Goal: Task Accomplishment & Management: Manage account settings

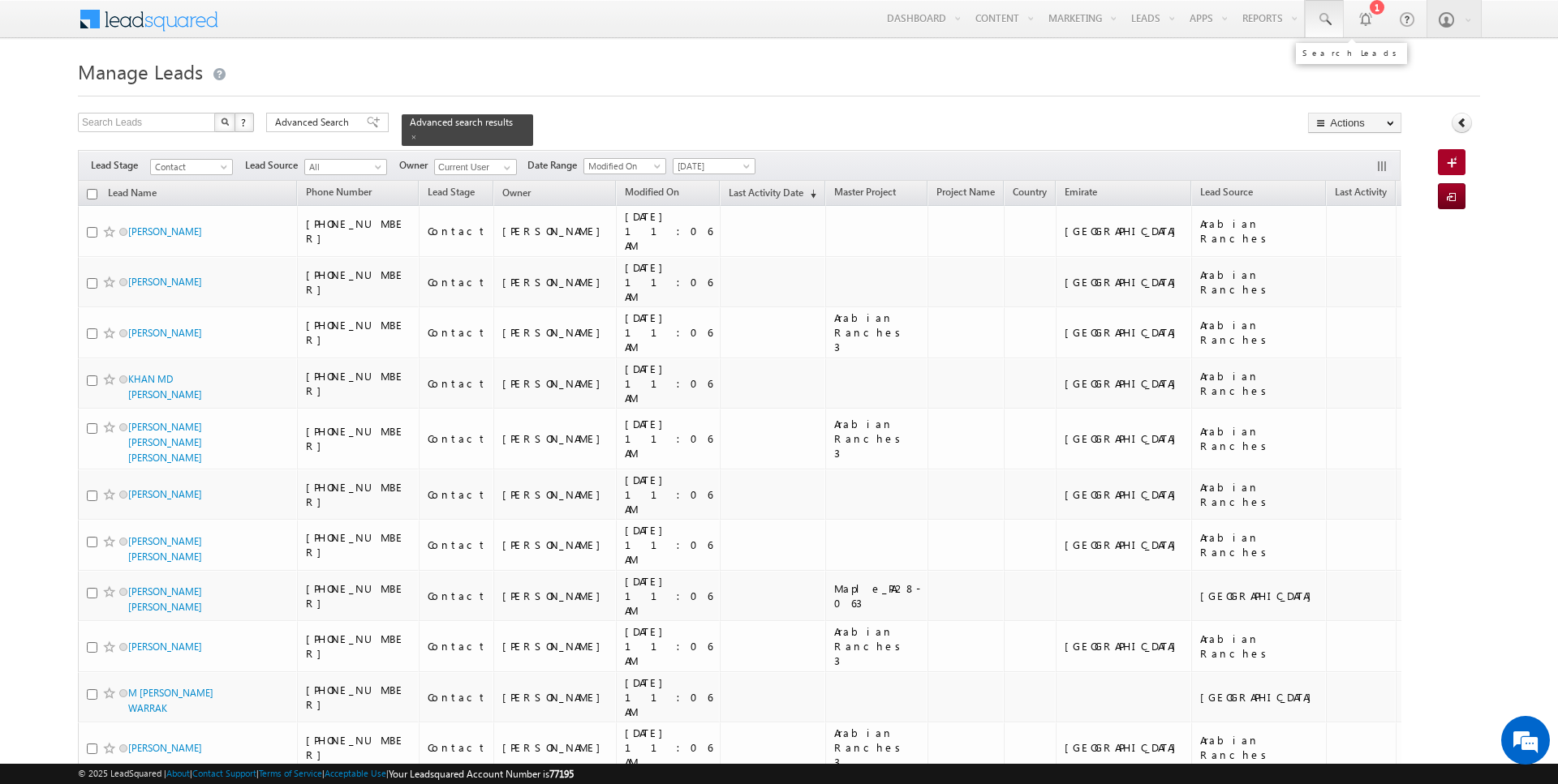
click at [1327, 26] on span at bounding box center [1324, 20] width 17 height 17
type input "507767857"
click at [965, 116] on div "Search Leads X ? 1391 results found Advanced Search Advanced Search Advanced se…" at bounding box center [739, 129] width 1323 height 33
click at [1327, 15] on span at bounding box center [1324, 20] width 17 height 17
paste input "507767857"
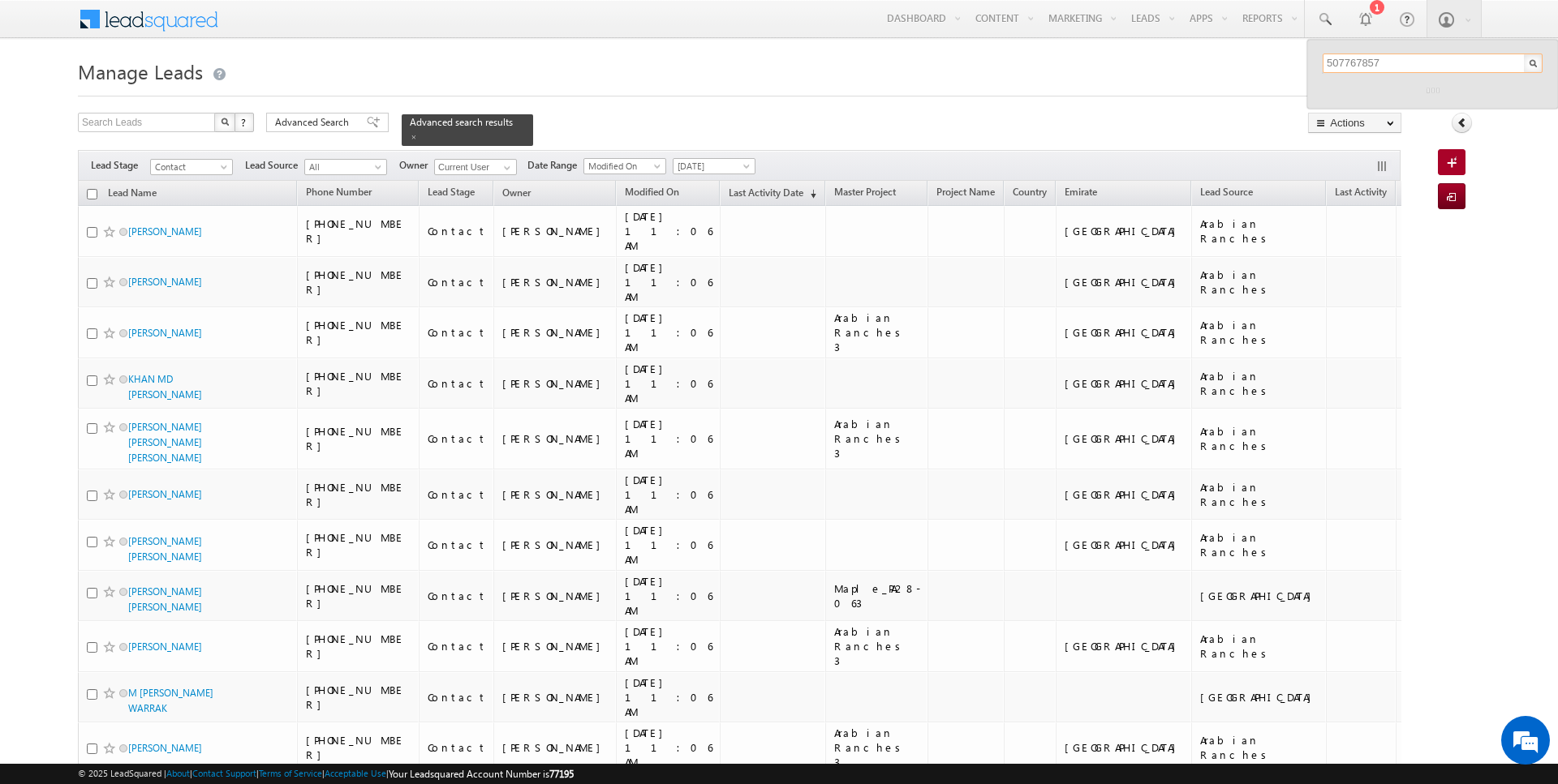
type input "0507767857"
click at [874, 78] on h1 "Manage Leads" at bounding box center [779, 70] width 1402 height 31
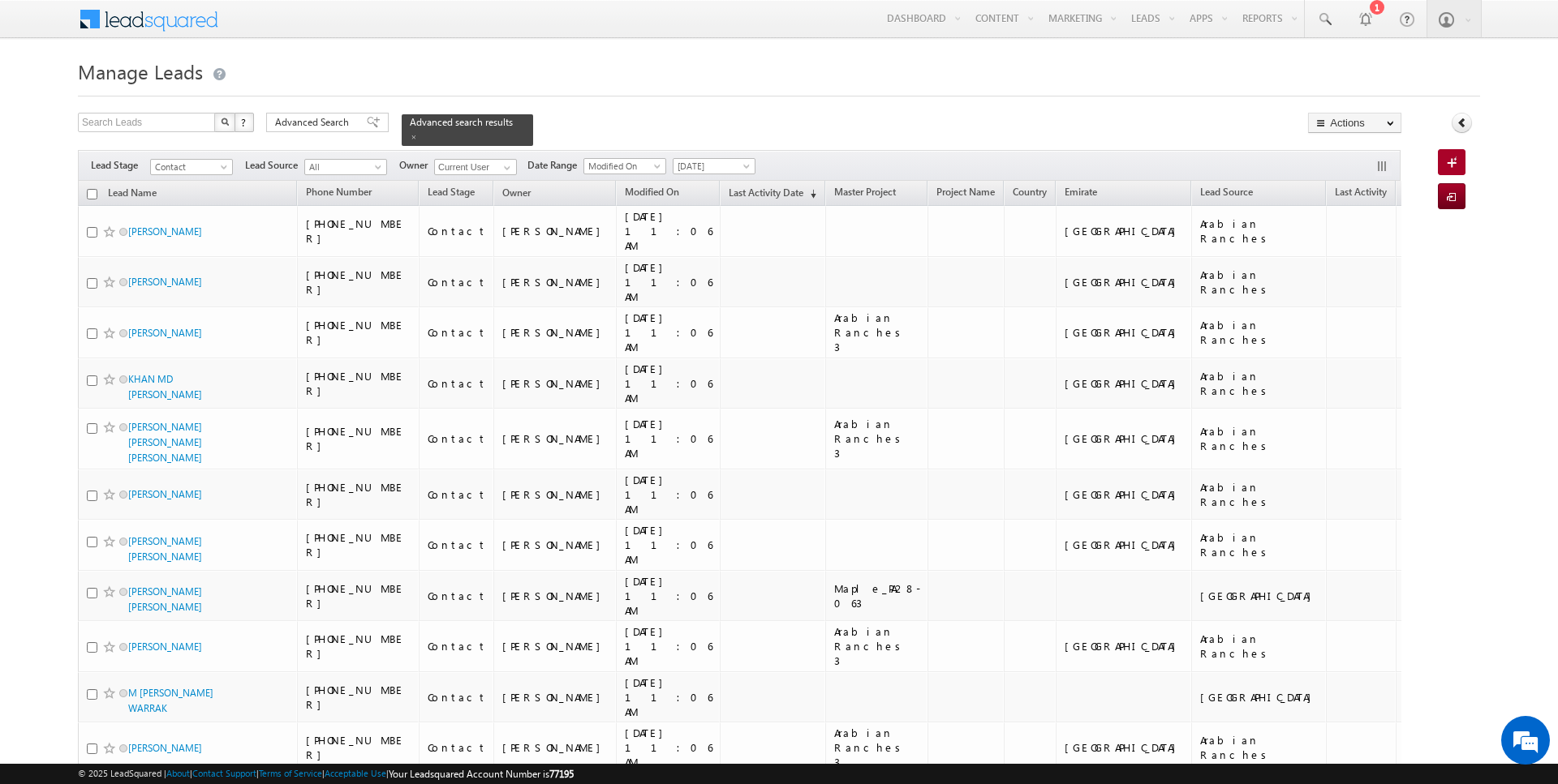
click at [307, 135] on div "Advanced Search Advanced Search Advanced search results" at bounding box center [399, 129] width 267 height 33
click at [309, 125] on span "Advanced Search" at bounding box center [314, 122] width 79 height 15
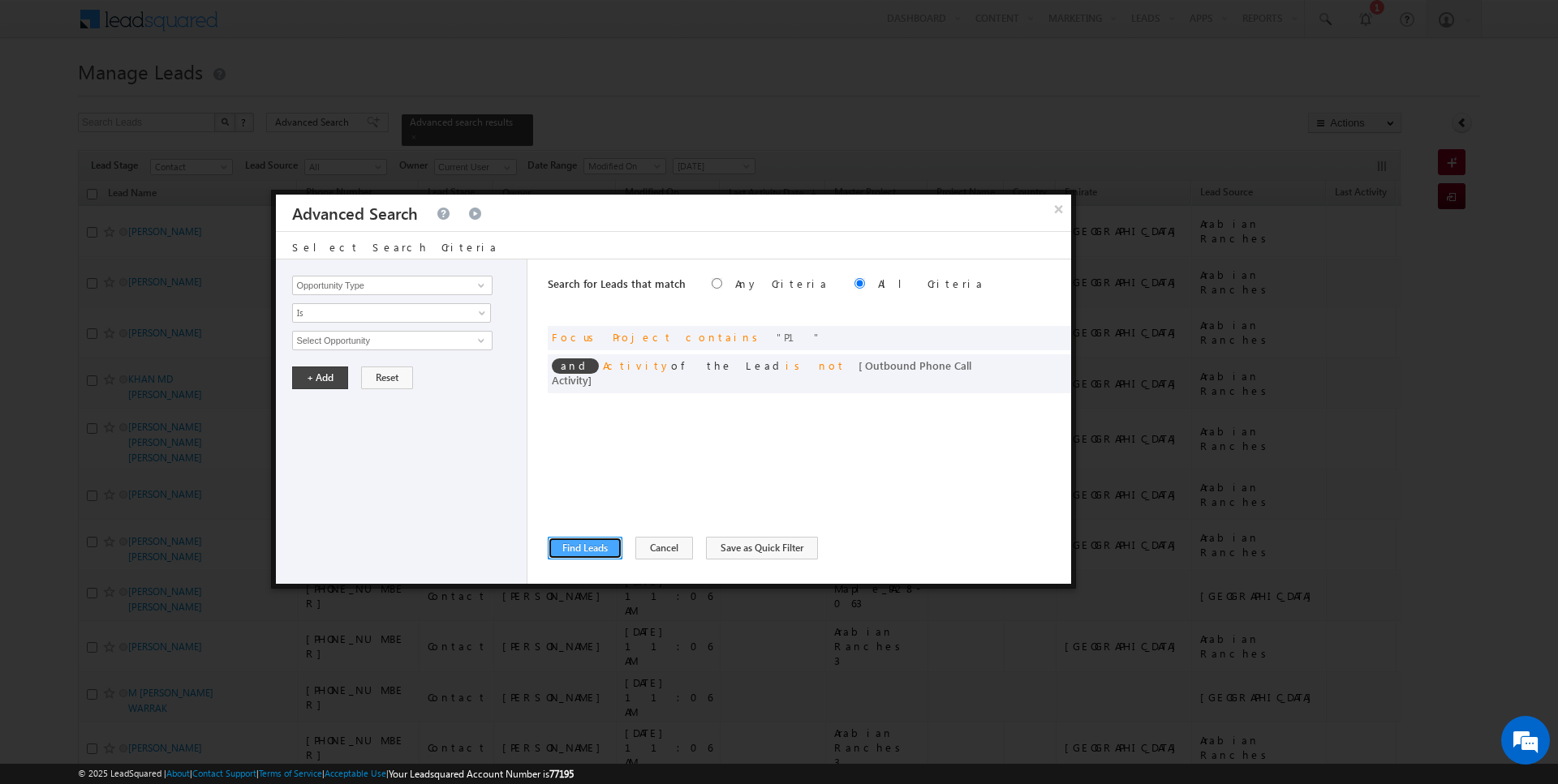
click at [588, 547] on button "Find Leads" at bounding box center [585, 548] width 74 height 22
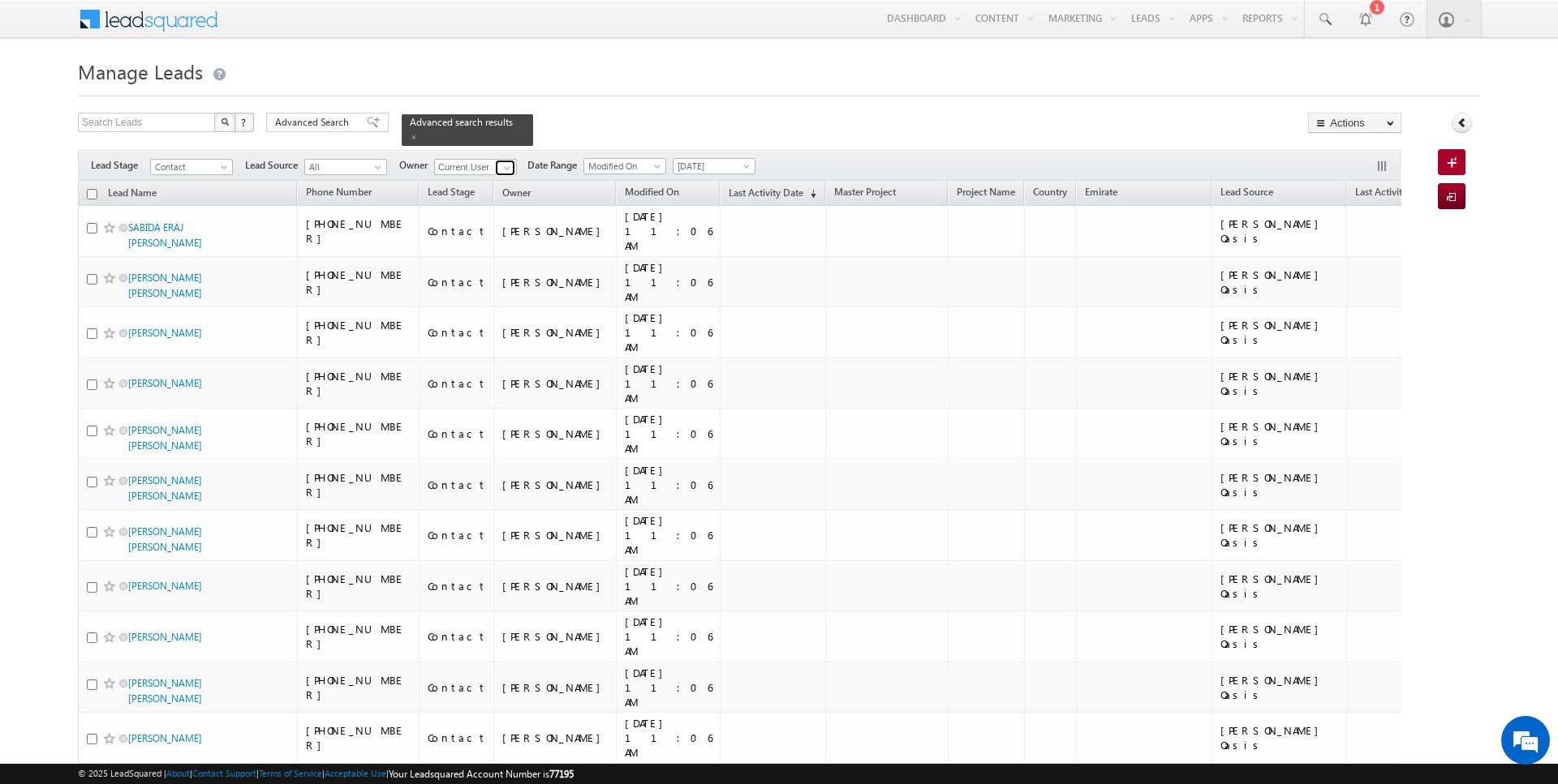
click at [507, 169] on span at bounding box center [507, 168] width 13 height 13
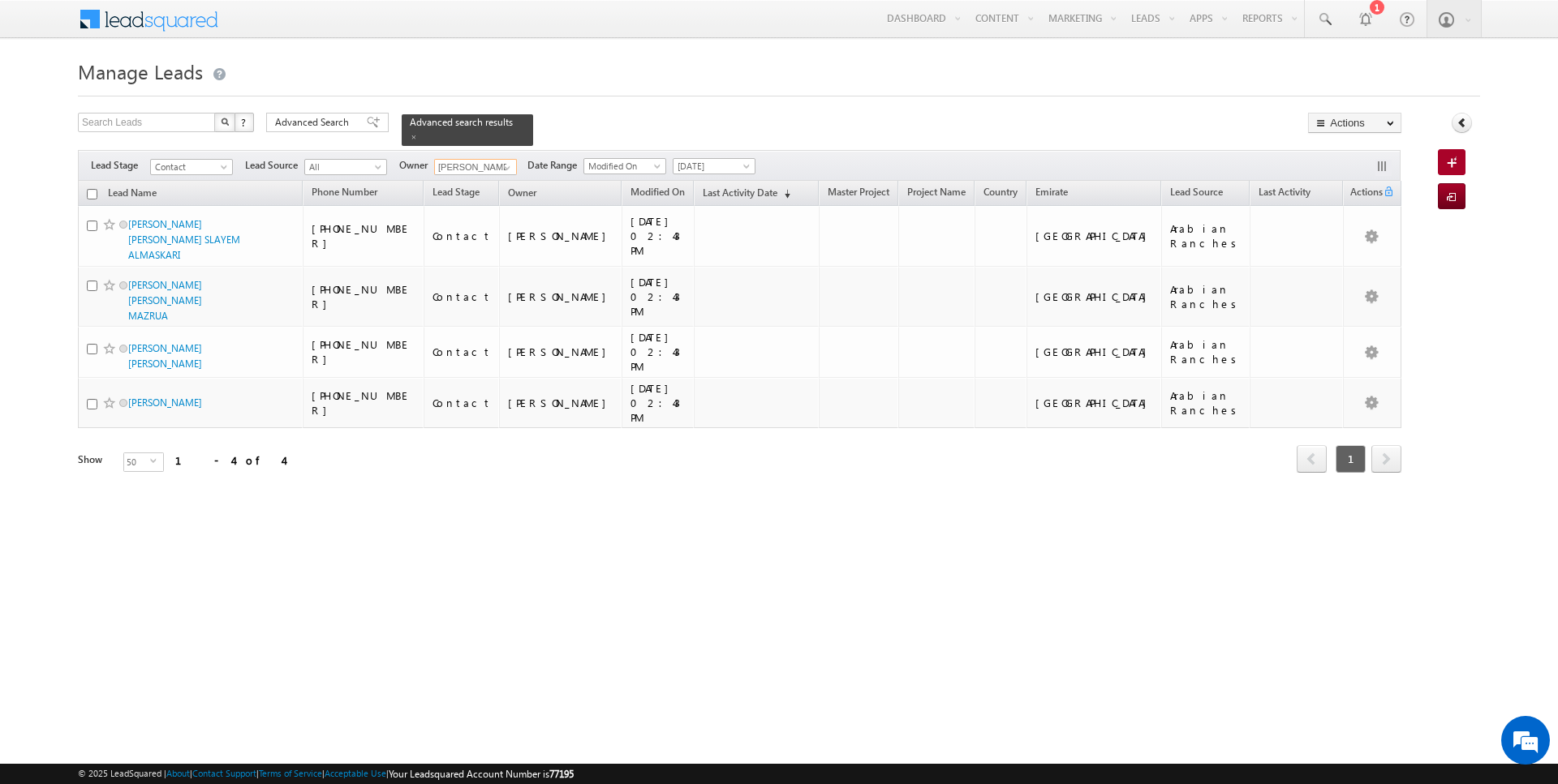
type input "[PERSON_NAME]"
click at [618, 112] on div "Search Leads X ? 4 results found Advanced Search Advanced Search Advanced searc…" at bounding box center [739, 129] width 1323 height 33
click at [93, 192] on input "checkbox" at bounding box center [92, 194] width 11 height 11
checkbox input "true"
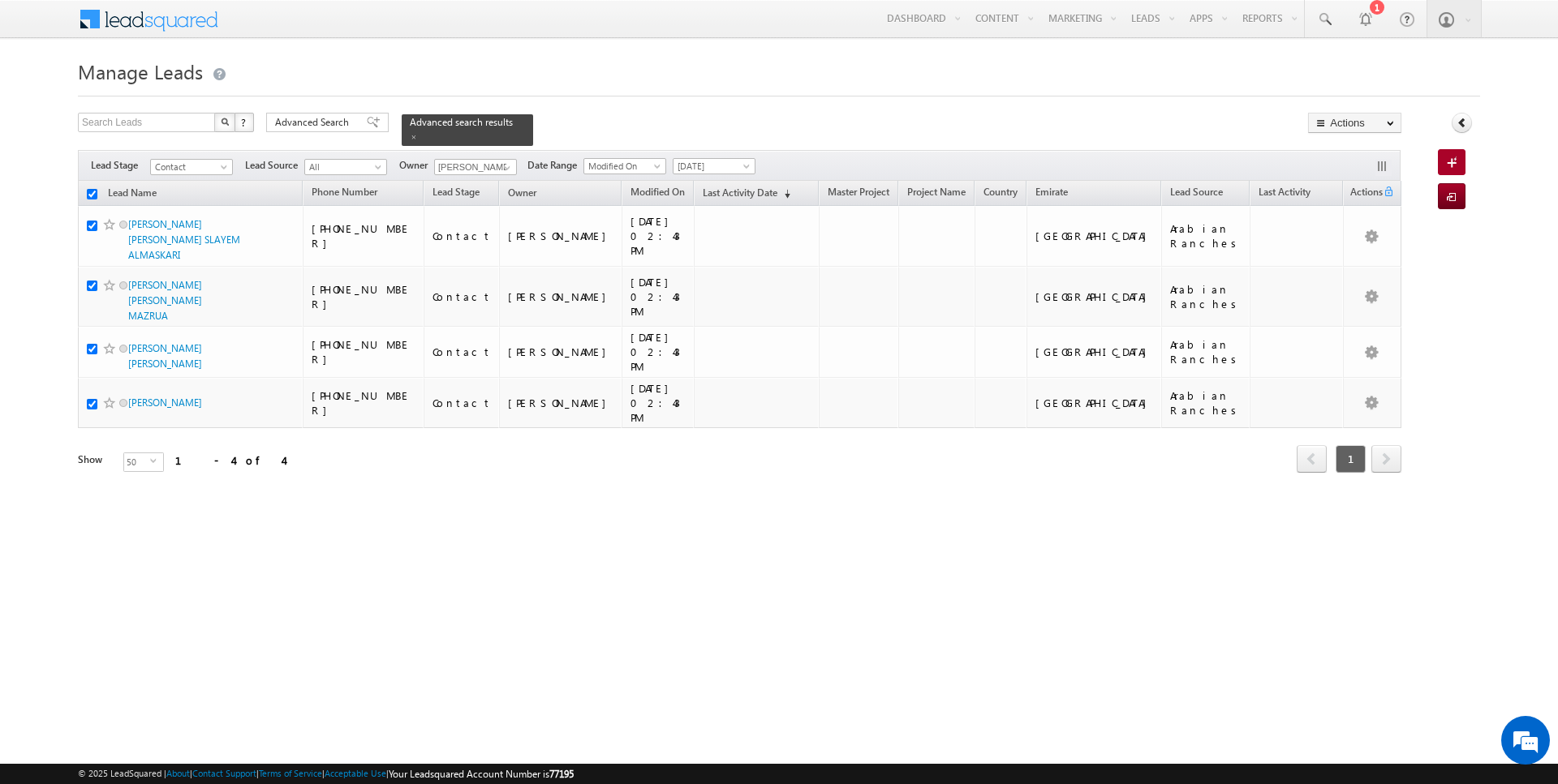
checkbox input "true"
click at [1341, 264] on link "Change Owner" at bounding box center [1354, 263] width 92 height 20
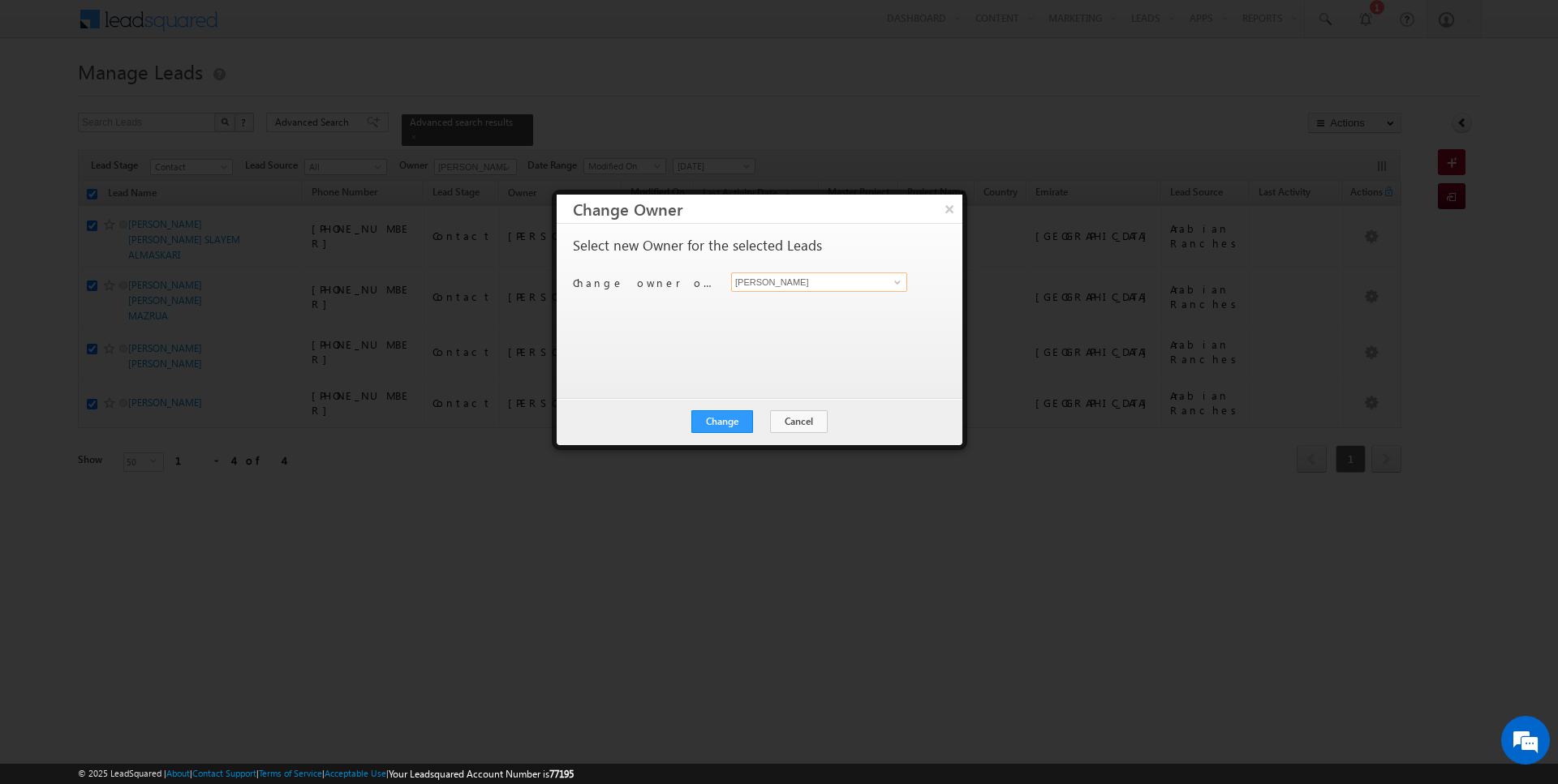
click at [837, 282] on input "[PERSON_NAME]" at bounding box center [818, 283] width 176 height 20
type input "[PERSON_NAME]"
click at [717, 424] on button "Change" at bounding box center [722, 421] width 62 height 22
click at [758, 424] on button "Close" at bounding box center [761, 421] width 52 height 22
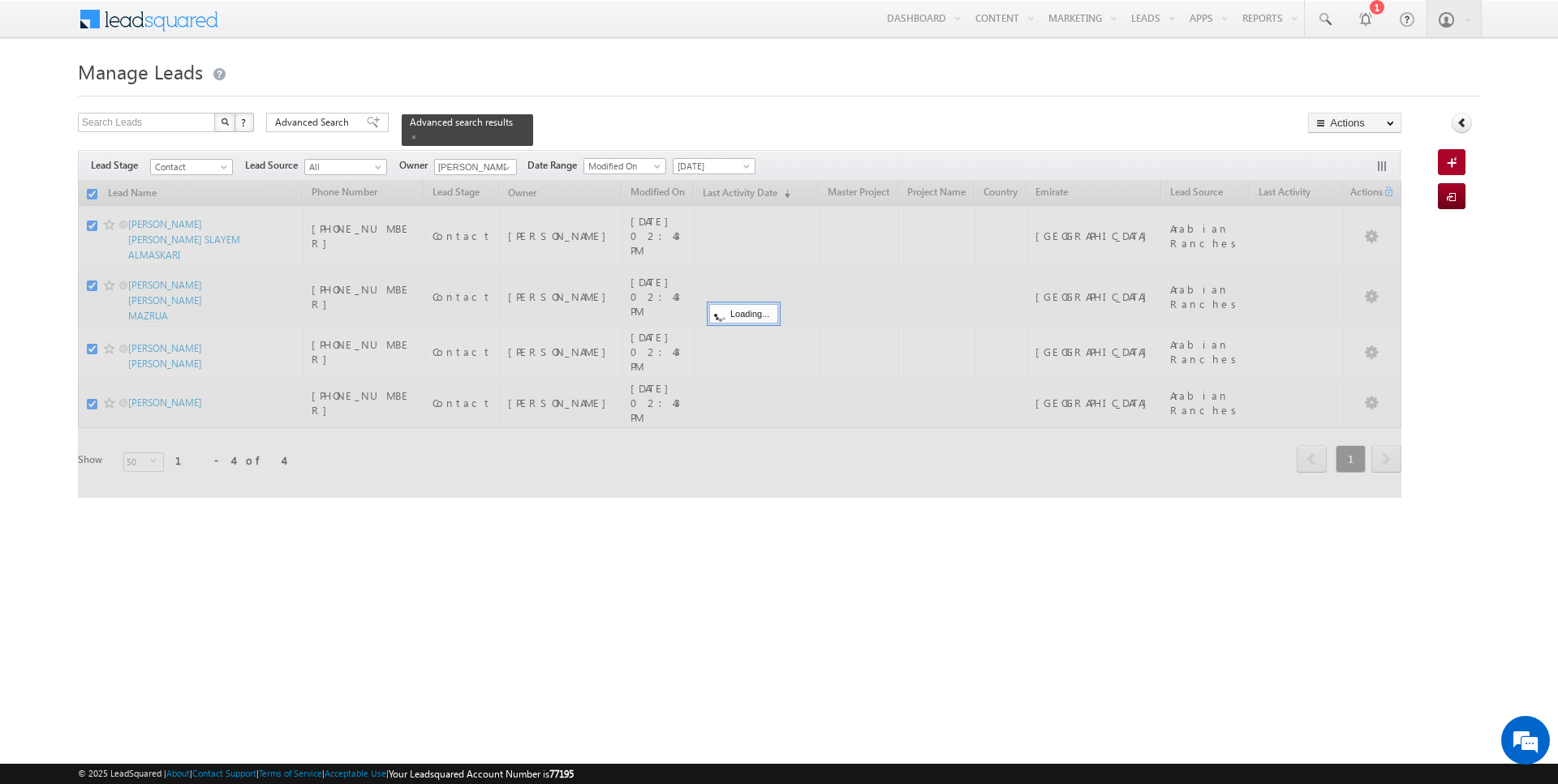
checkbox input "false"
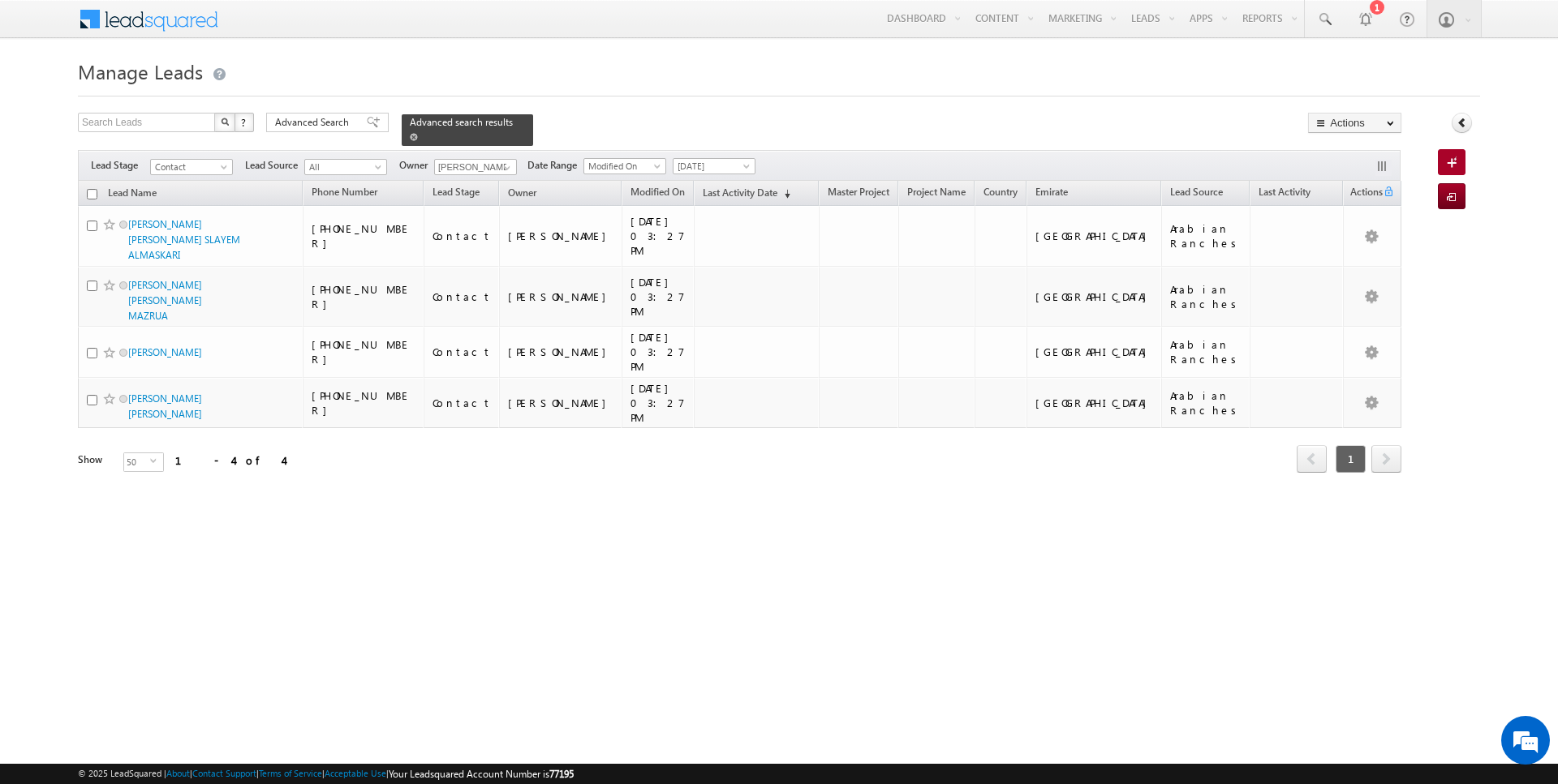
click at [410, 136] on span at bounding box center [414, 137] width 8 height 8
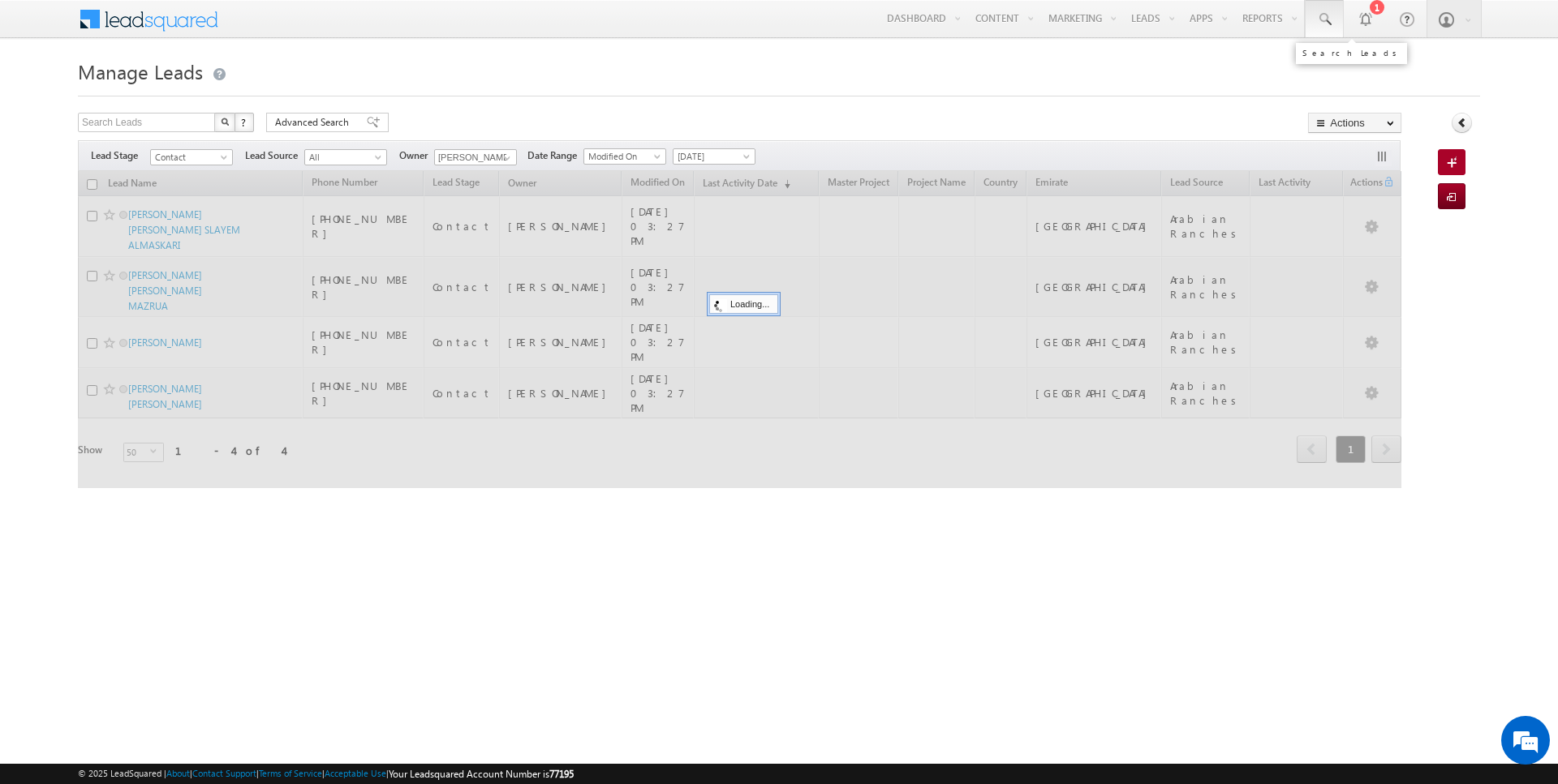
click at [1326, 17] on span at bounding box center [1324, 20] width 17 height 17
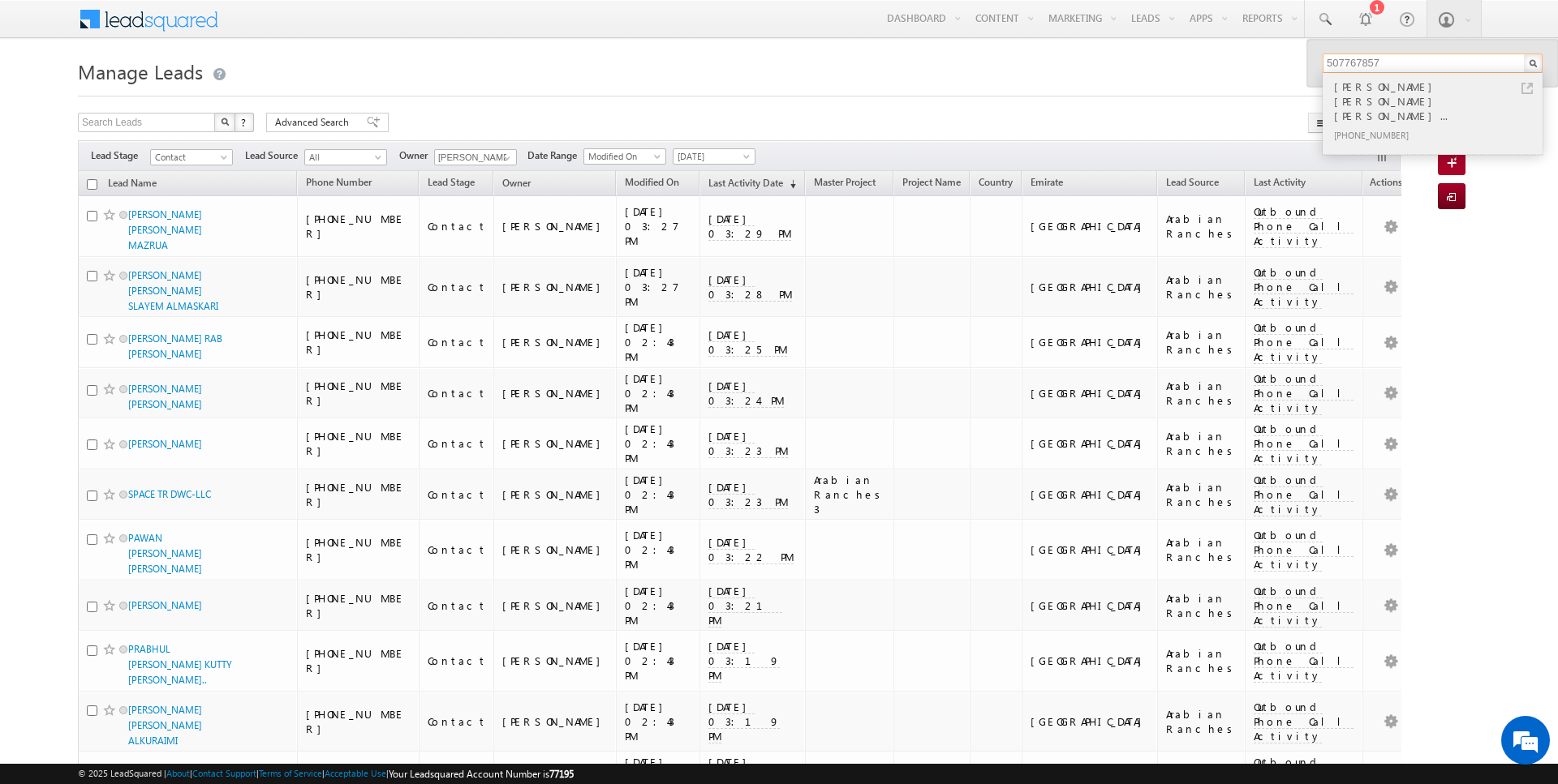
type input "507767857"
click at [1397, 125] on div "+971-507767857" at bounding box center [1439, 135] width 217 height 20
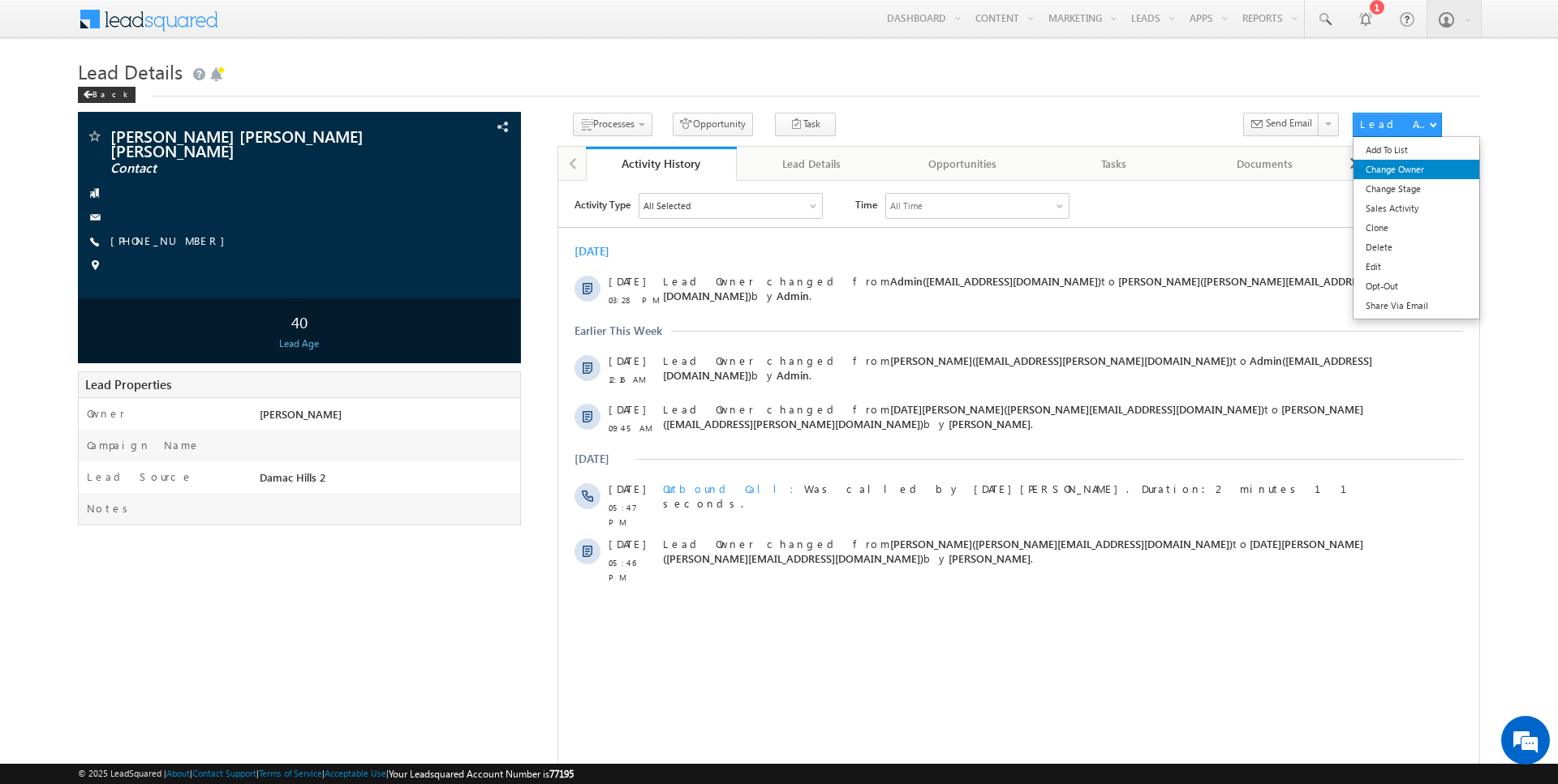
click at [1424, 169] on link "Change Owner" at bounding box center [1416, 169] width 126 height 20
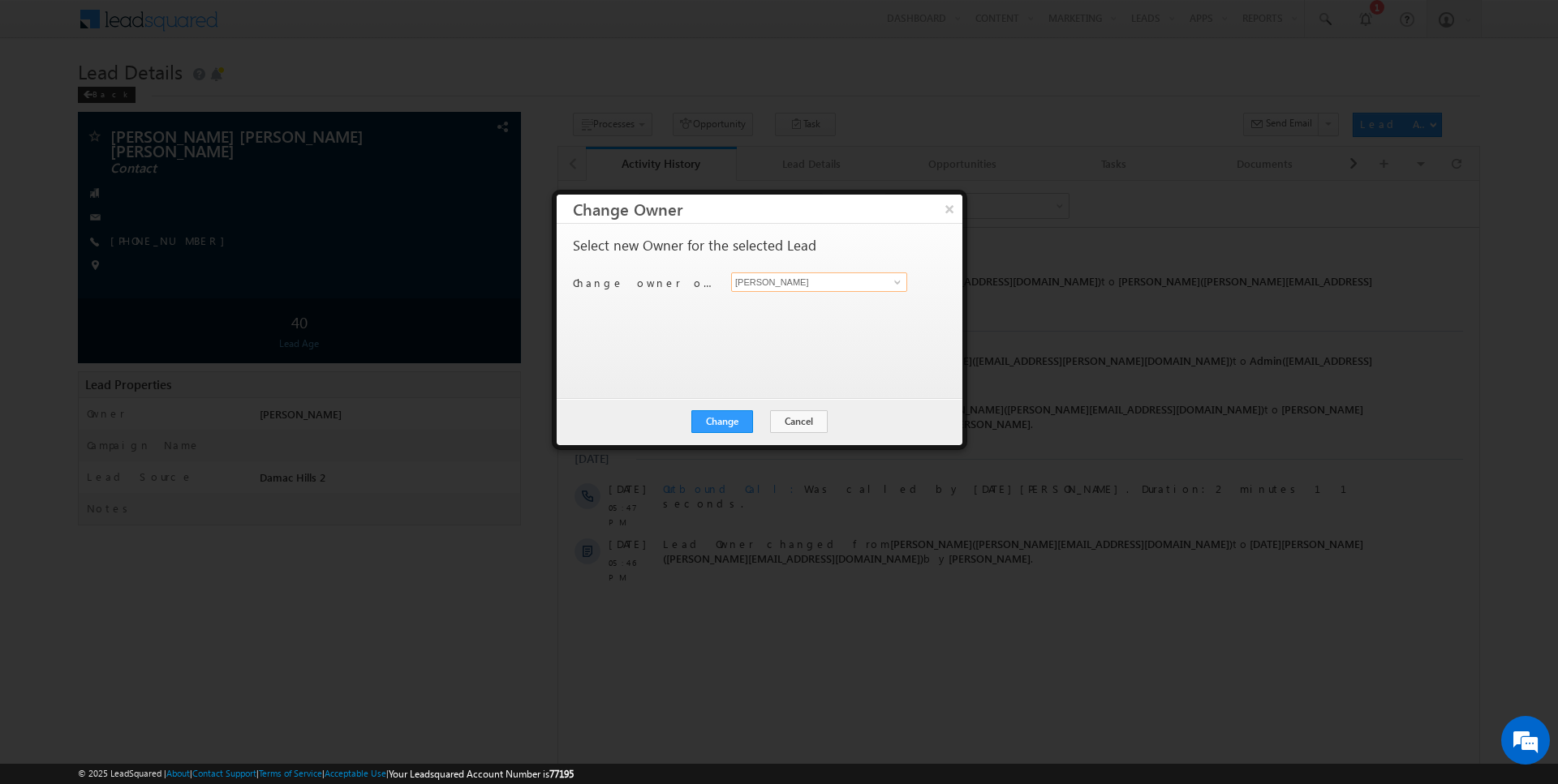
click at [763, 287] on input "[PERSON_NAME]" at bounding box center [818, 283] width 176 height 20
click at [786, 416] on button "Cancel" at bounding box center [798, 421] width 58 height 22
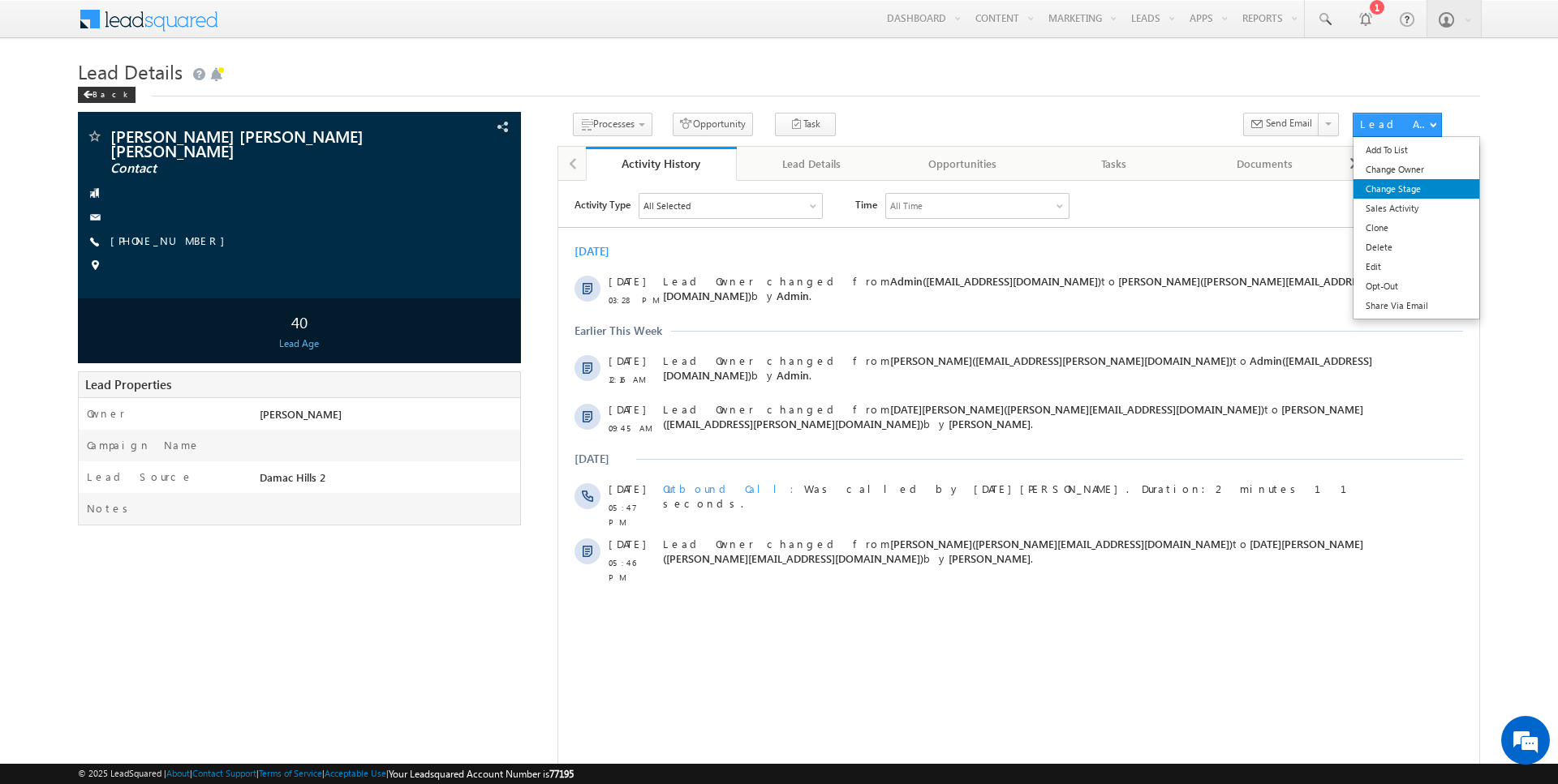
click at [1399, 186] on link "Change Stage" at bounding box center [1416, 189] width 126 height 20
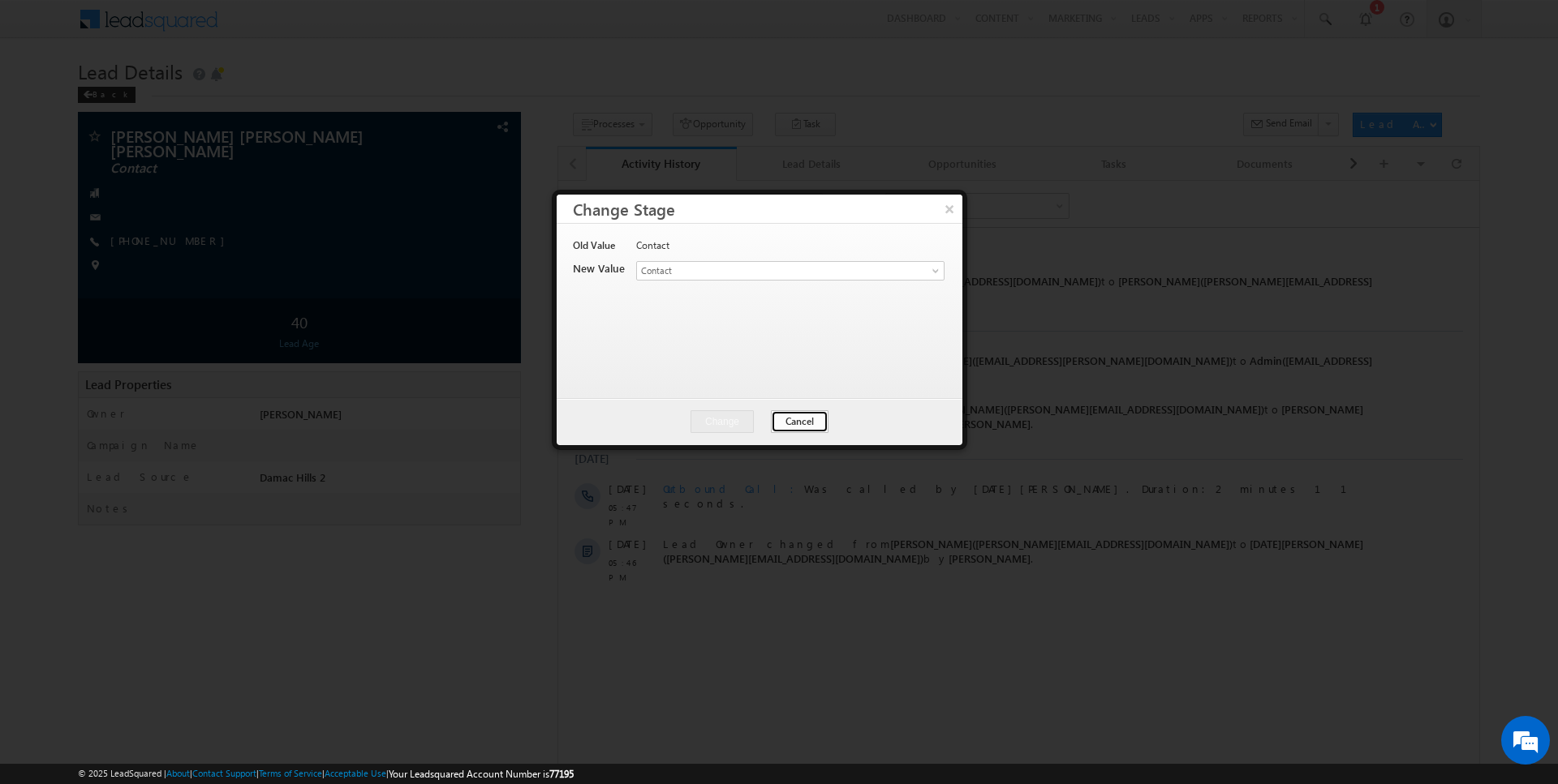
click at [795, 417] on button "Cancel" at bounding box center [799, 421] width 58 height 22
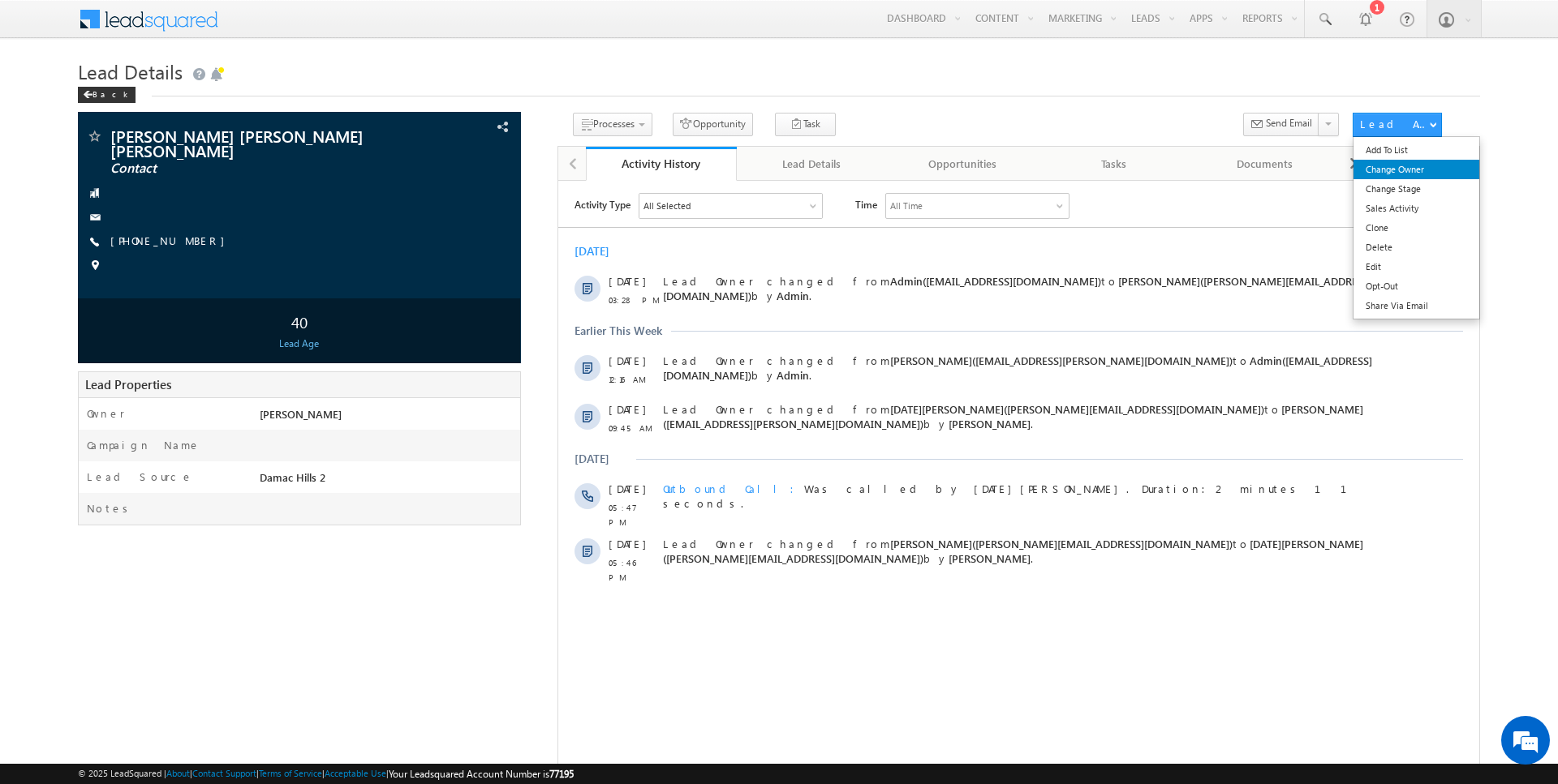
click at [1398, 164] on link "Change Owner" at bounding box center [1416, 169] width 126 height 20
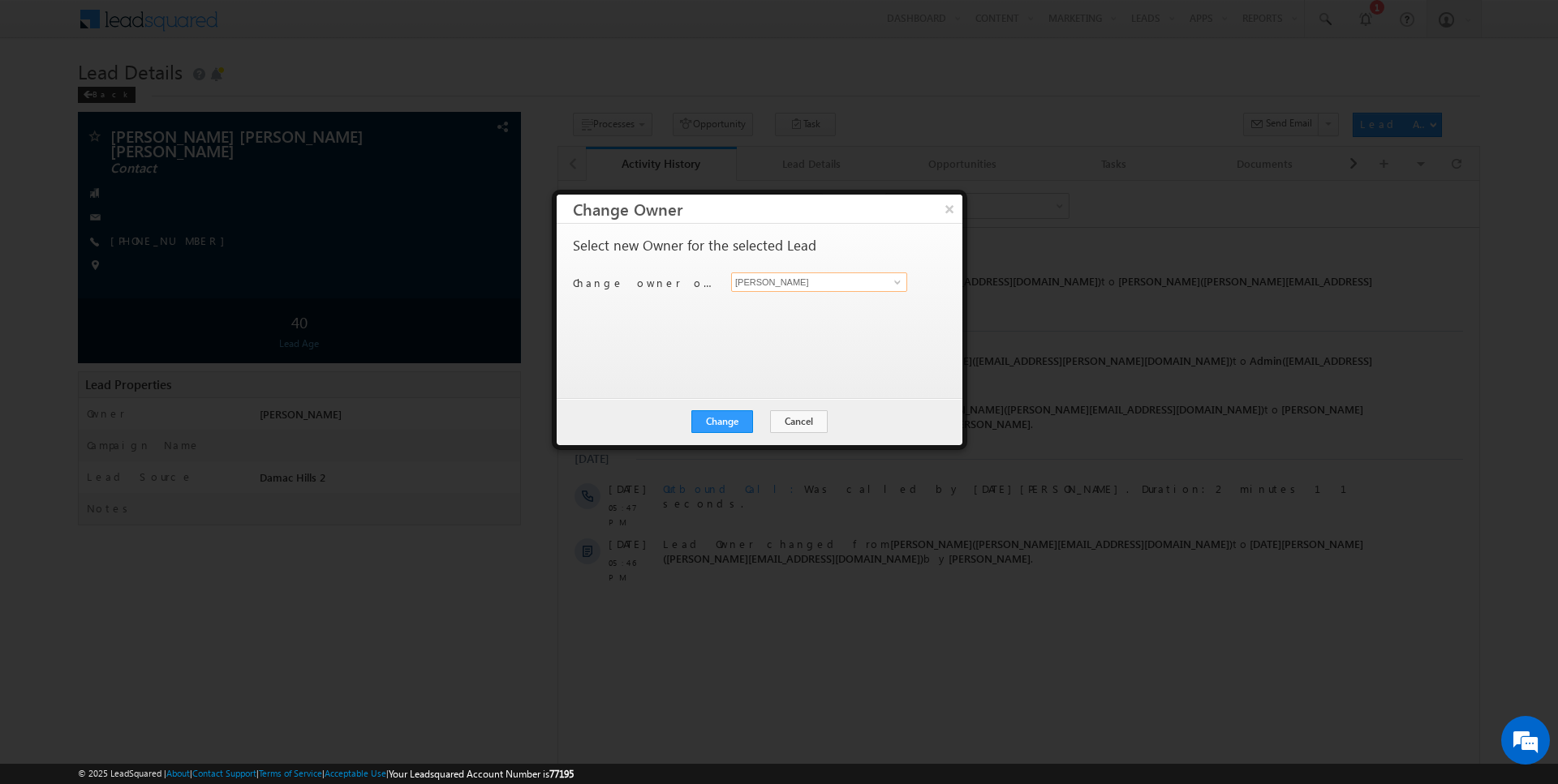
click at [817, 278] on input "[PERSON_NAME]" at bounding box center [818, 283] width 176 height 20
type input "[DATE][PERSON_NAME]"
click at [704, 431] on div "Change Cancel Close" at bounding box center [759, 421] width 406 height 47
click at [729, 425] on button "Change" at bounding box center [722, 421] width 62 height 22
click at [757, 425] on button "Close" at bounding box center [761, 421] width 52 height 22
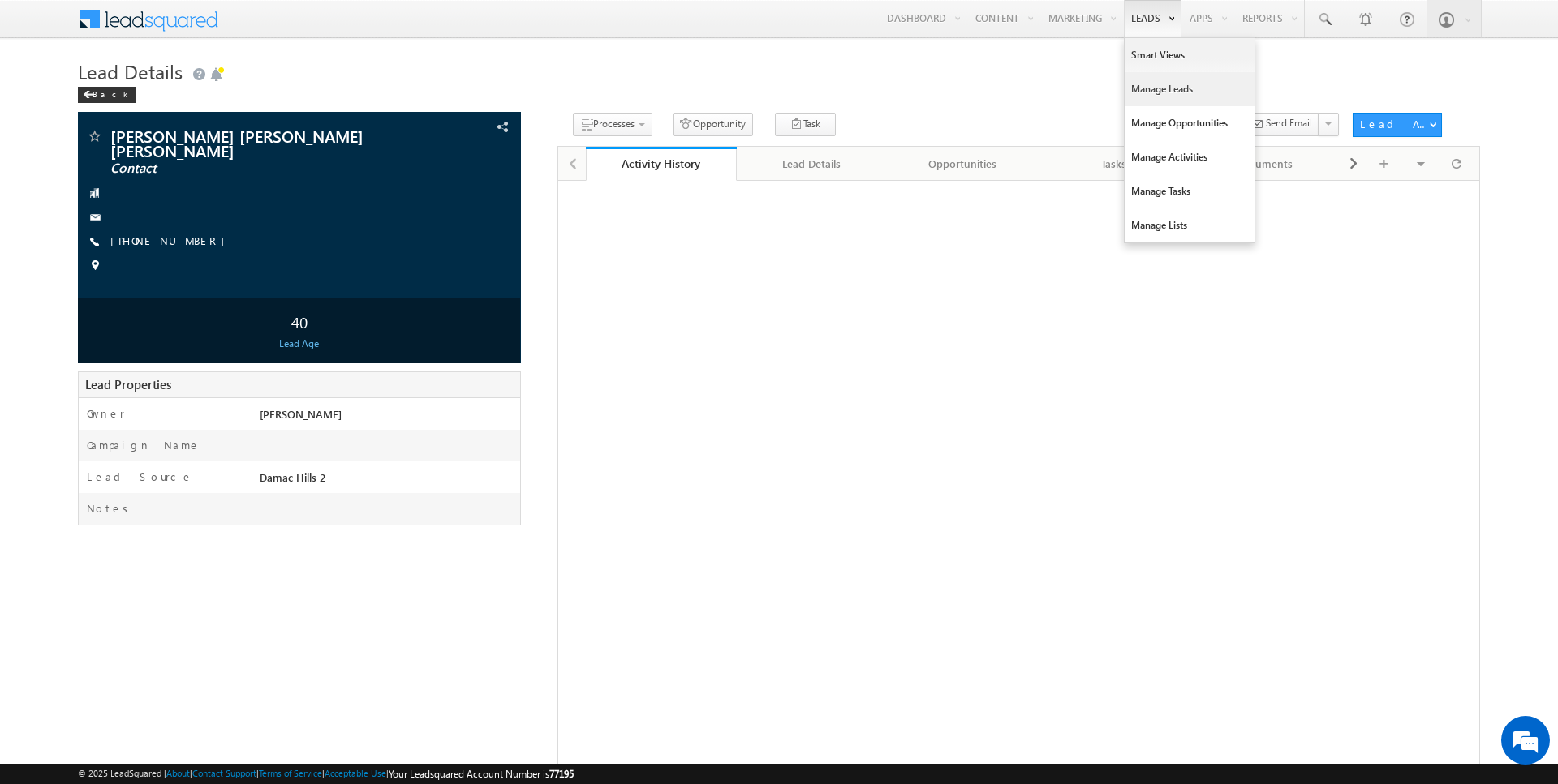
click at [1156, 90] on link "Manage Leads" at bounding box center [1189, 88] width 130 height 34
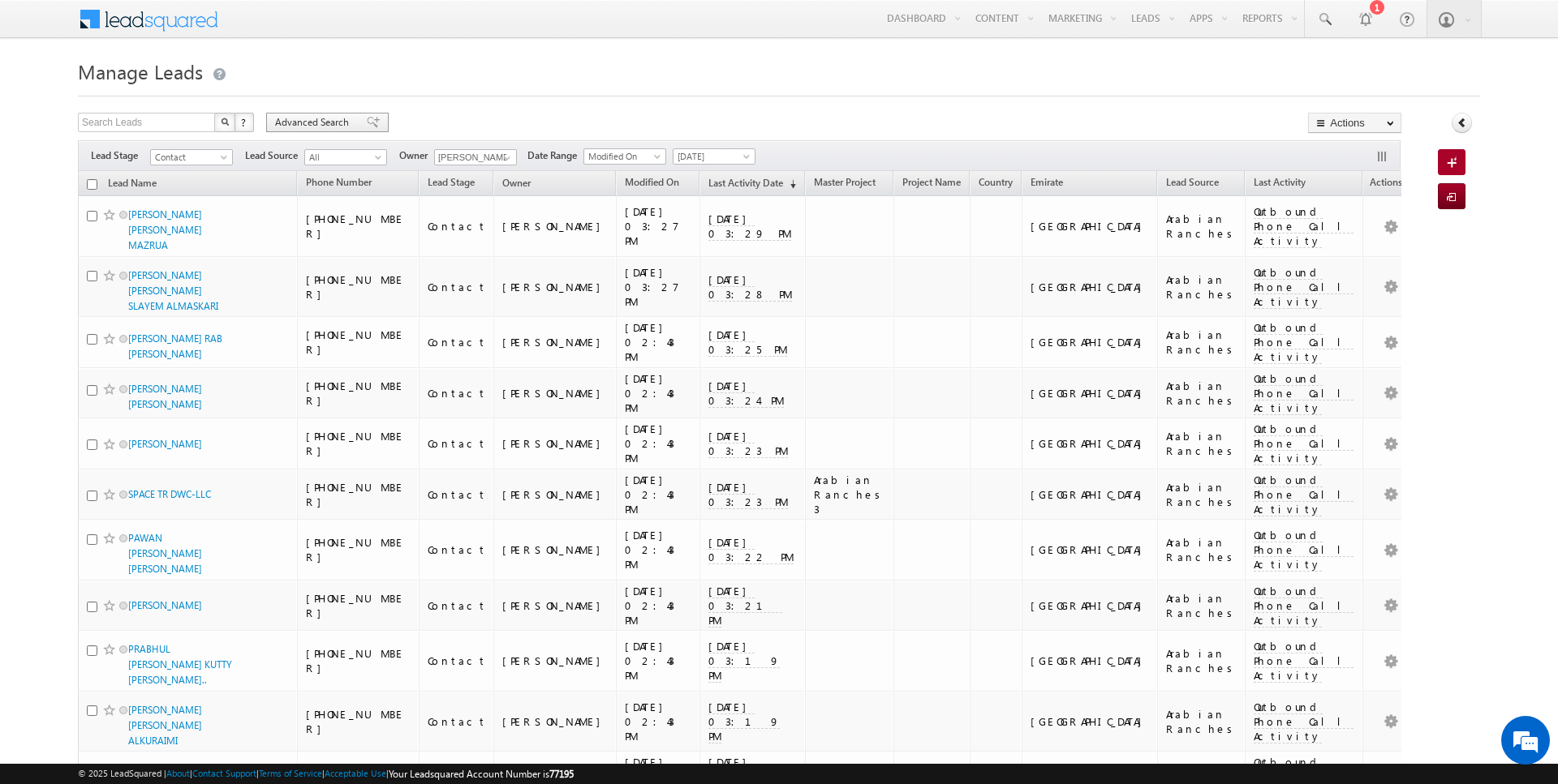
click at [330, 116] on span "Advanced Search" at bounding box center [314, 122] width 79 height 15
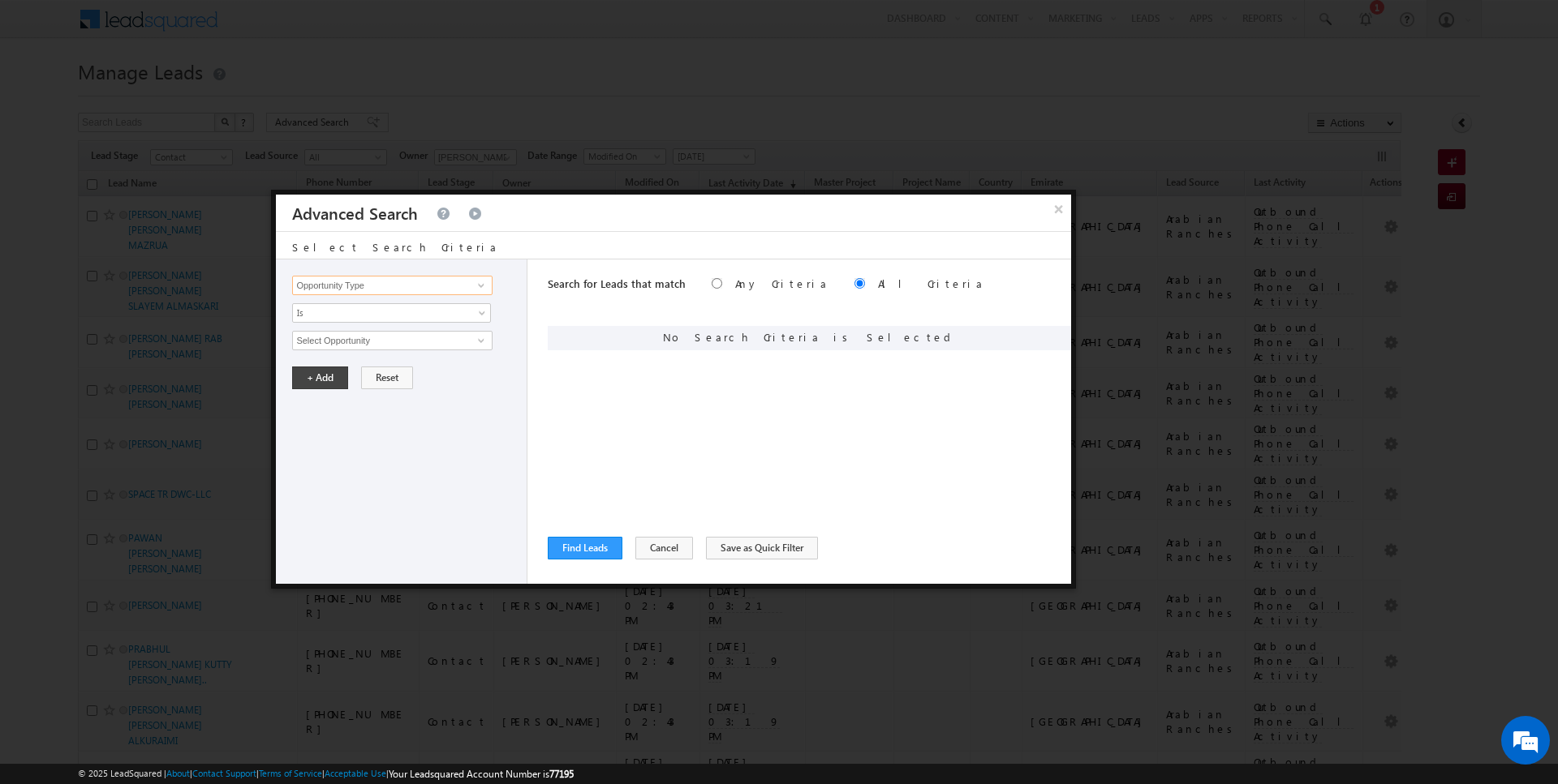
click at [407, 283] on input "Opportunity Type" at bounding box center [391, 286] width 199 height 20
click at [383, 316] on link "Focus Project" at bounding box center [391, 318] width 199 height 19
type input "Focus Project"
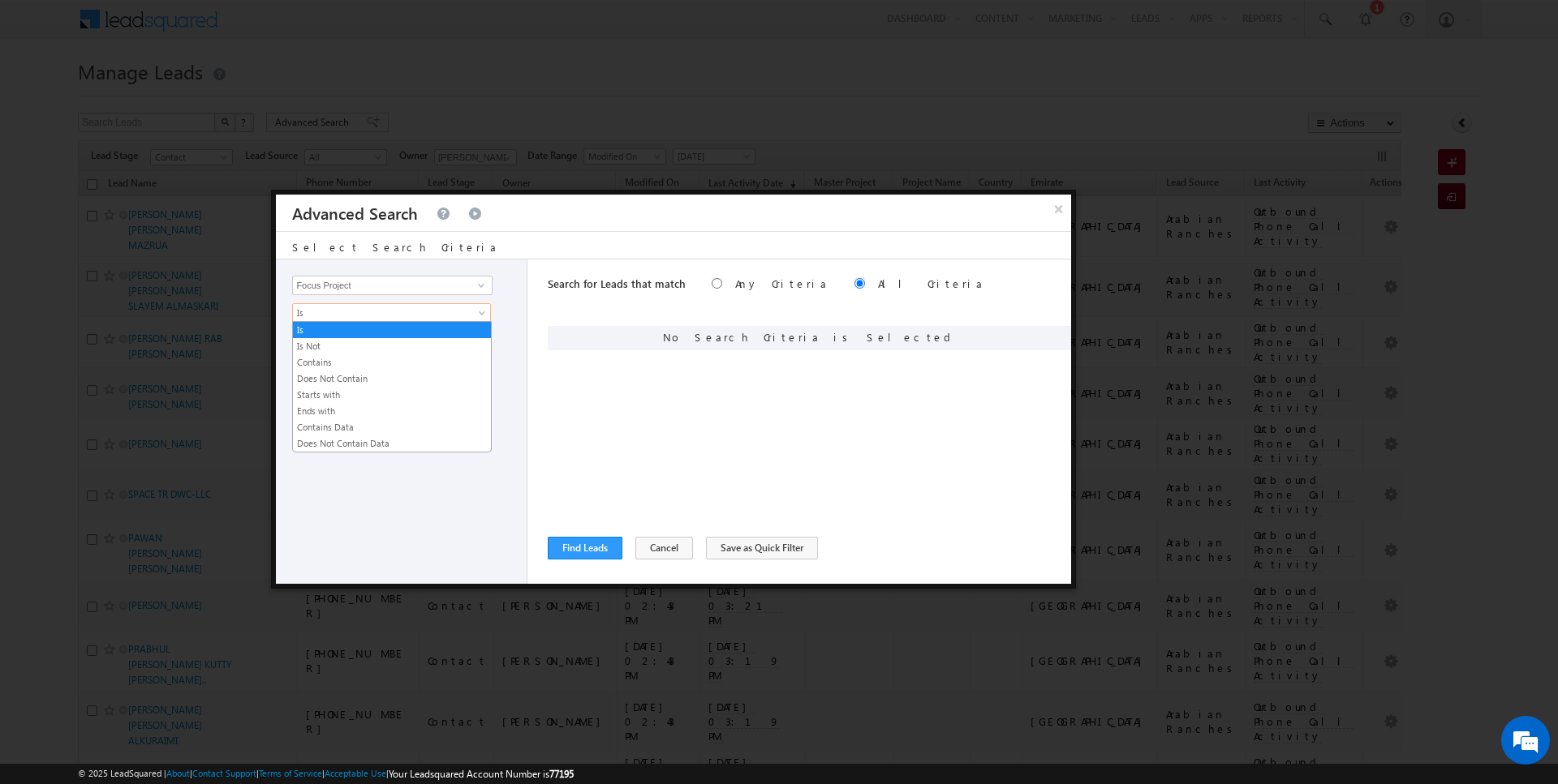
click at [360, 316] on span "Is" at bounding box center [380, 313] width 176 height 15
click at [345, 373] on link "Does Not Contain" at bounding box center [391, 379] width 198 height 15
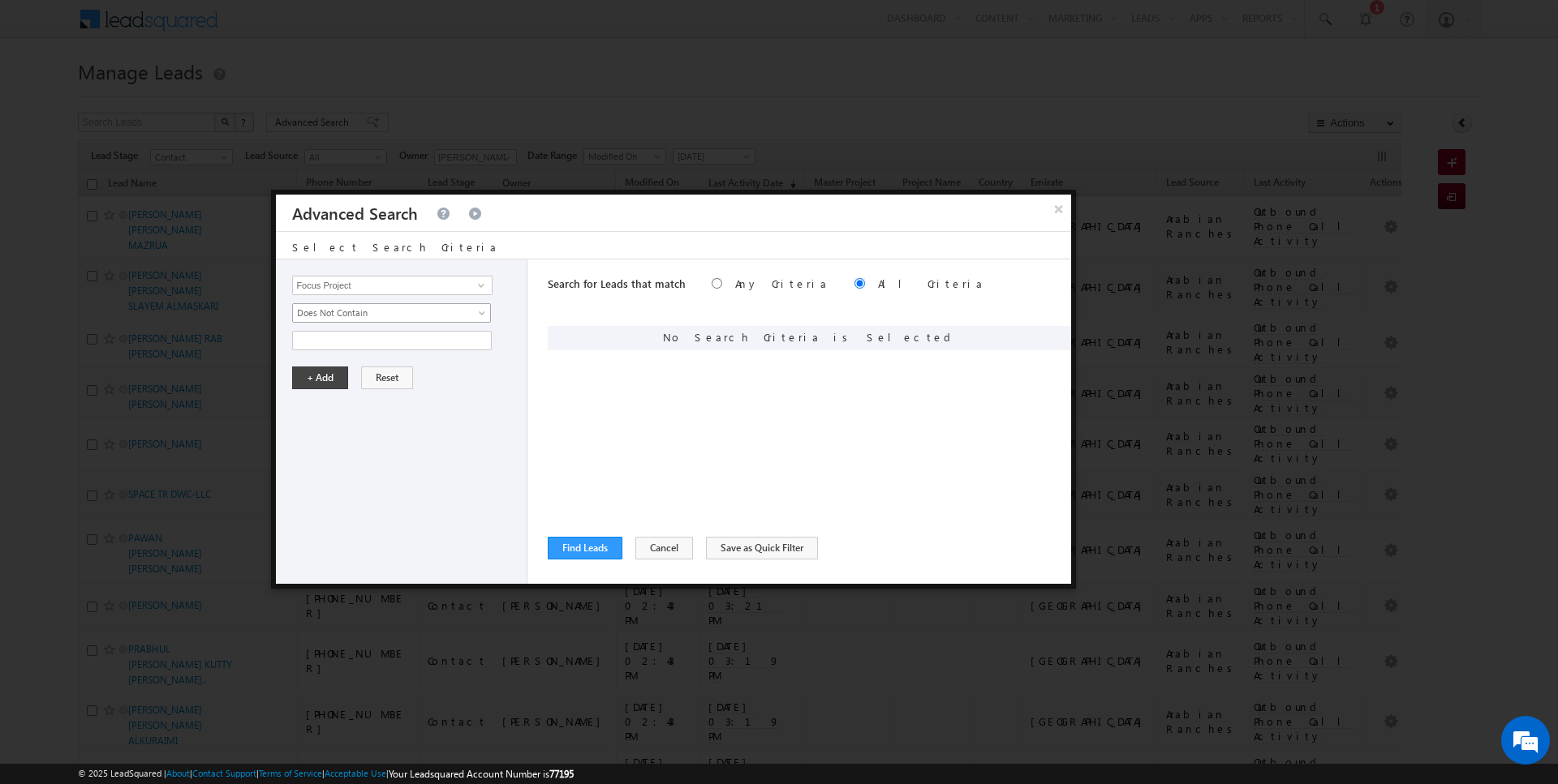
click at [345, 318] on span "Does Not Contain" at bounding box center [380, 313] width 176 height 15
click at [339, 358] on link "Contains" at bounding box center [391, 363] width 198 height 15
click at [339, 341] on input "text" at bounding box center [391, 340] width 199 height 20
type input "P1"
click at [317, 381] on button "+ Add" at bounding box center [320, 378] width 56 height 22
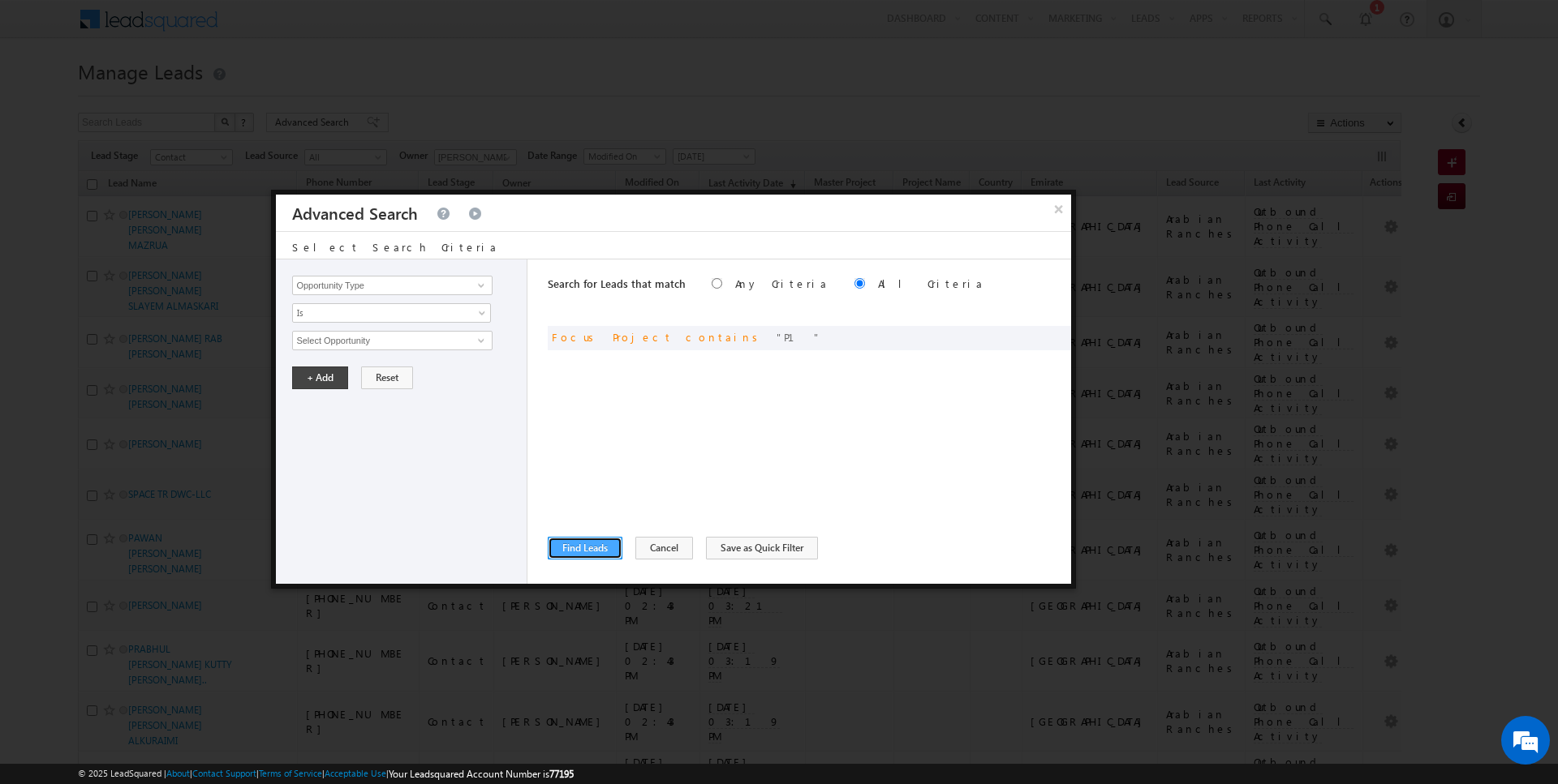
click at [586, 554] on button "Find Leads" at bounding box center [585, 548] width 74 height 22
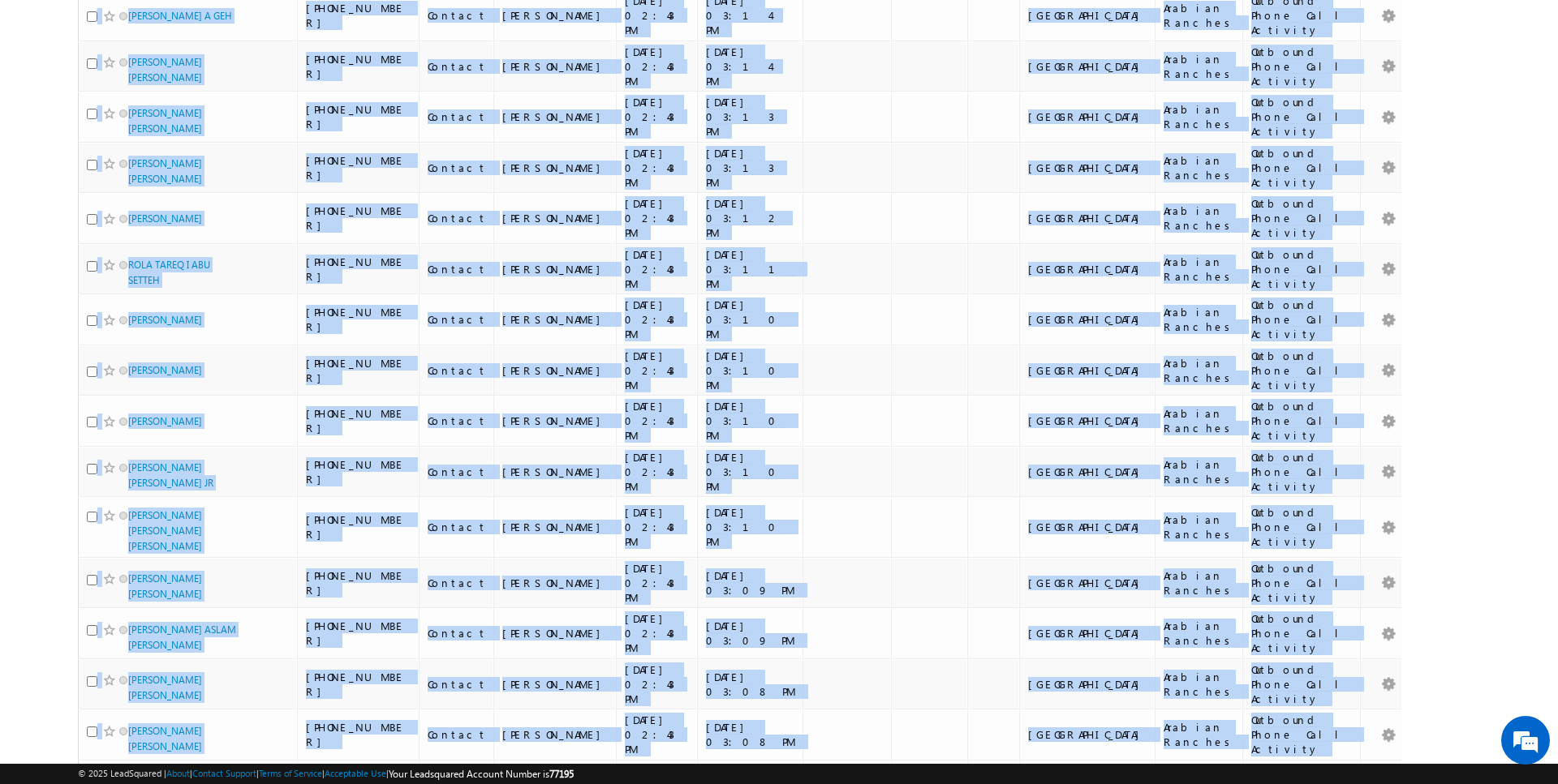
scroll to position [1499, 0]
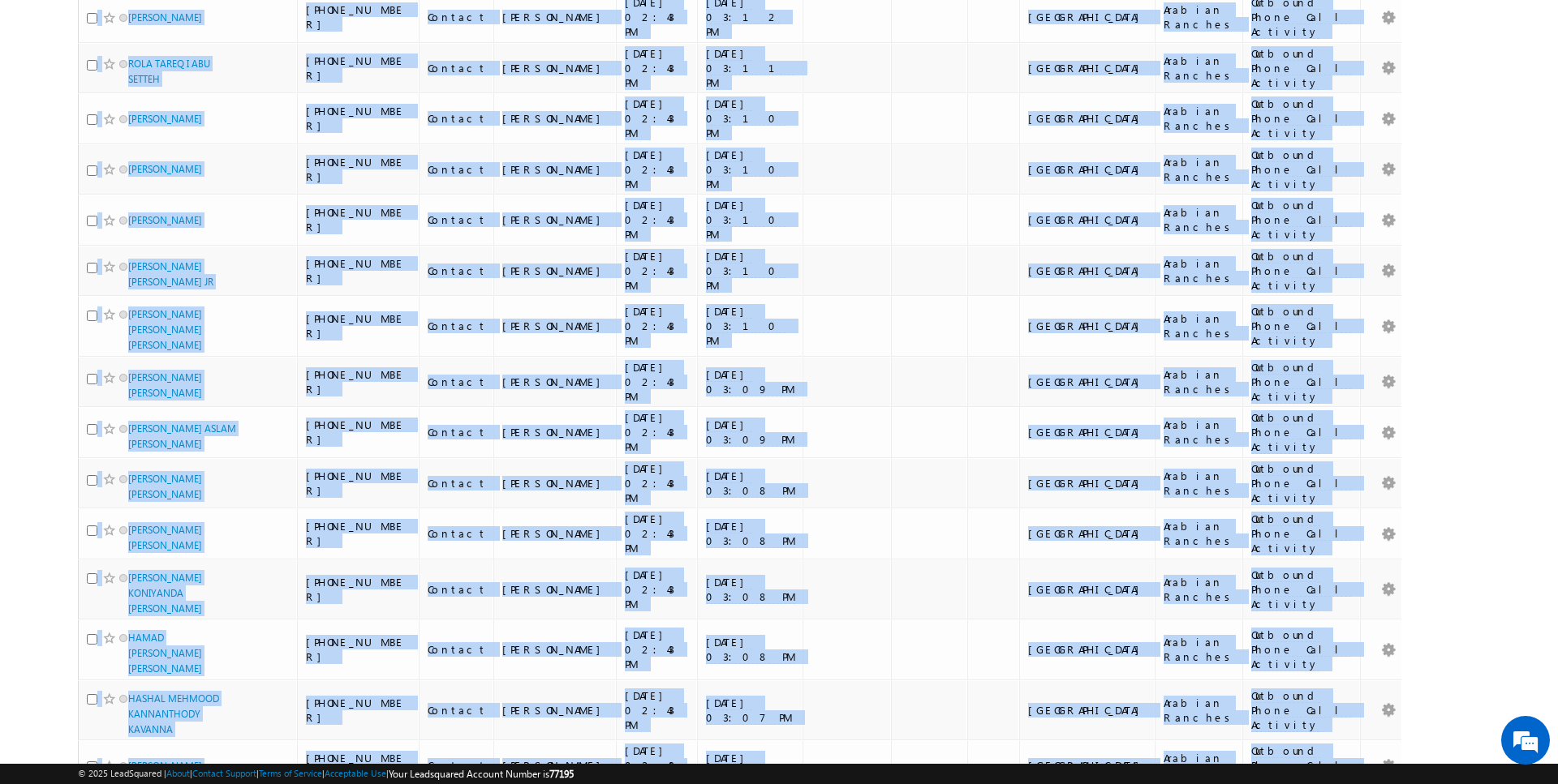
drag, startPoint x: 61, startPoint y: 186, endPoint x: 1277, endPoint y: 637, distance: 1296.9
copy table "Lead Name Phone Number Lead Stage Owner Modified On Last Activity Date (sorted …"
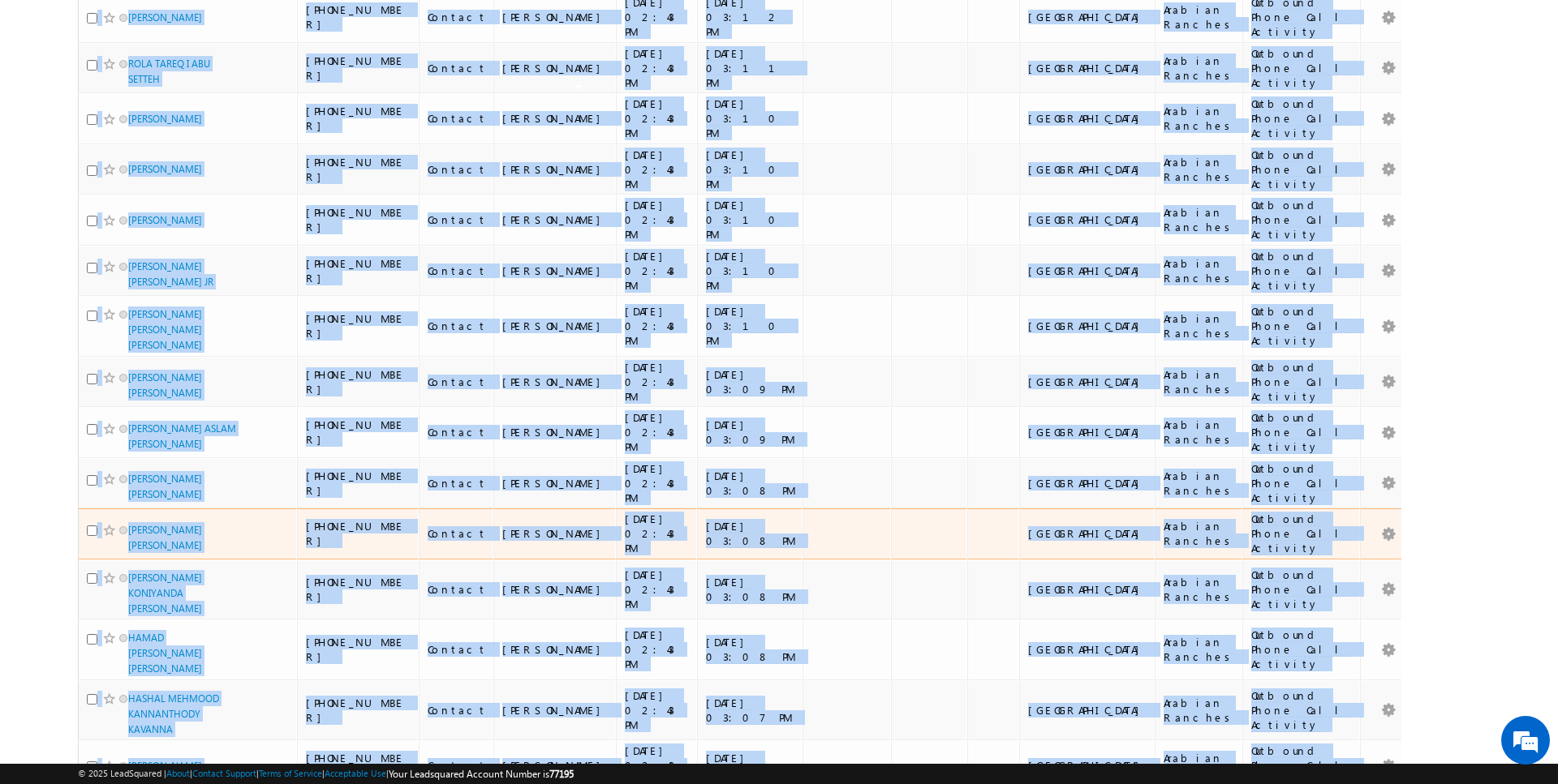
scroll to position [0, 0]
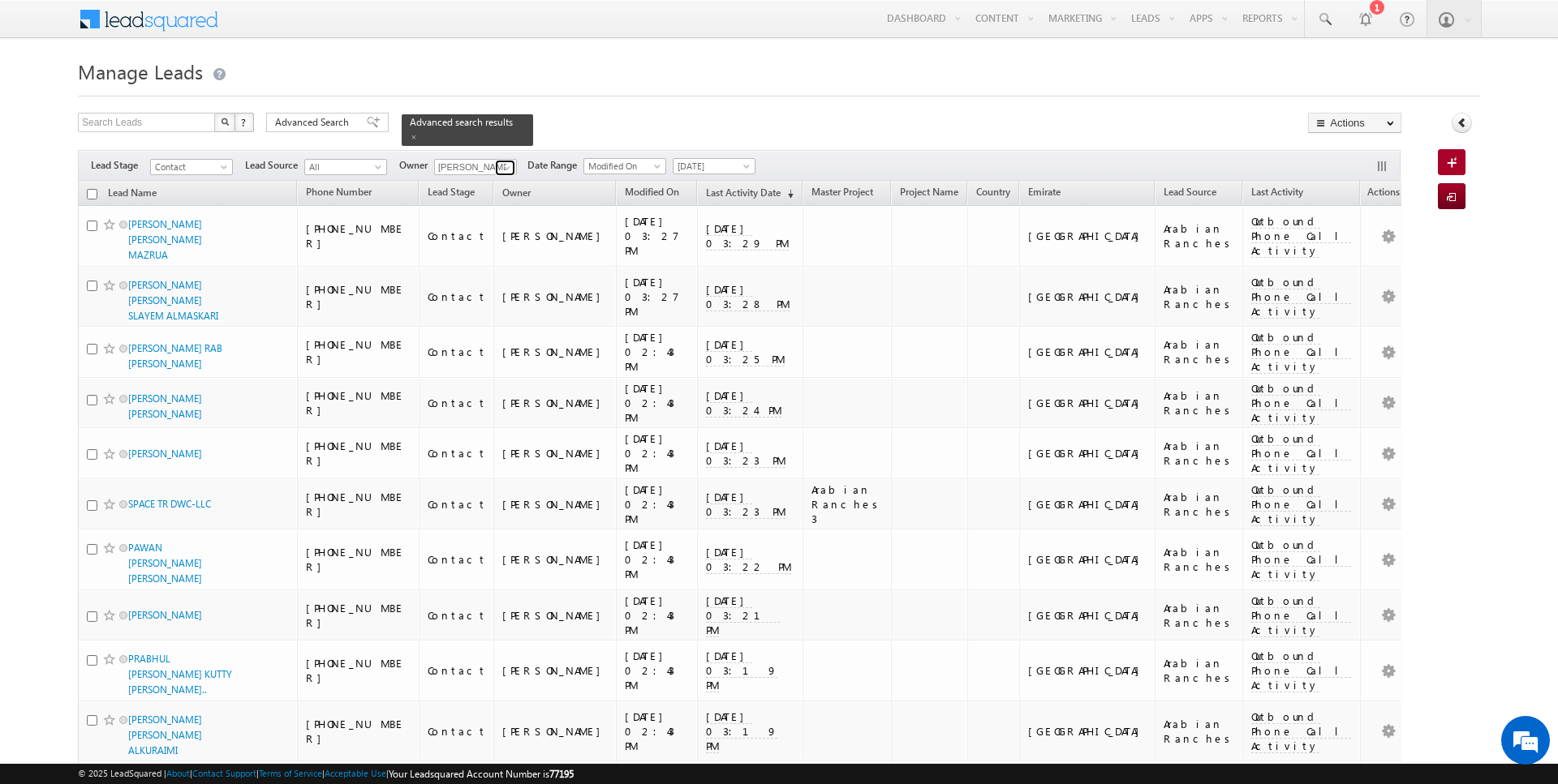
click at [495, 164] on link at bounding box center [505, 168] width 21 height 17
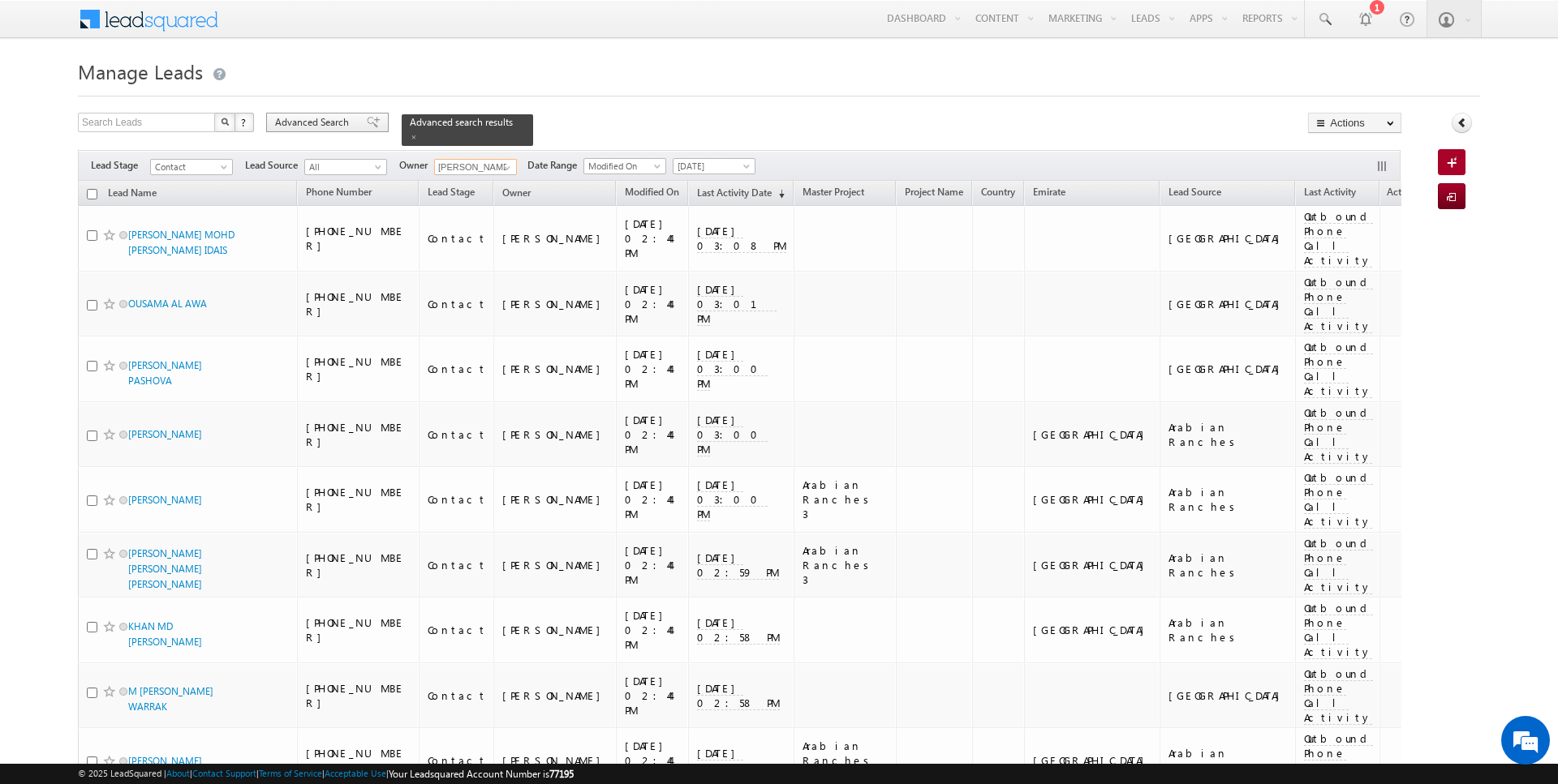
type input "[PERSON_NAME]"
click at [325, 123] on span "Advanced Search" at bounding box center [314, 122] width 79 height 15
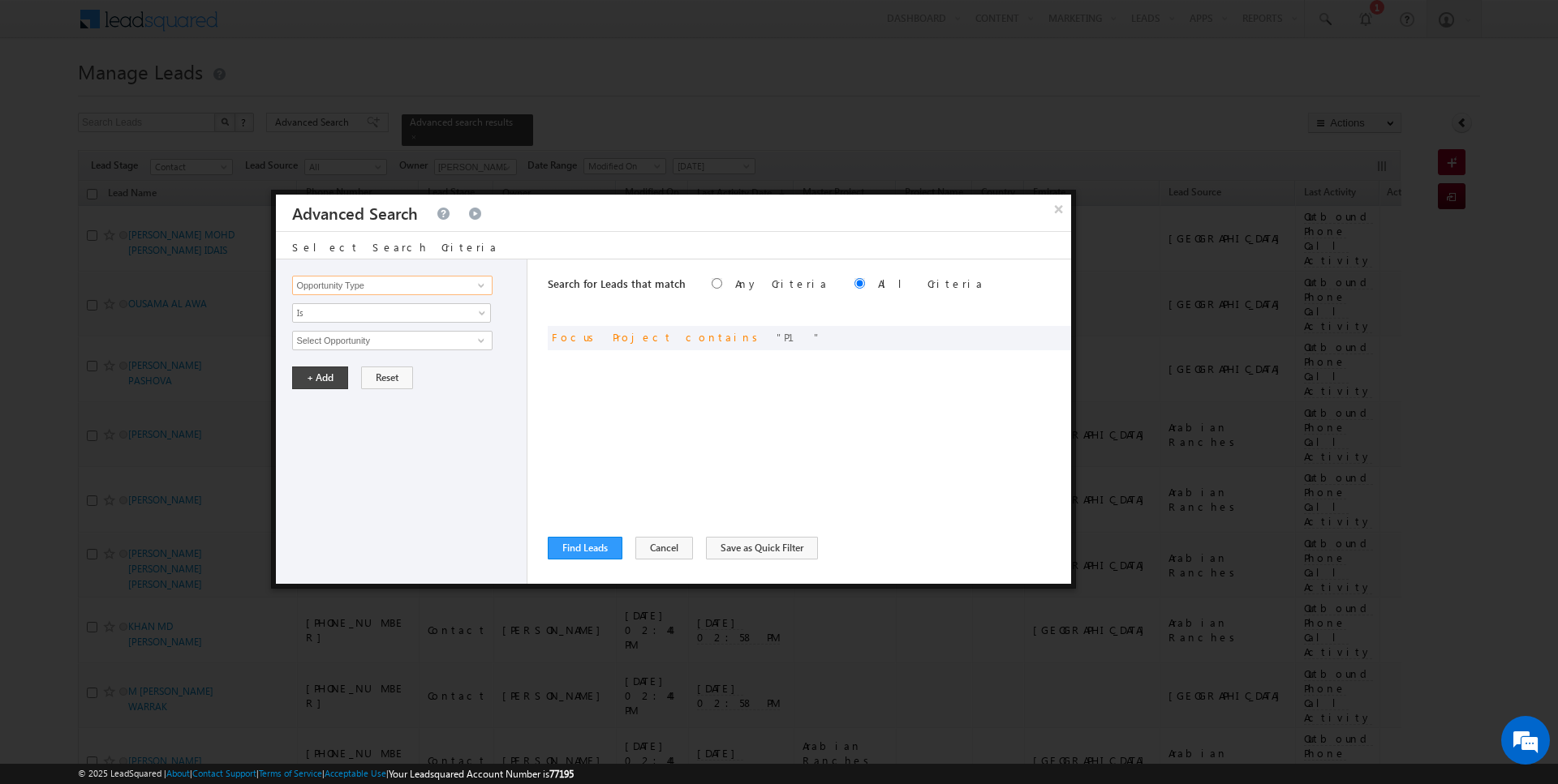
click at [403, 286] on input "Opportunity Type" at bounding box center [391, 286] width 199 height 20
type input "Last Activity Date"
click at [385, 312] on span "Is" at bounding box center [380, 313] width 176 height 15
click at [358, 344] on link "Before" at bounding box center [391, 346] width 198 height 15
click at [324, 371] on button "+ Add" at bounding box center [320, 378] width 56 height 22
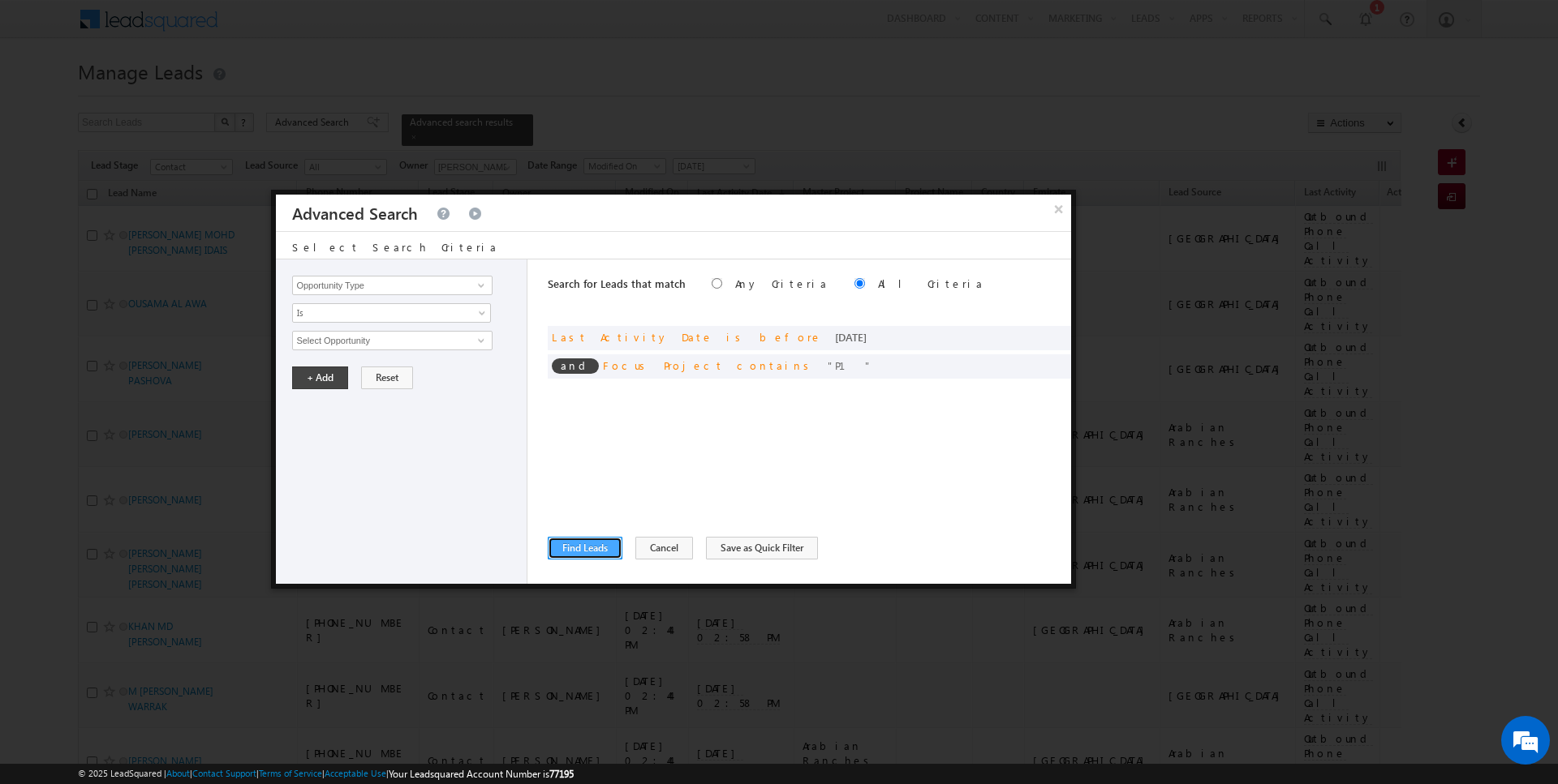
click at [585, 539] on button "Find Leads" at bounding box center [585, 548] width 74 height 22
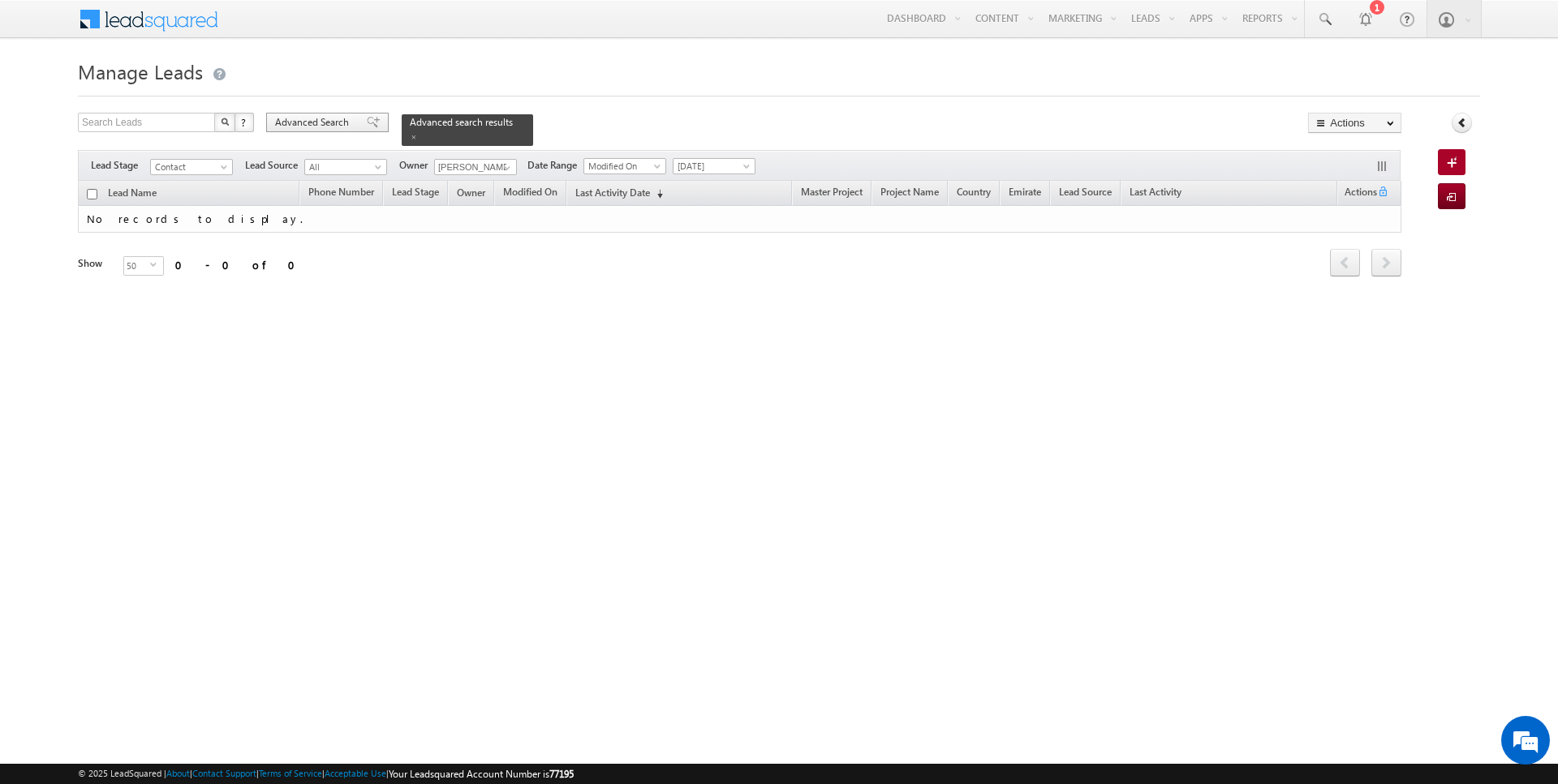
click at [311, 112] on div "Advanced Search" at bounding box center [327, 122] width 122 height 20
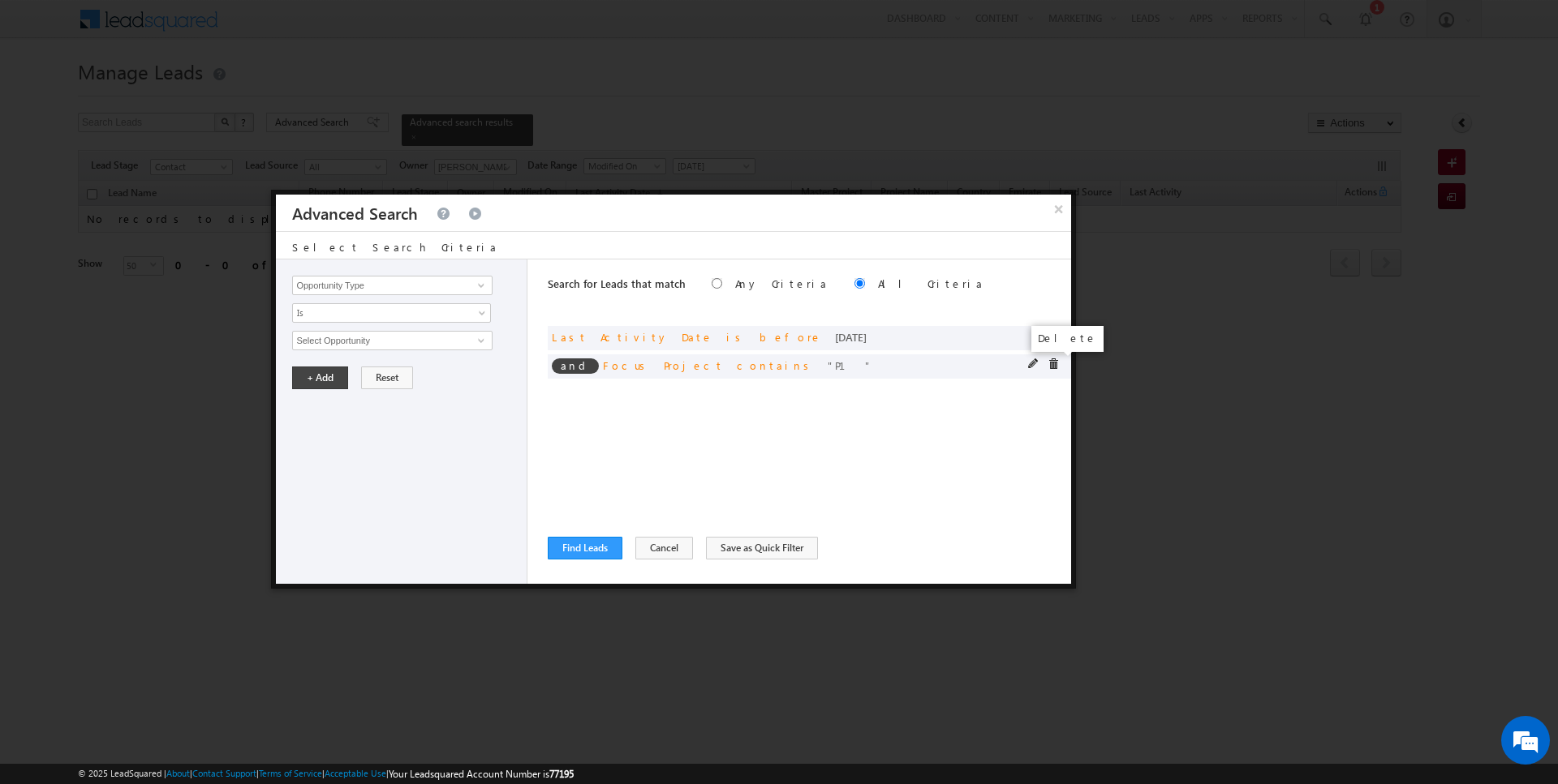
click at [1055, 363] on span at bounding box center [1053, 364] width 12 height 12
click at [596, 549] on button "Find Leads" at bounding box center [585, 548] width 74 height 22
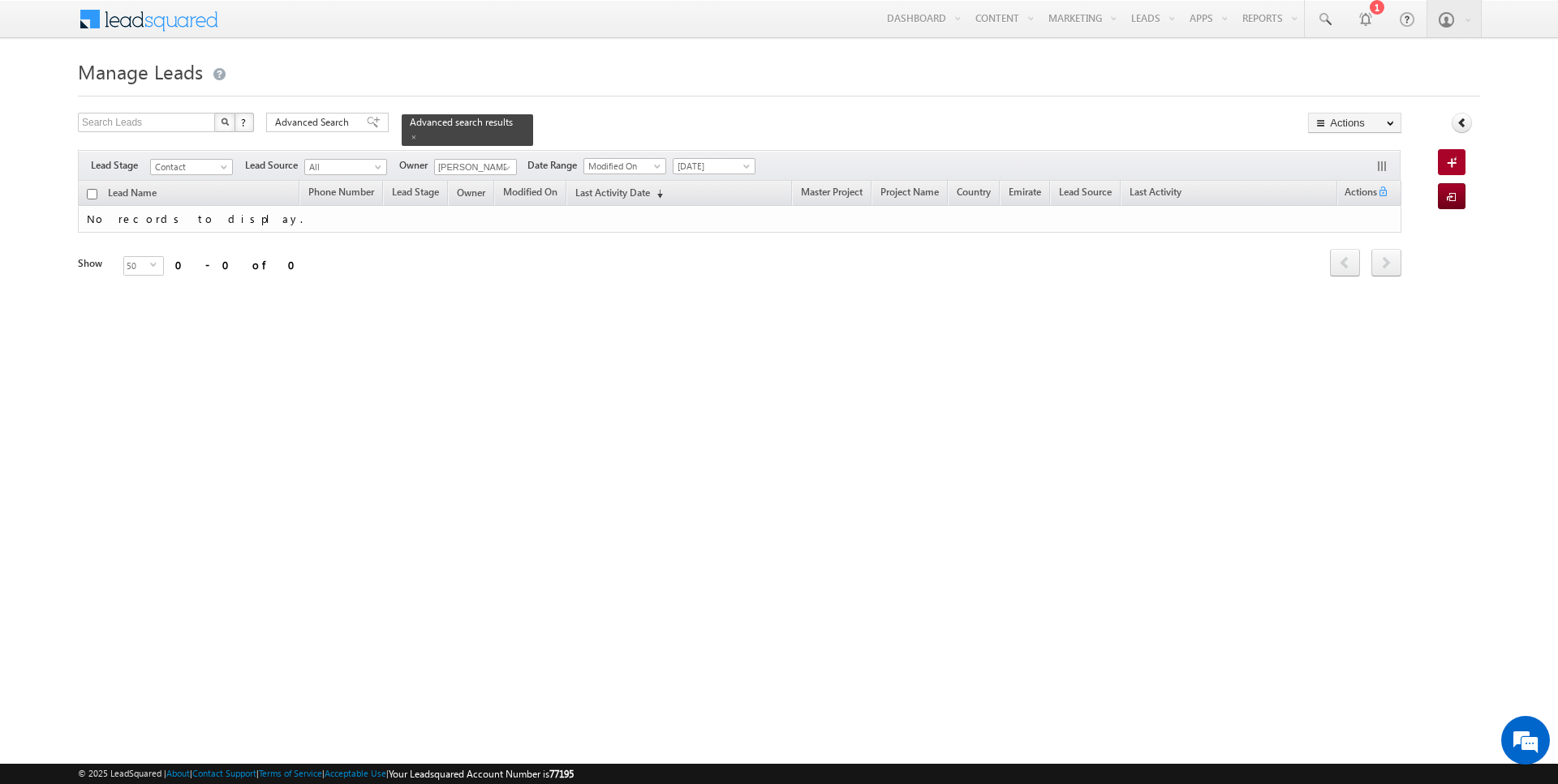
click at [675, 159] on span "[DATE]" at bounding box center [712, 166] width 77 height 15
click at [684, 174] on link "All Time" at bounding box center [707, 182] width 82 height 15
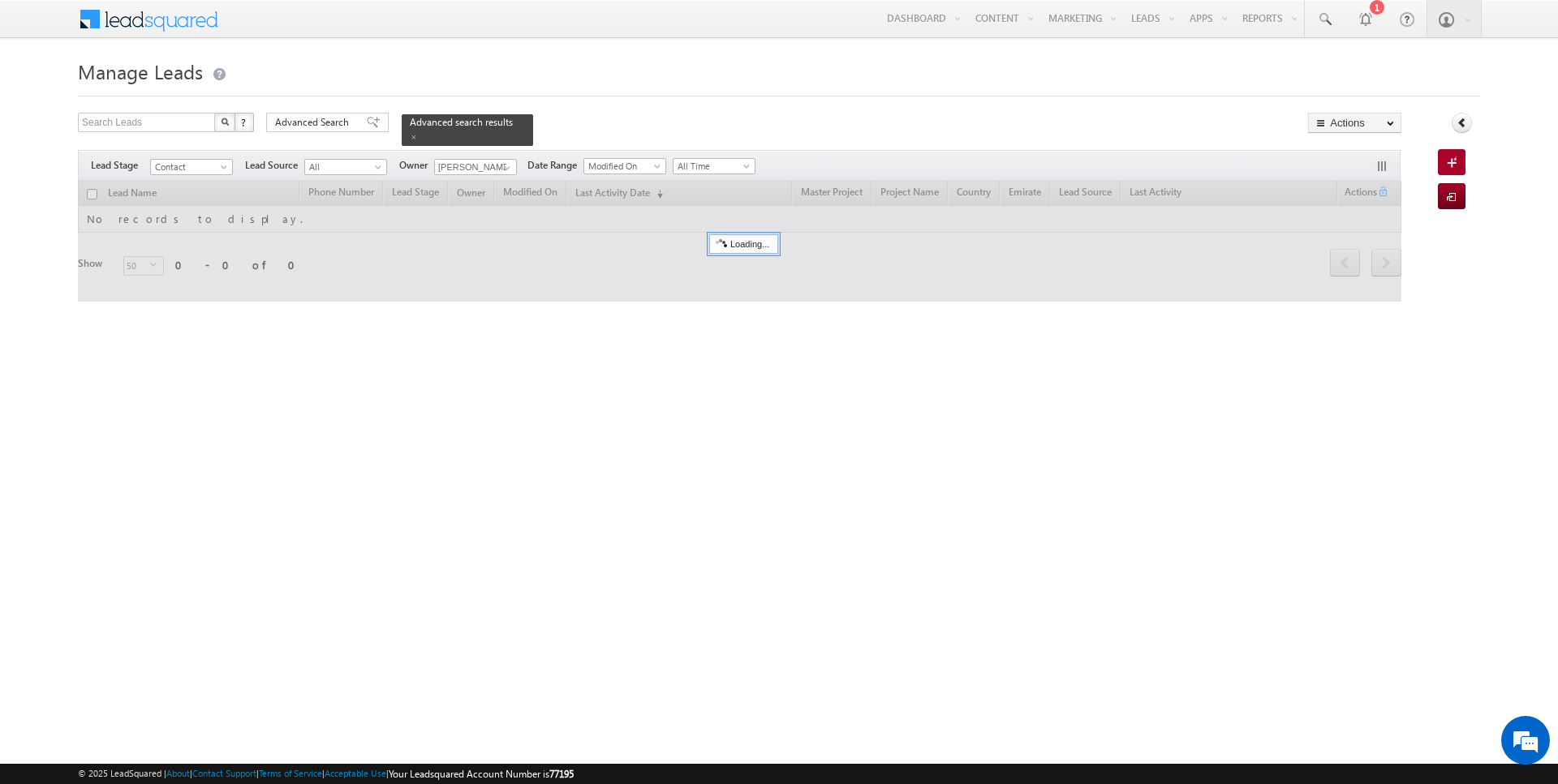
click at [617, 92] on div at bounding box center [779, 91] width 1402 height 11
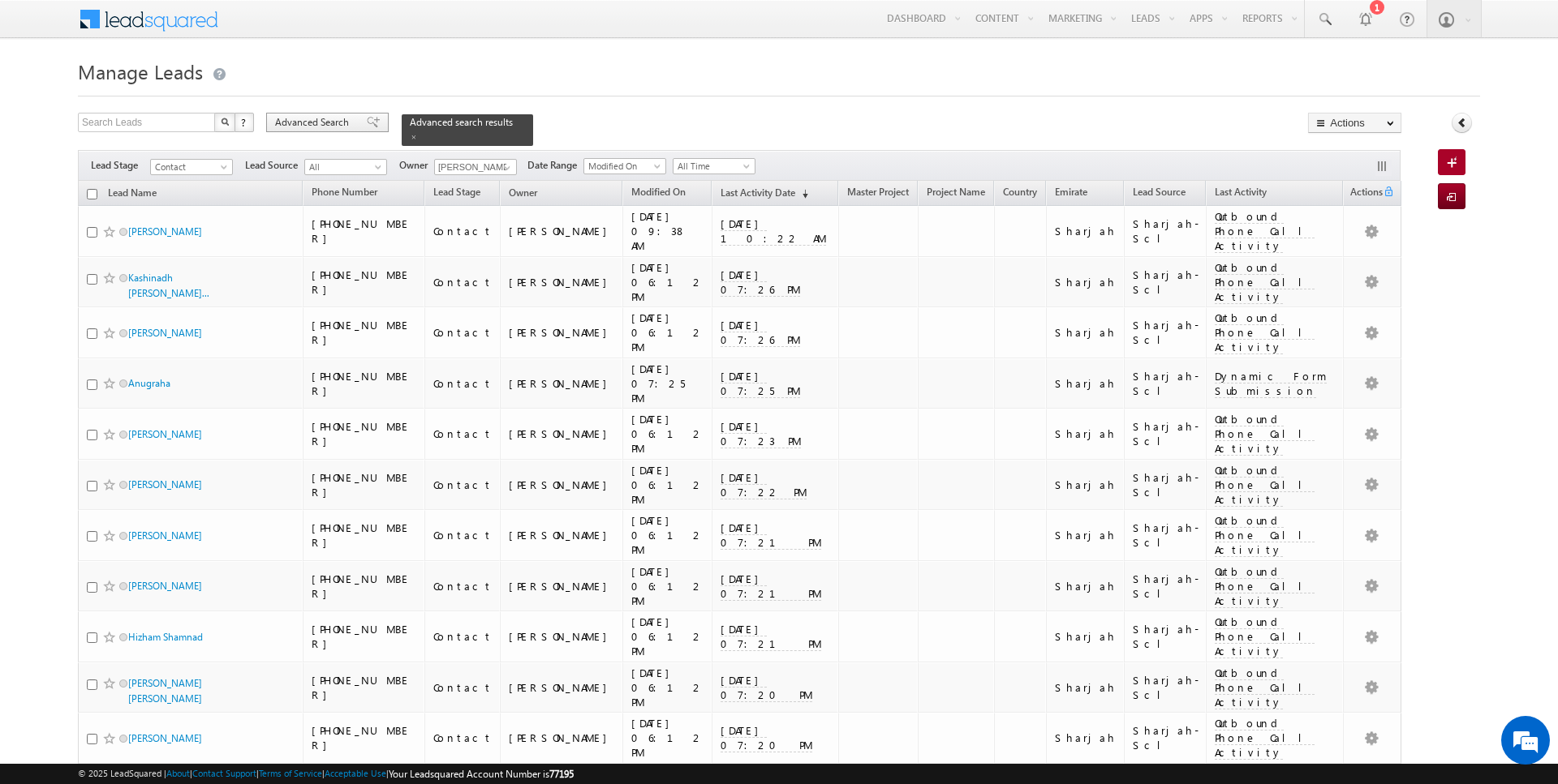
click at [335, 128] on span "Advanced Search" at bounding box center [314, 122] width 79 height 15
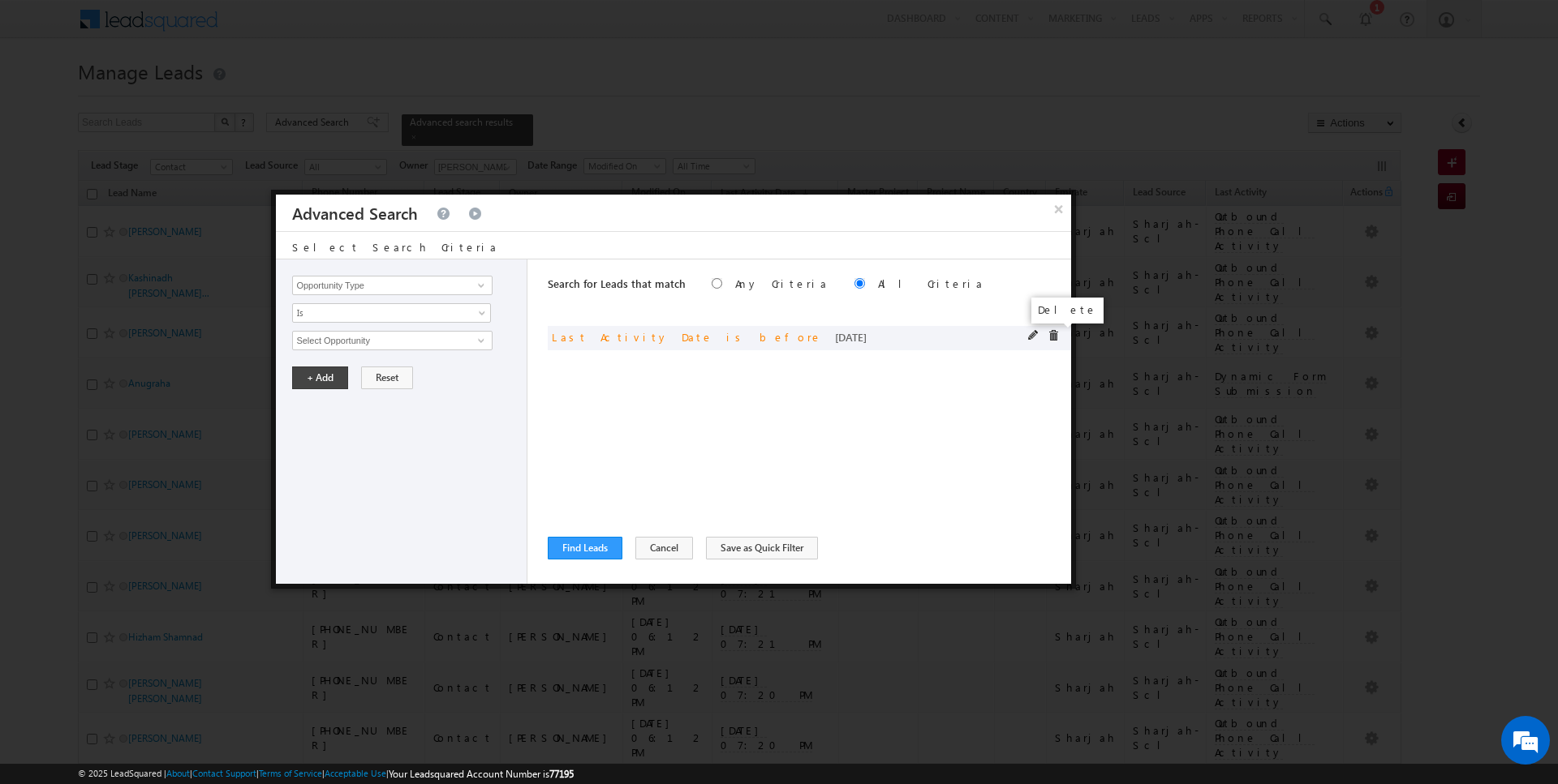
click at [1060, 335] on div at bounding box center [1047, 337] width 39 height 15
click at [1052, 335] on span at bounding box center [1053, 335] width 12 height 12
click at [345, 281] on input "Opportunity Type" at bounding box center [391, 286] width 199 height 20
type input "Lead Activity"
click at [311, 315] on span "Is" at bounding box center [380, 313] width 176 height 15
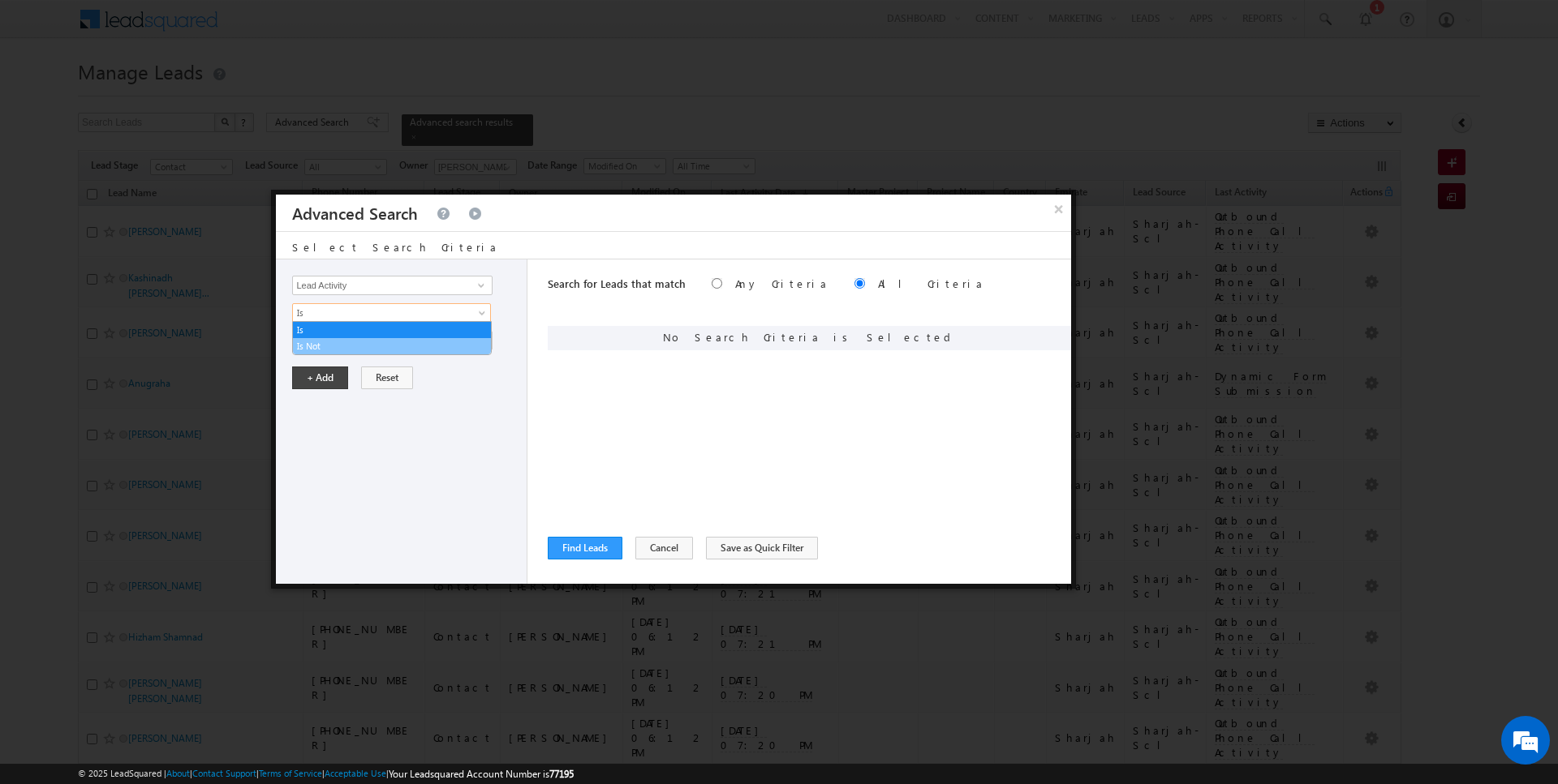
click at [329, 339] on link "Is Not" at bounding box center [391, 346] width 198 height 15
click at [345, 339] on input "Select Activity" at bounding box center [391, 340] width 199 height 20
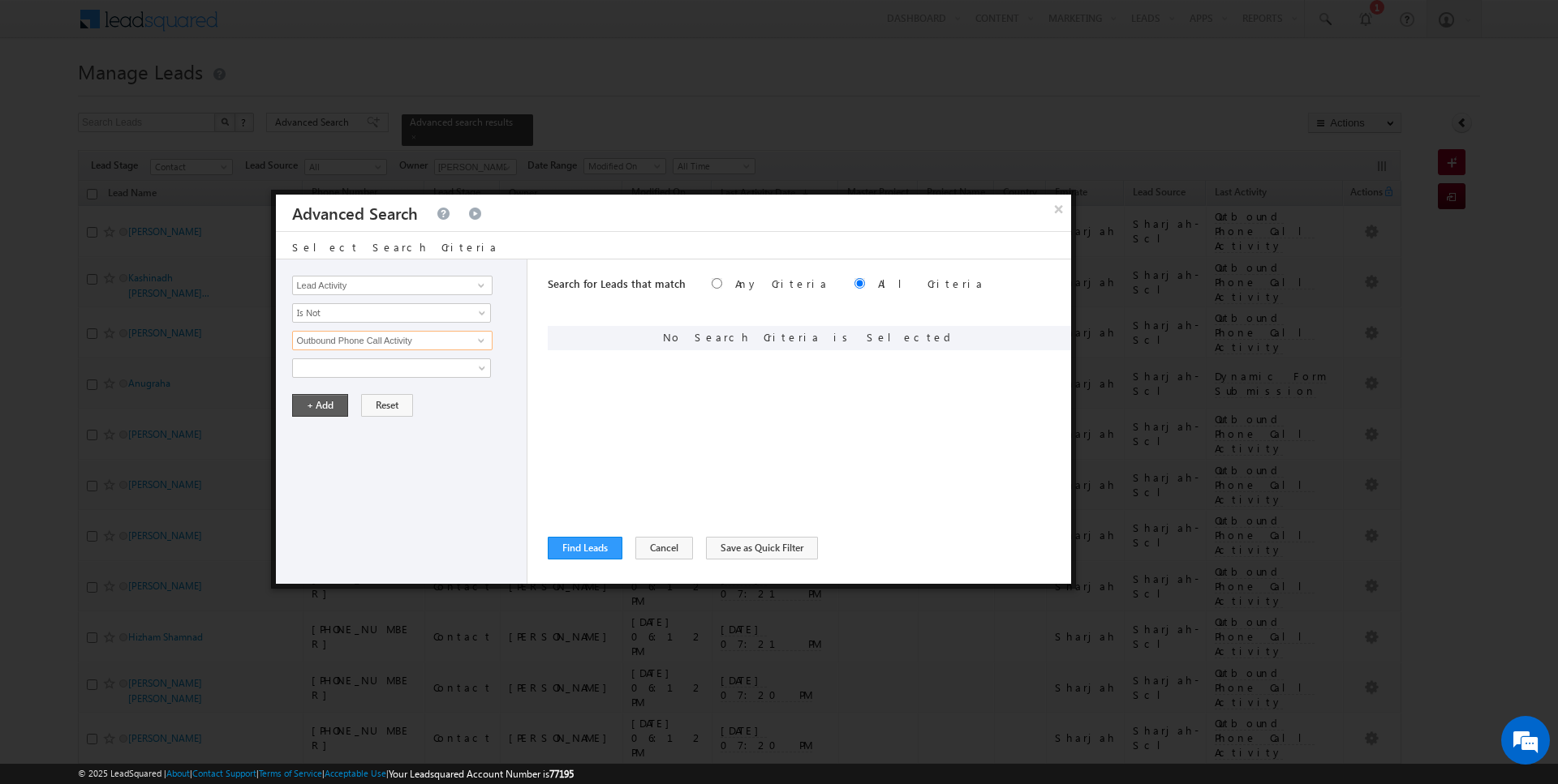
type input "Outbound Phone Call Activity"
click at [322, 399] on button "+ Add" at bounding box center [320, 405] width 56 height 22
click at [588, 549] on button "Find Leads" at bounding box center [585, 548] width 74 height 22
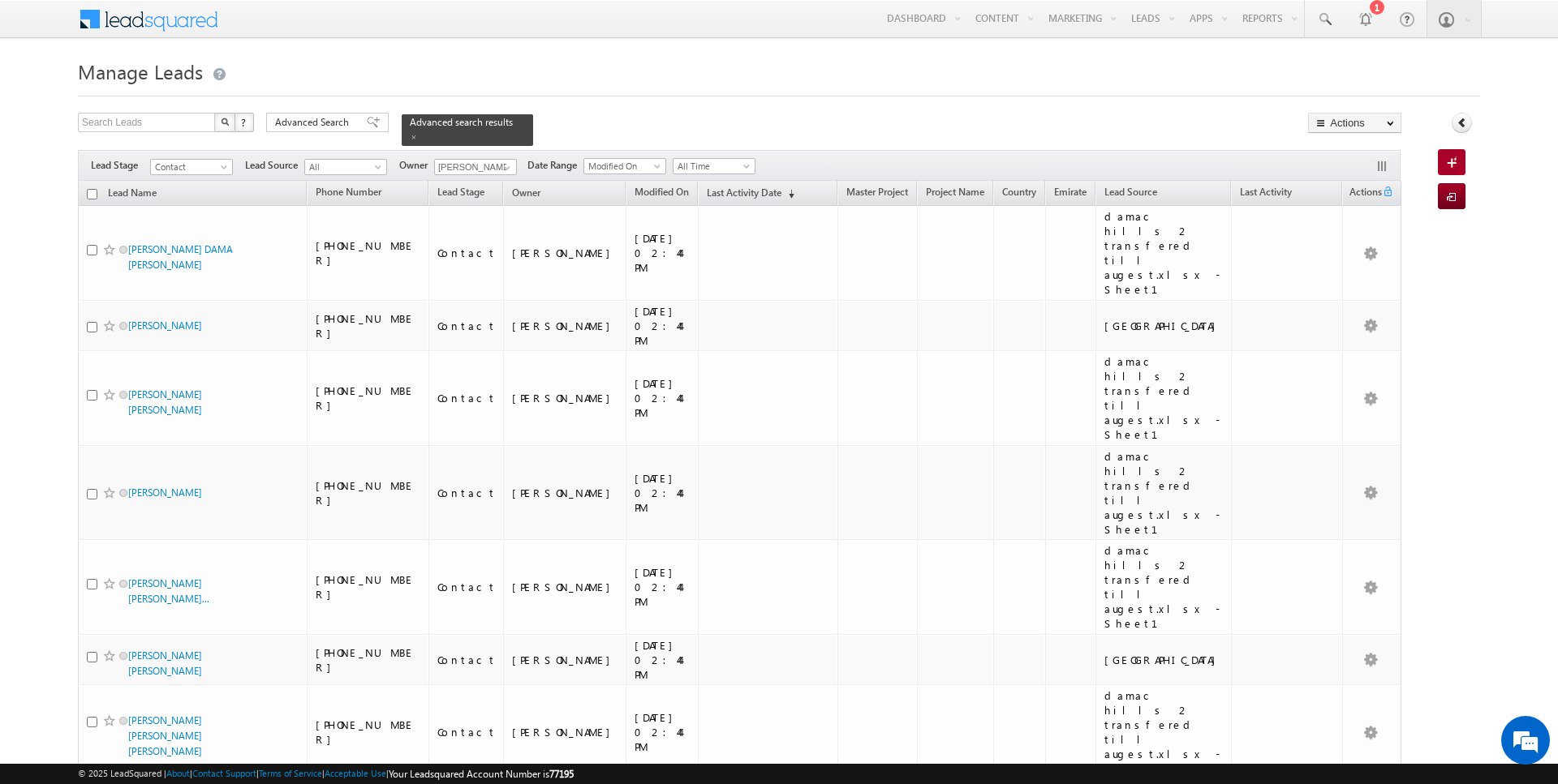
click at [92, 194] on input "checkbox" at bounding box center [92, 194] width 11 height 11
checkbox input "true"
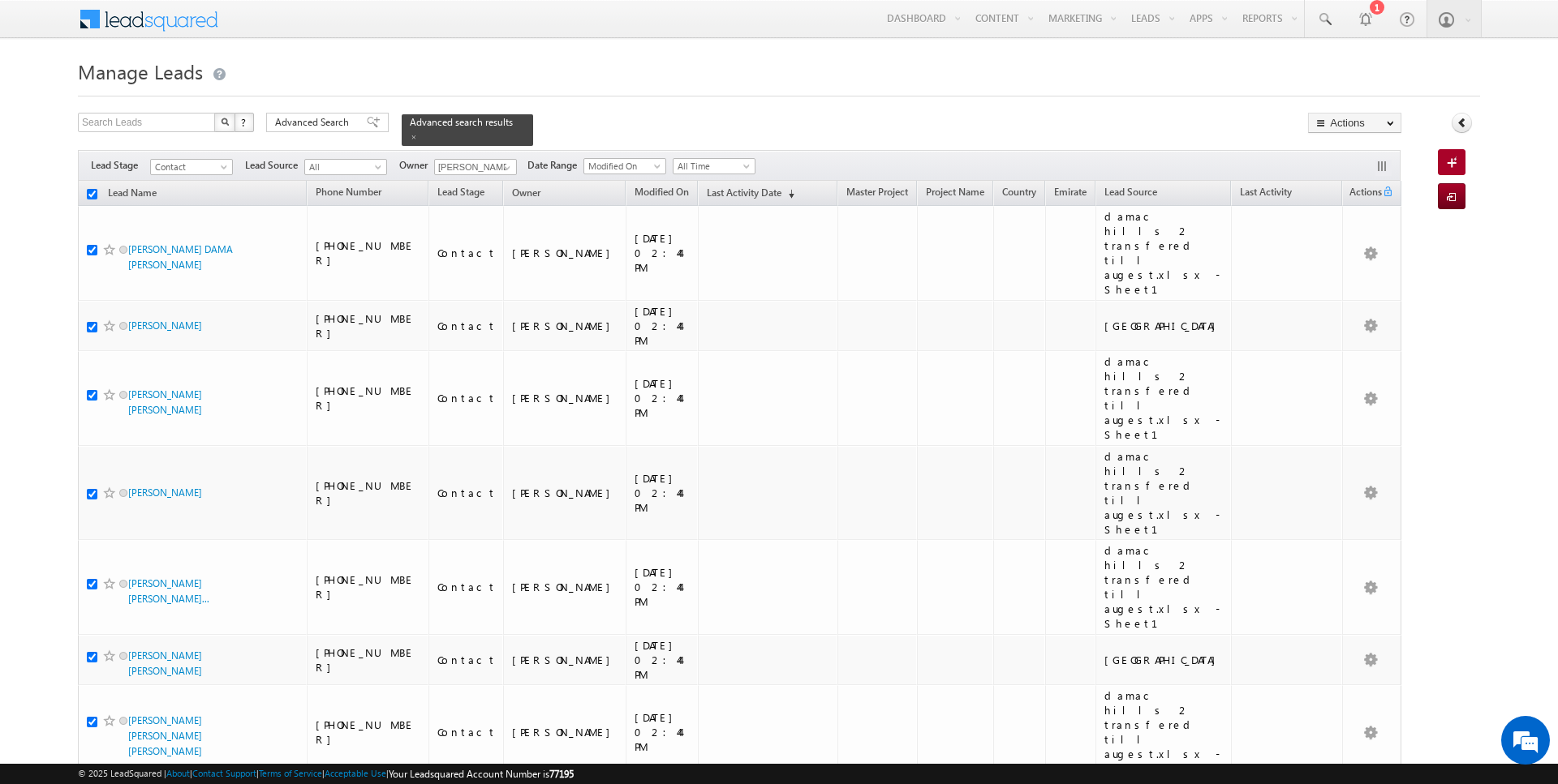
checkbox input "true"
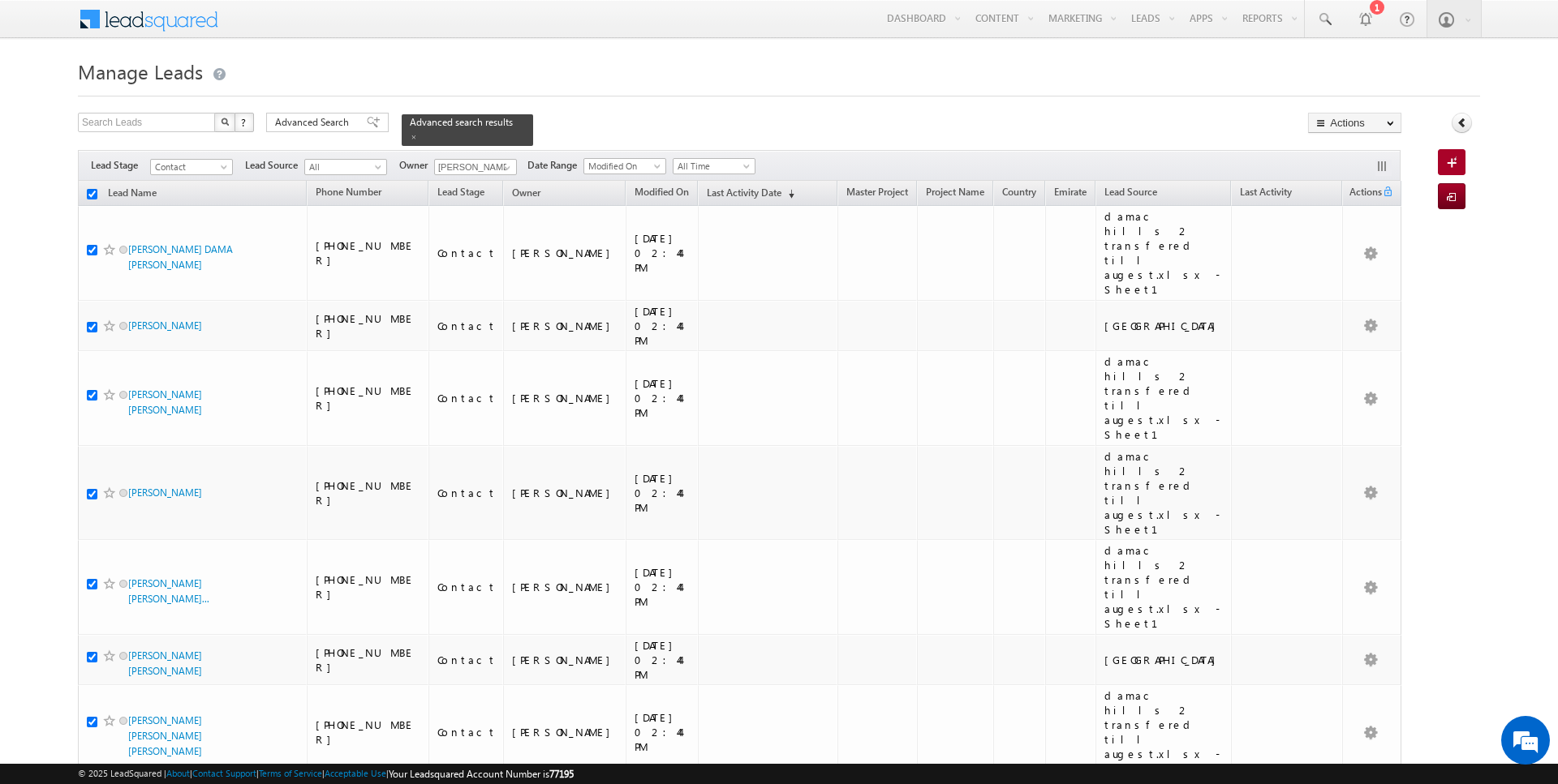
checkbox input "true"
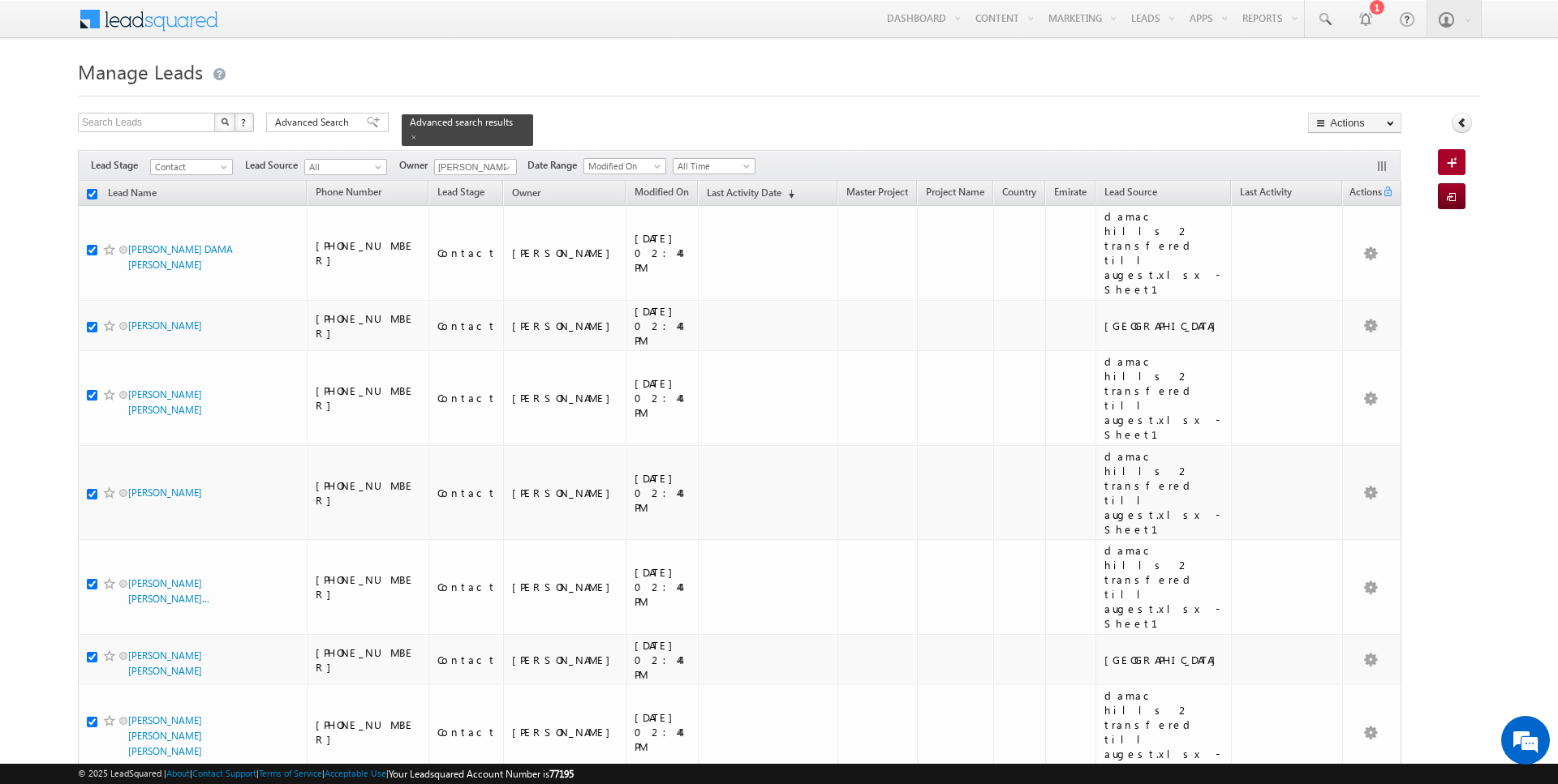
checkbox input "true"
click at [1343, 270] on link "Change Owner" at bounding box center [1354, 263] width 92 height 20
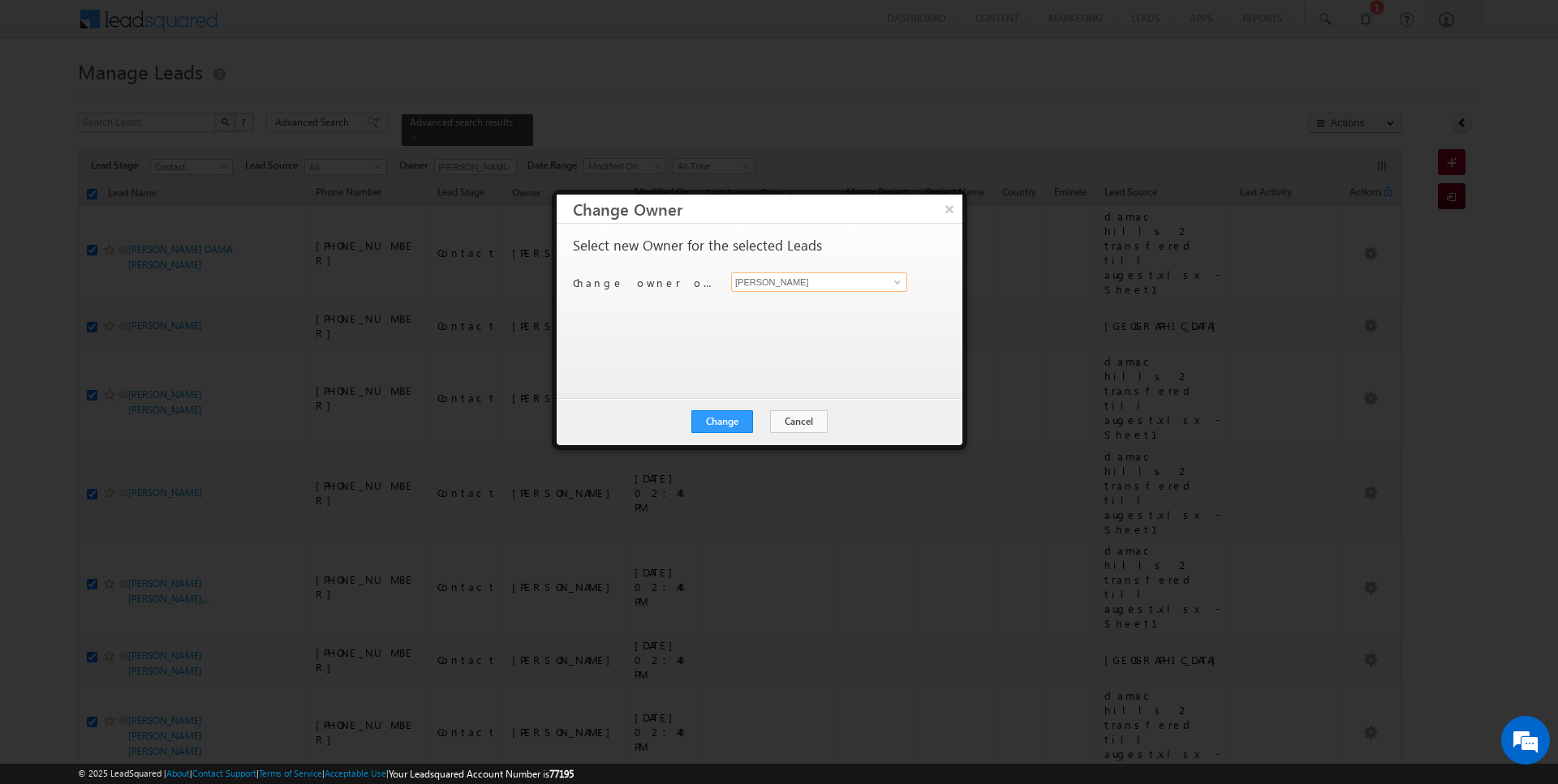
click at [822, 283] on input "[PERSON_NAME]" at bounding box center [818, 283] width 176 height 20
type input "[PERSON_NAME]"
click at [730, 433] on div "Change Cancel Close" at bounding box center [759, 421] width 406 height 47
click at [737, 417] on button "Change" at bounding box center [722, 421] width 62 height 22
click at [755, 425] on button "Close" at bounding box center [761, 421] width 52 height 22
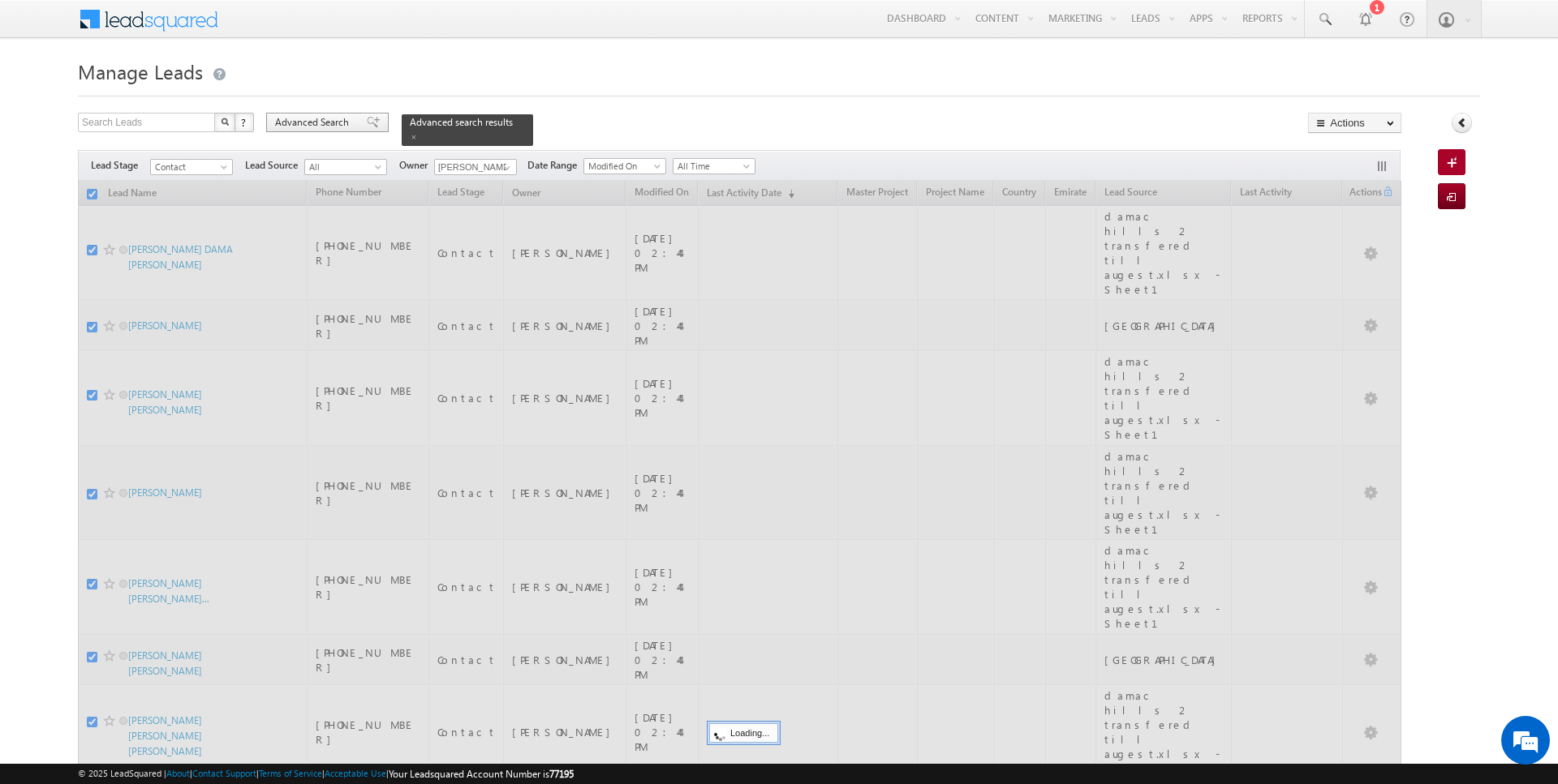
checkbox input "false"
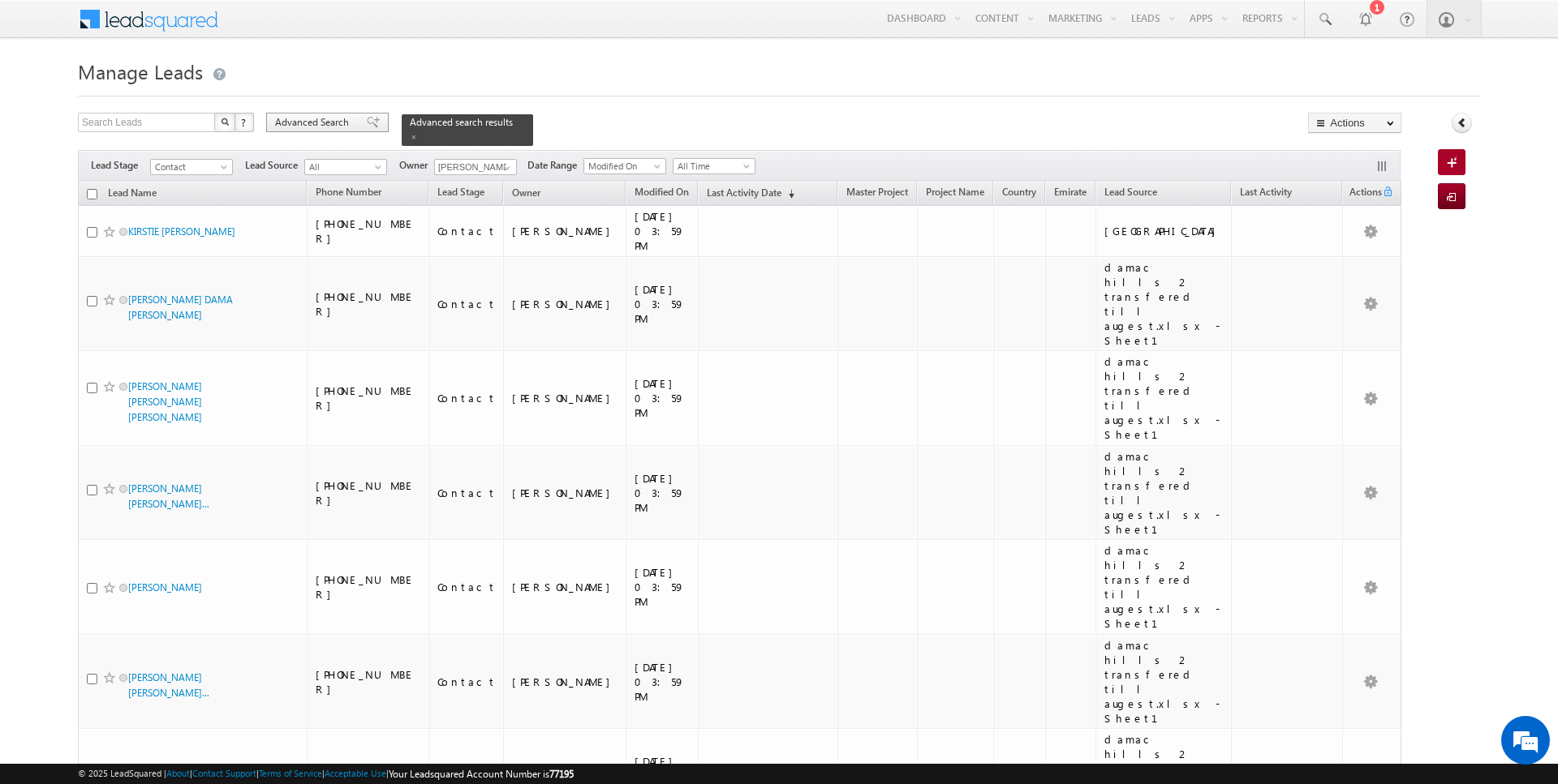
click at [326, 117] on span "Advanced Search" at bounding box center [314, 122] width 79 height 15
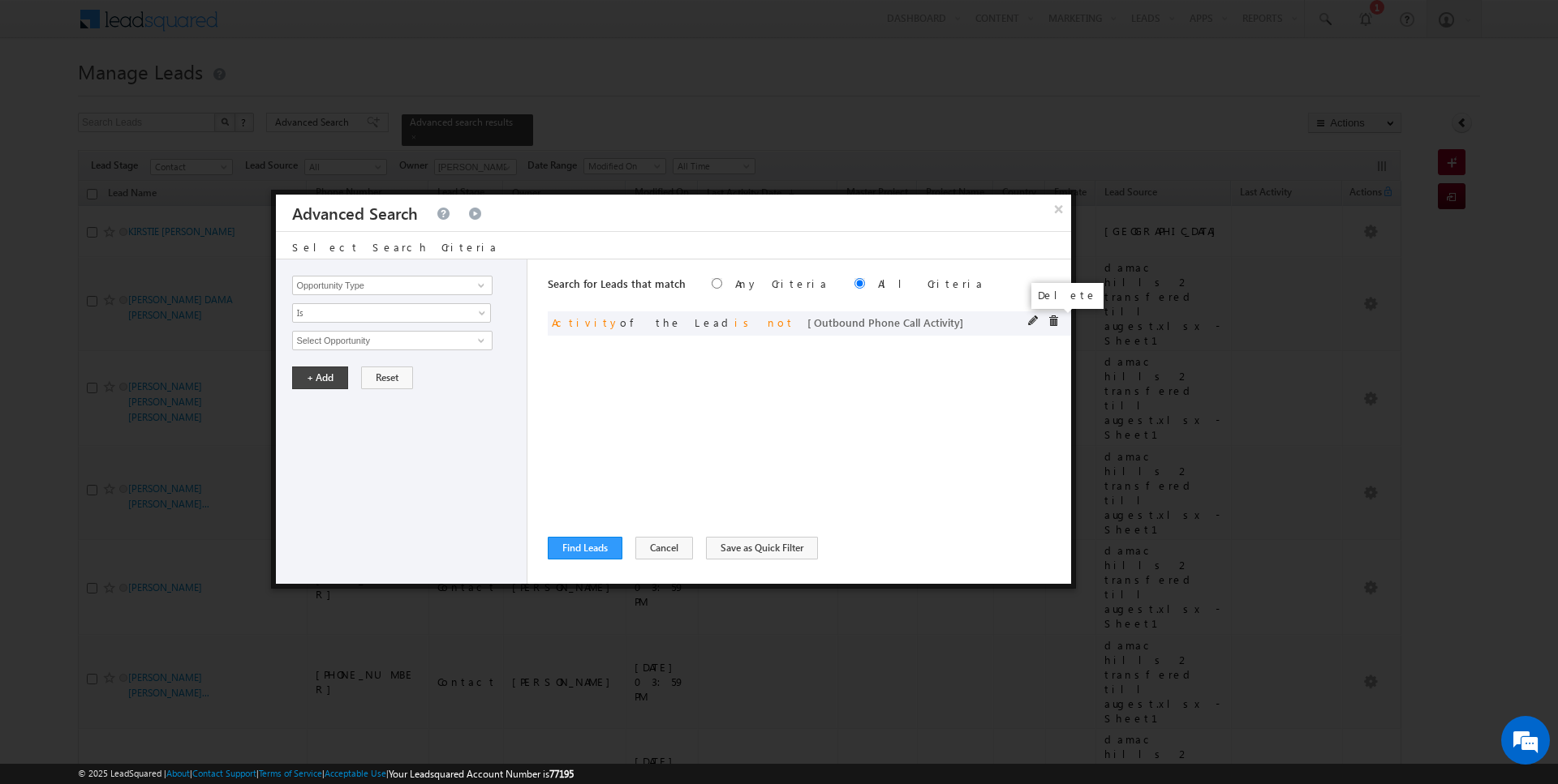
click at [1054, 318] on span at bounding box center [1053, 321] width 12 height 12
click at [1063, 199] on button "×" at bounding box center [1058, 209] width 26 height 28
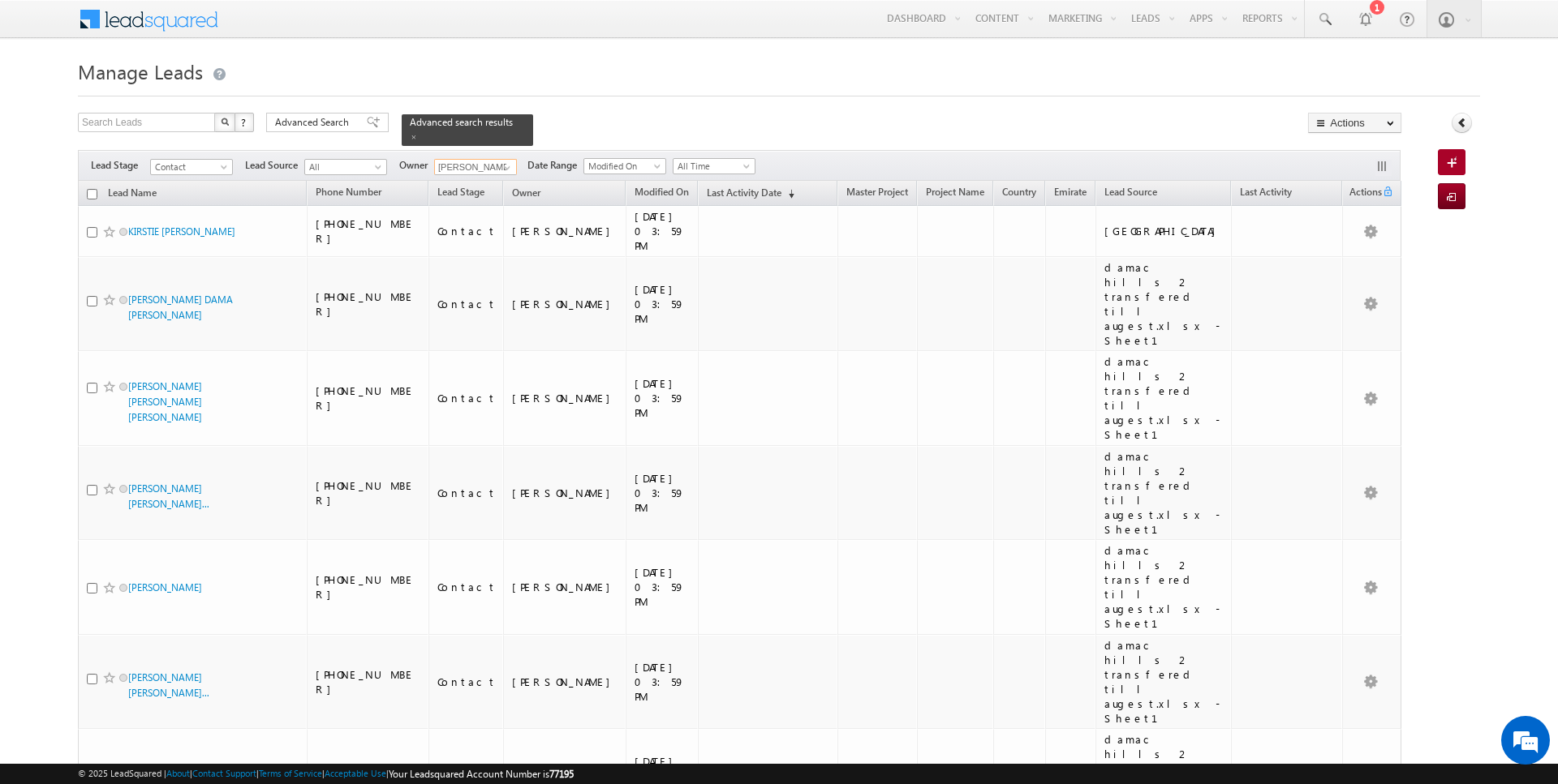
click at [487, 167] on input "[PERSON_NAME]" at bounding box center [475, 167] width 83 height 17
click at [506, 167] on span at bounding box center [507, 168] width 13 height 13
click at [481, 199] on link "Current User" at bounding box center [515, 200] width 162 height 19
type input "Current User"
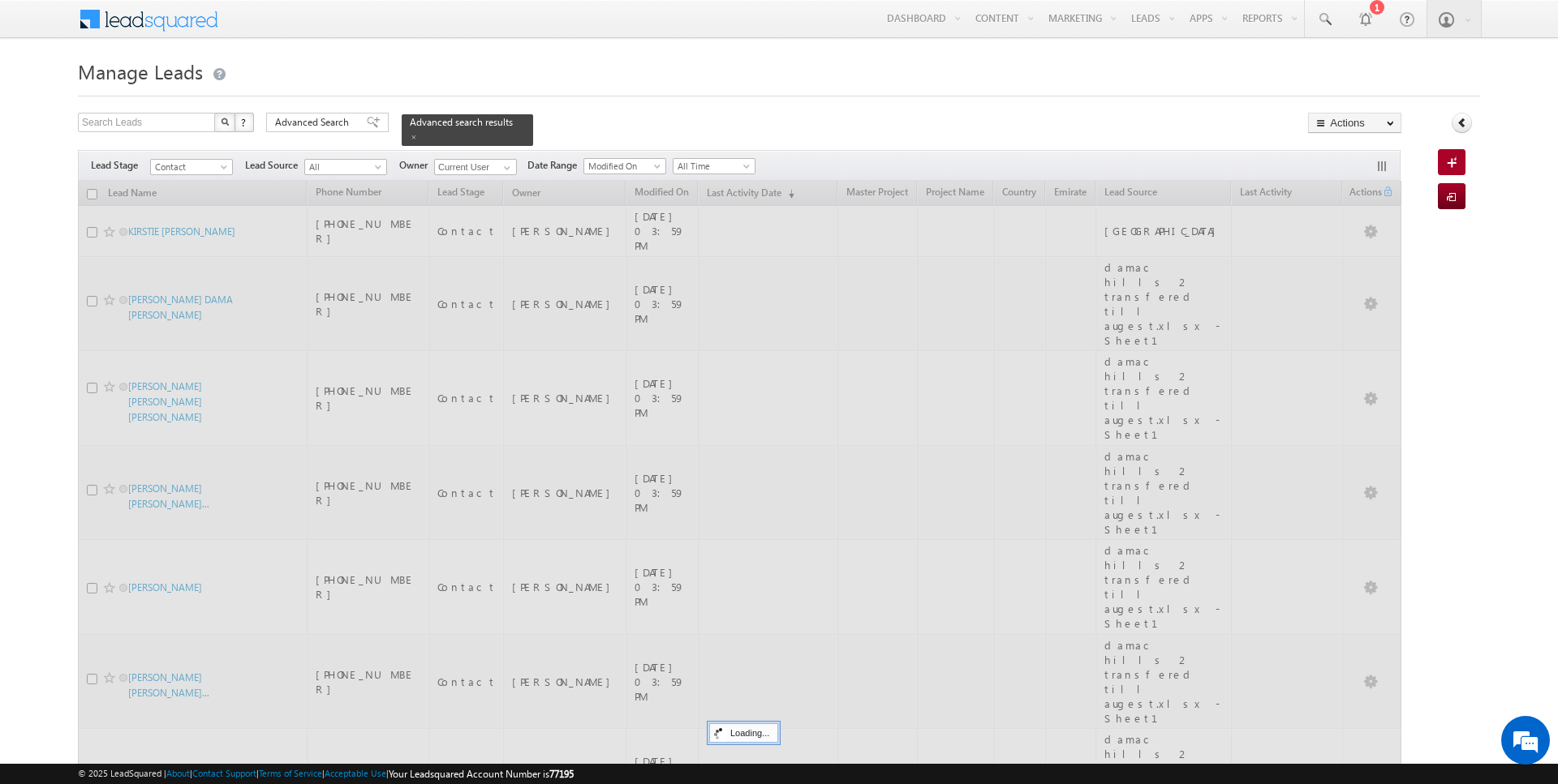
click at [593, 108] on form "Manage Leads Search Leads X ? 17 results found Advanced Search Advanced Search" at bounding box center [779, 752] width 1402 height 1395
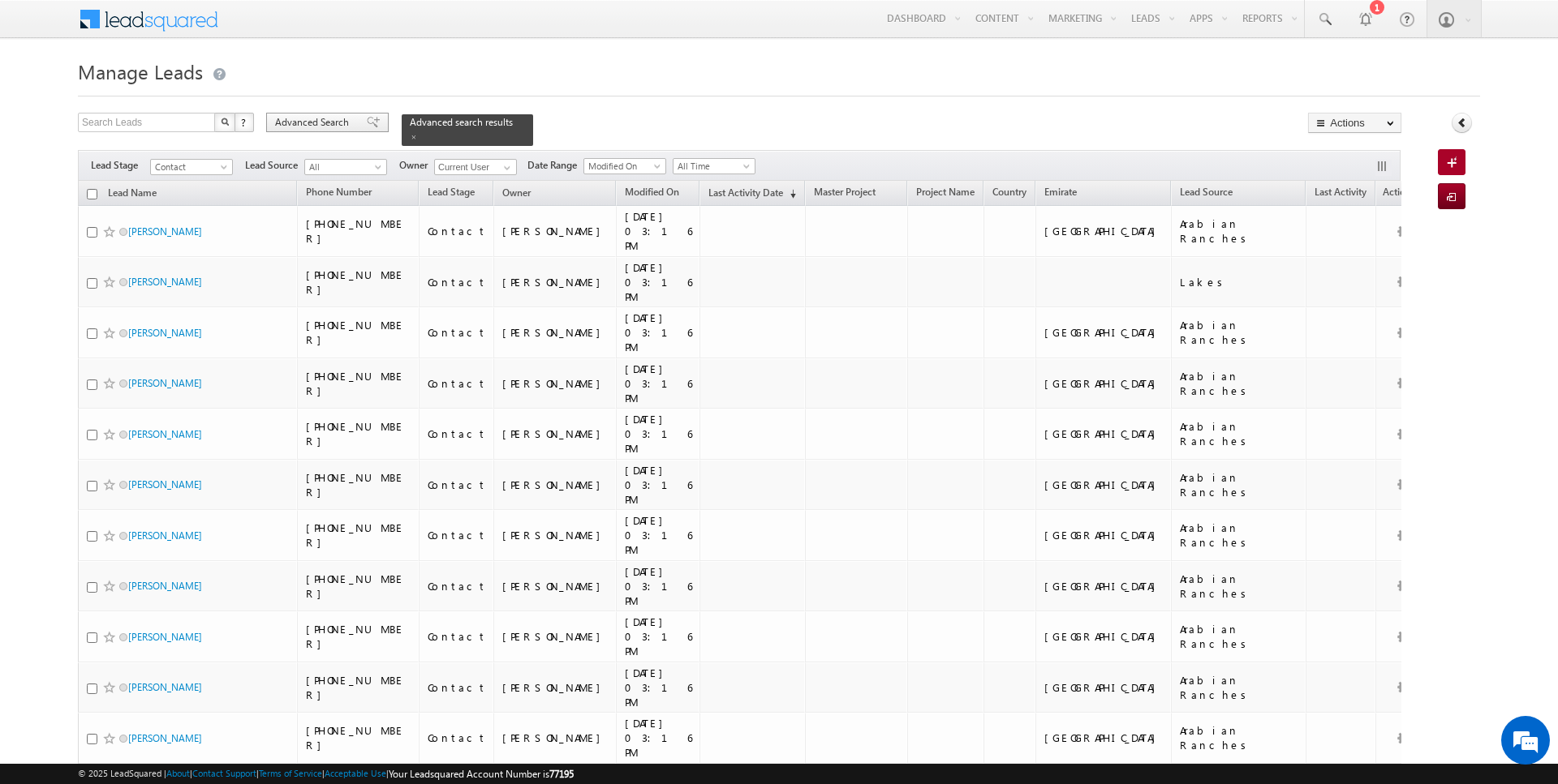
click at [324, 121] on span "Advanced Search" at bounding box center [314, 122] width 79 height 15
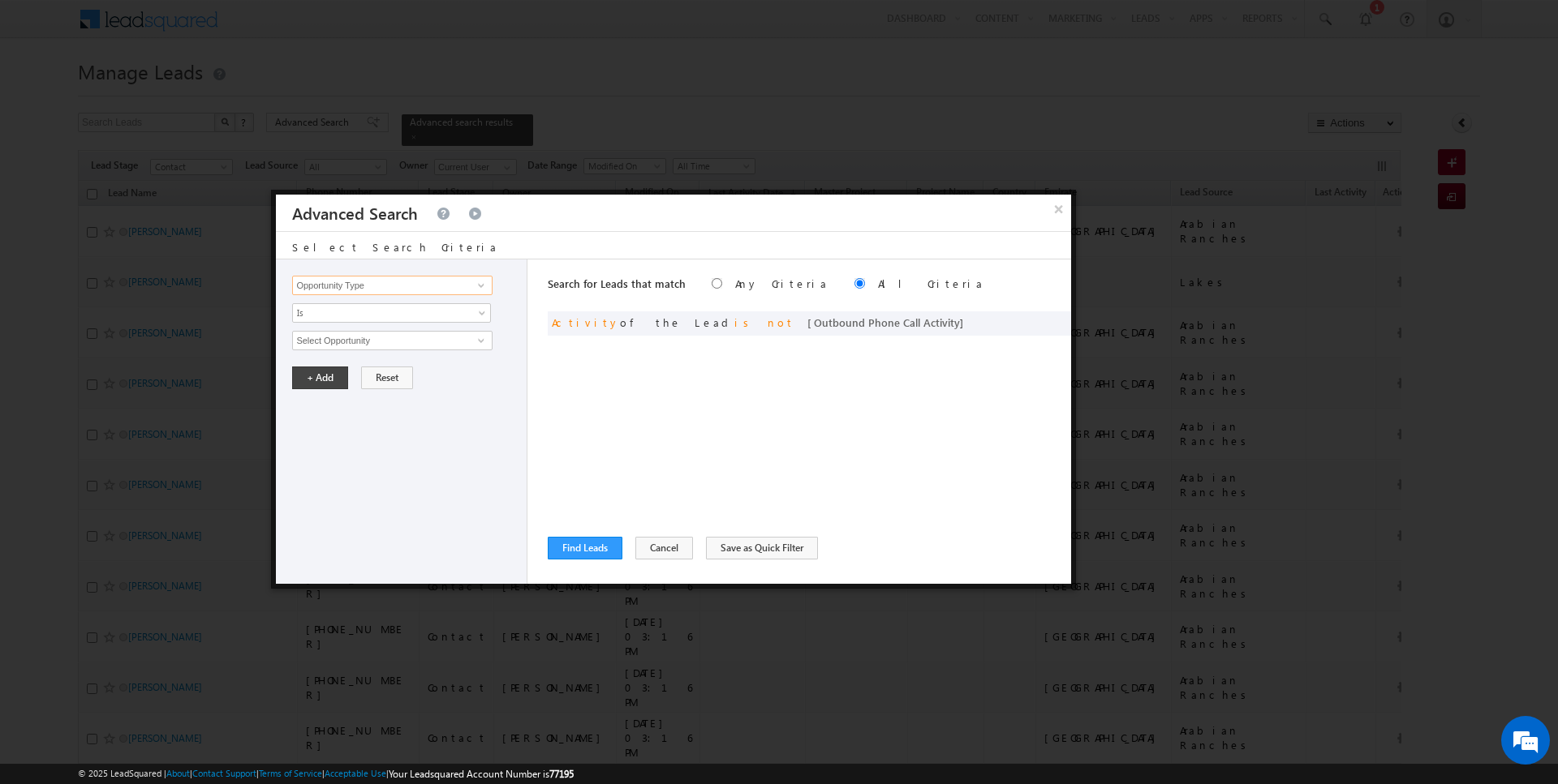
click at [416, 286] on input "Opportunity Type" at bounding box center [391, 286] width 199 height 20
type input "Focus Project"
click at [379, 315] on span "Is" at bounding box center [380, 313] width 176 height 15
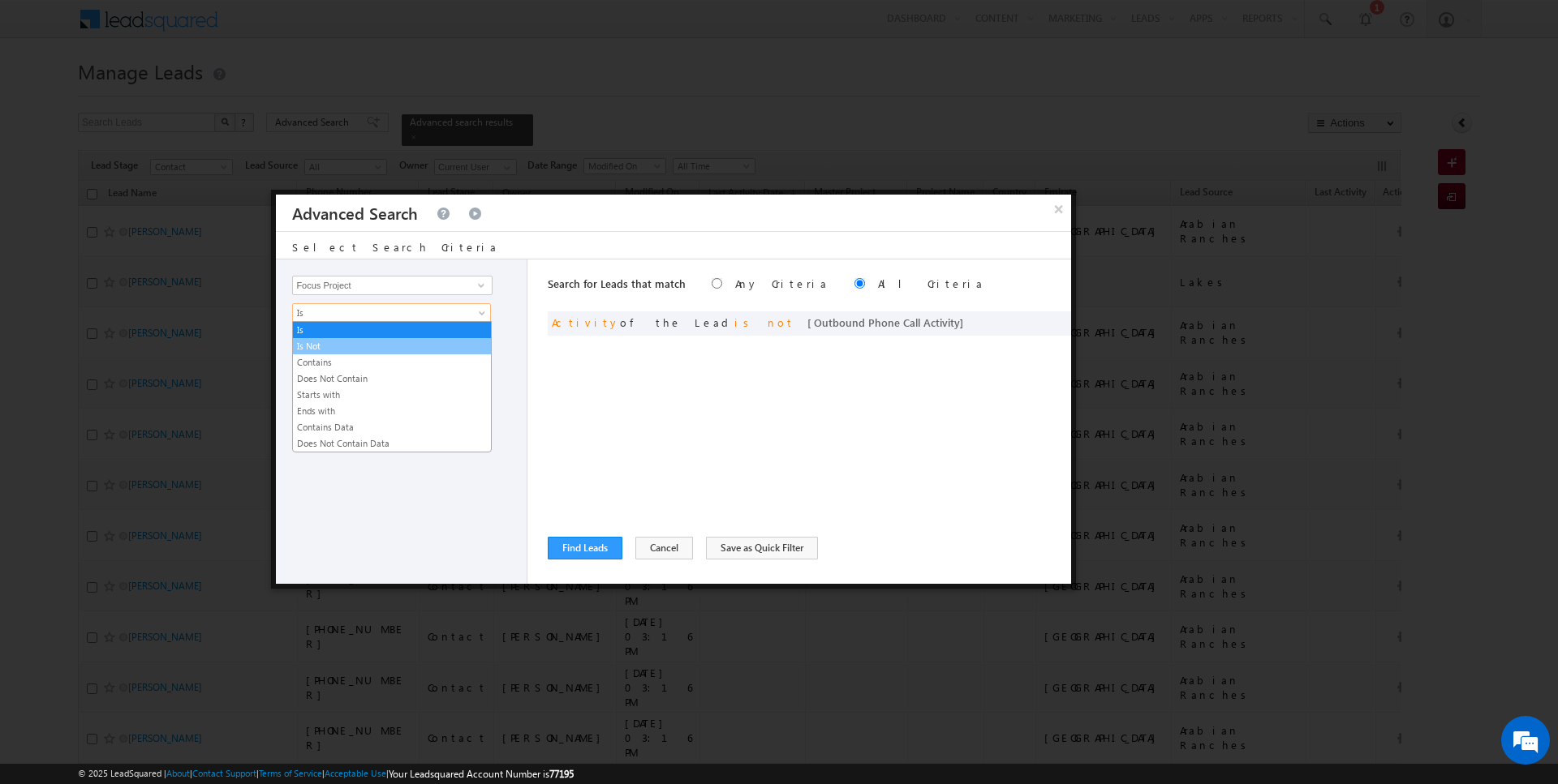
click at [347, 344] on link "Is Not" at bounding box center [391, 346] width 198 height 15
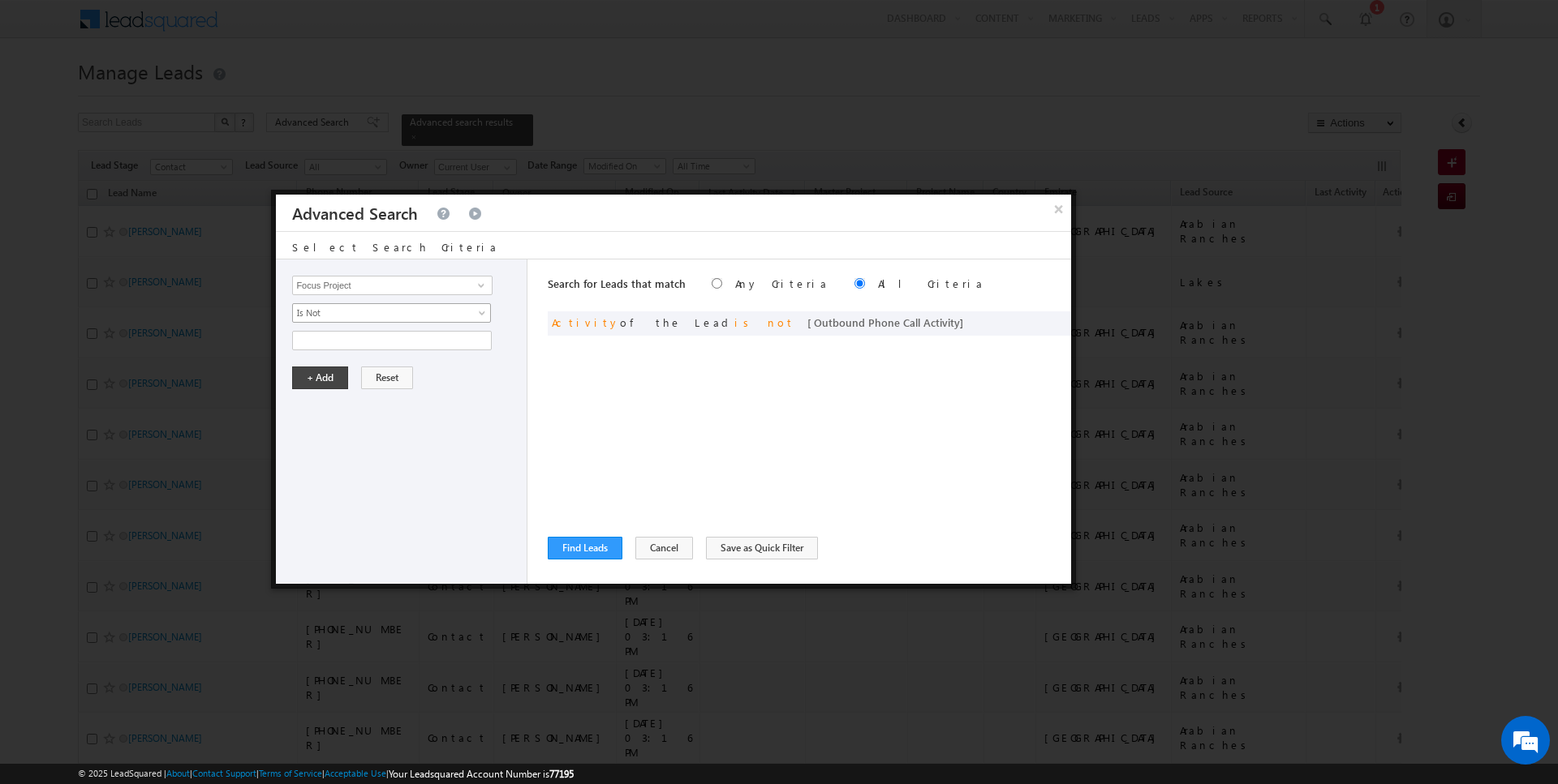
click at [343, 315] on span "Is Not" at bounding box center [380, 313] width 176 height 15
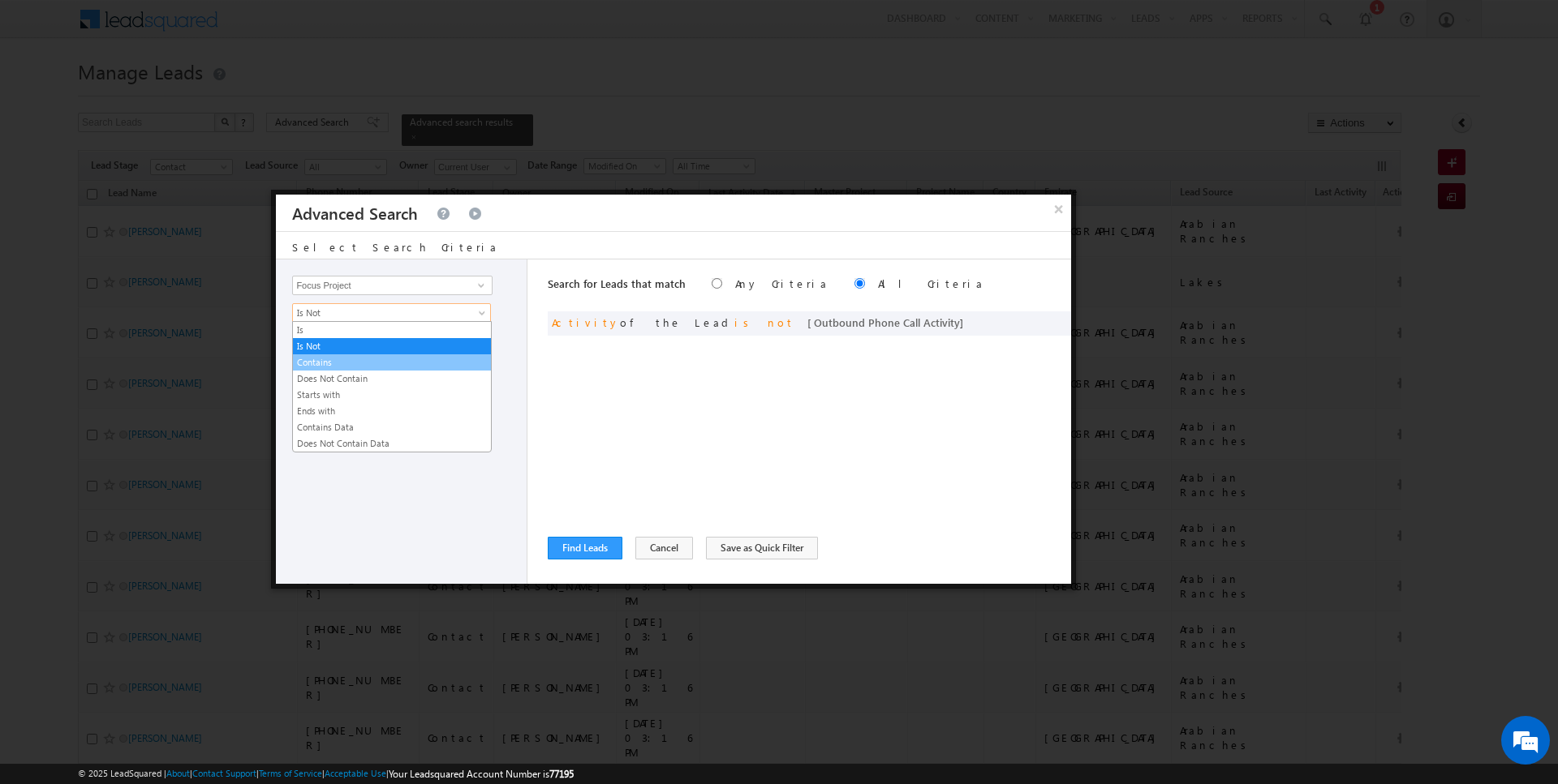
click at [336, 361] on link "Contains" at bounding box center [391, 363] width 198 height 15
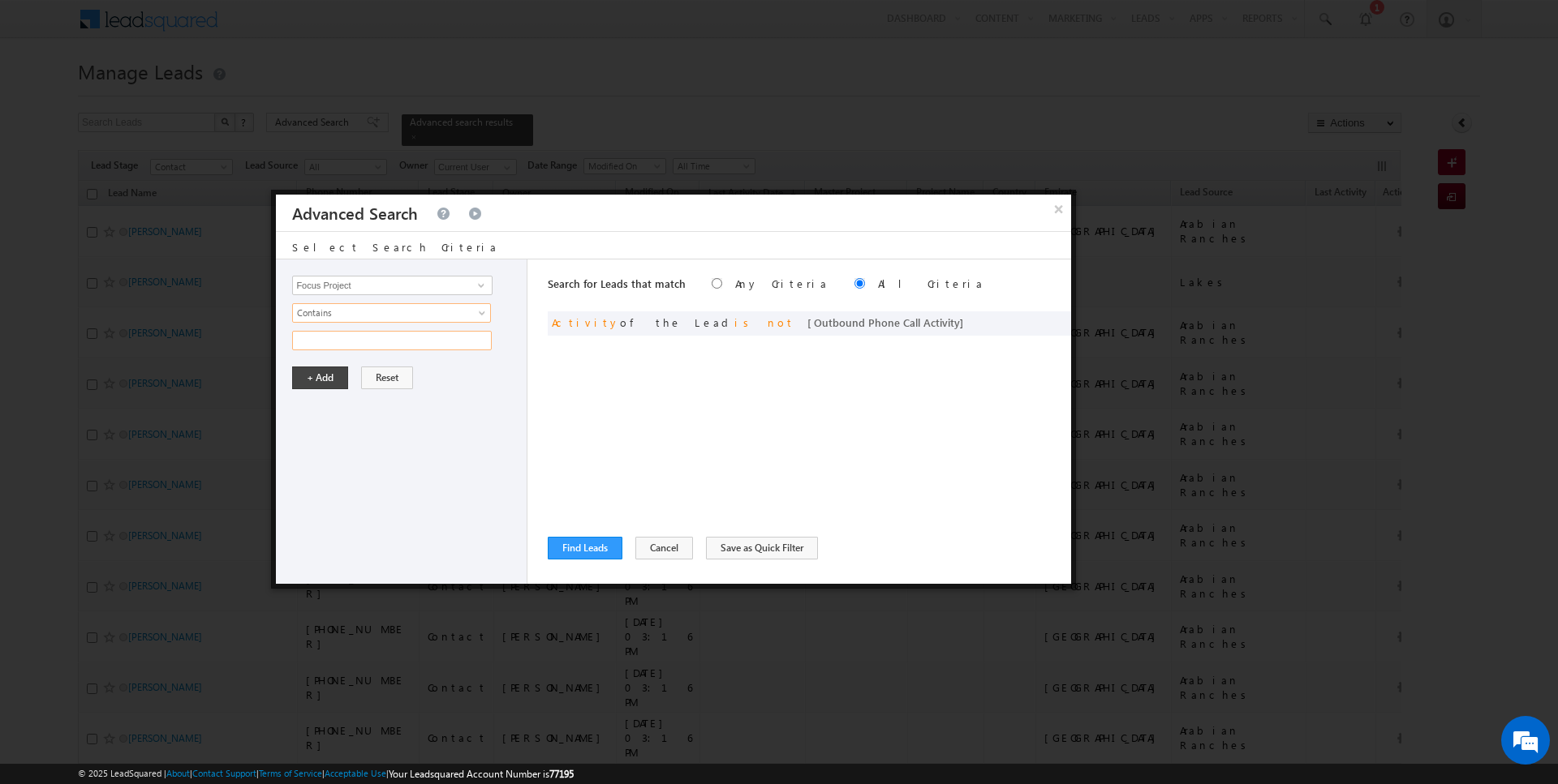
click at [336, 340] on input "text" at bounding box center [391, 340] width 199 height 20
type input "P1"
click at [313, 379] on button "+ Add" at bounding box center [320, 378] width 56 height 22
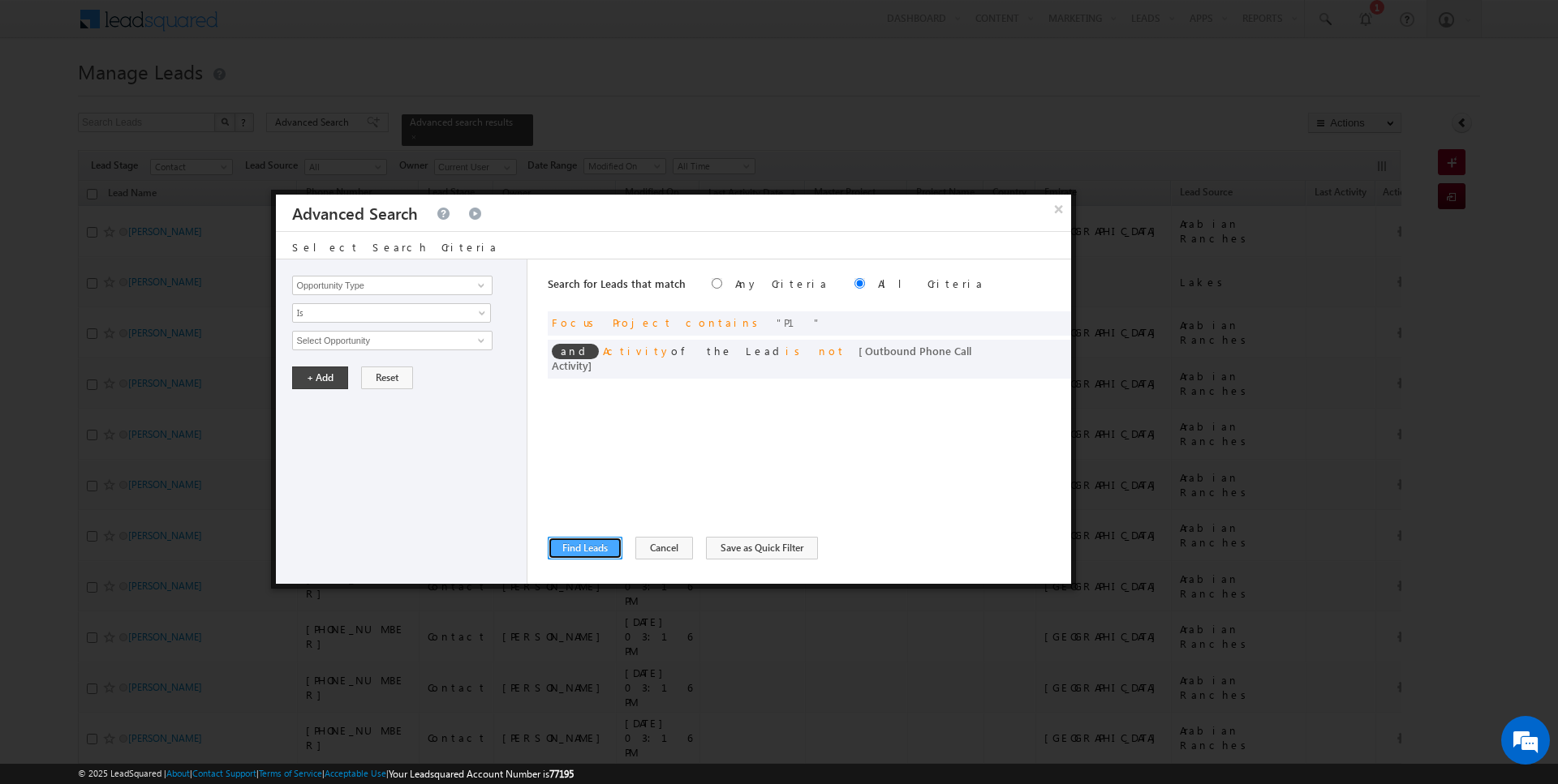
click at [593, 541] on button "Find Leads" at bounding box center [585, 548] width 74 height 22
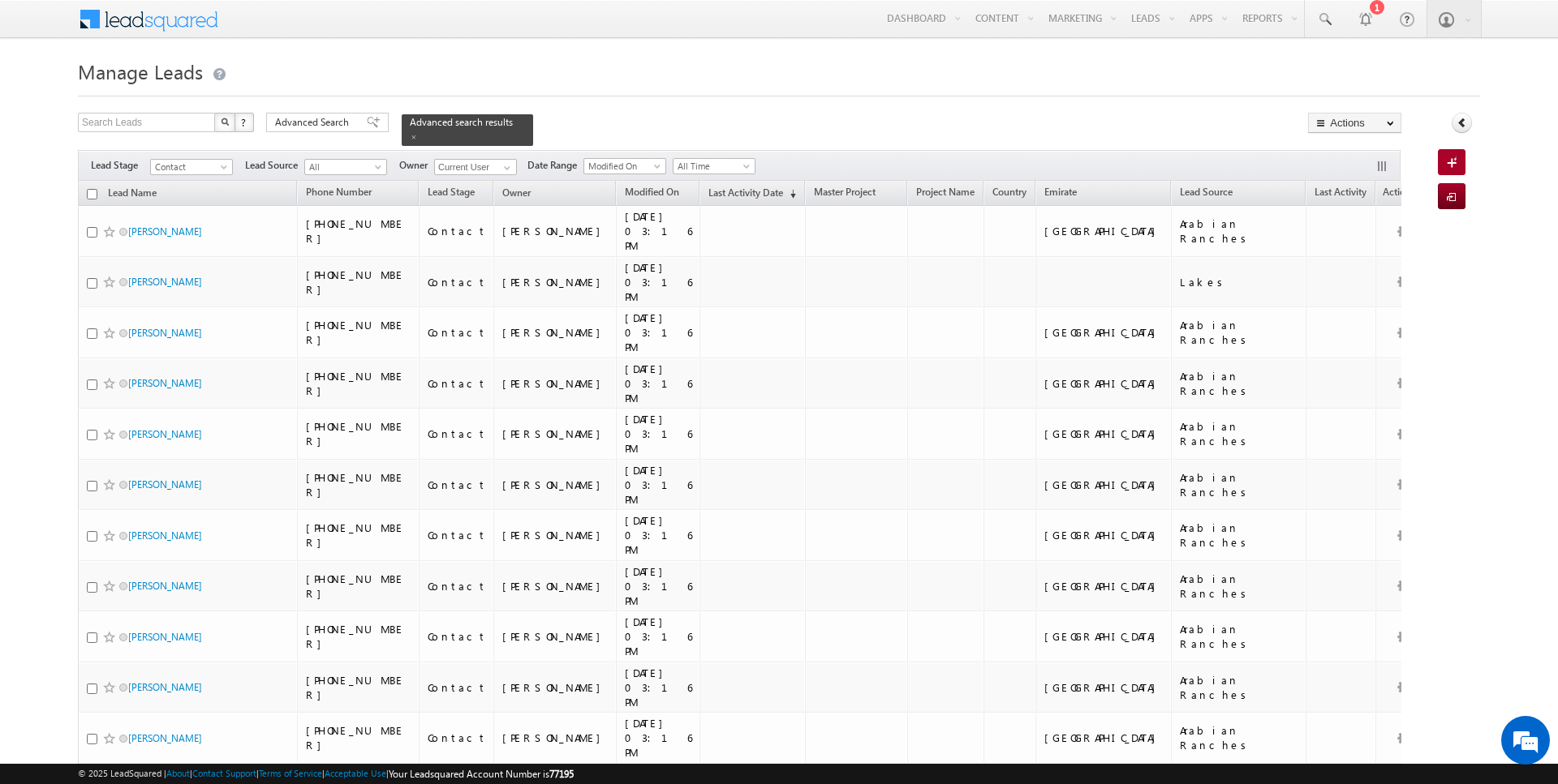
click at [92, 193] on input "checkbox" at bounding box center [92, 194] width 11 height 11
checkbox input "true"
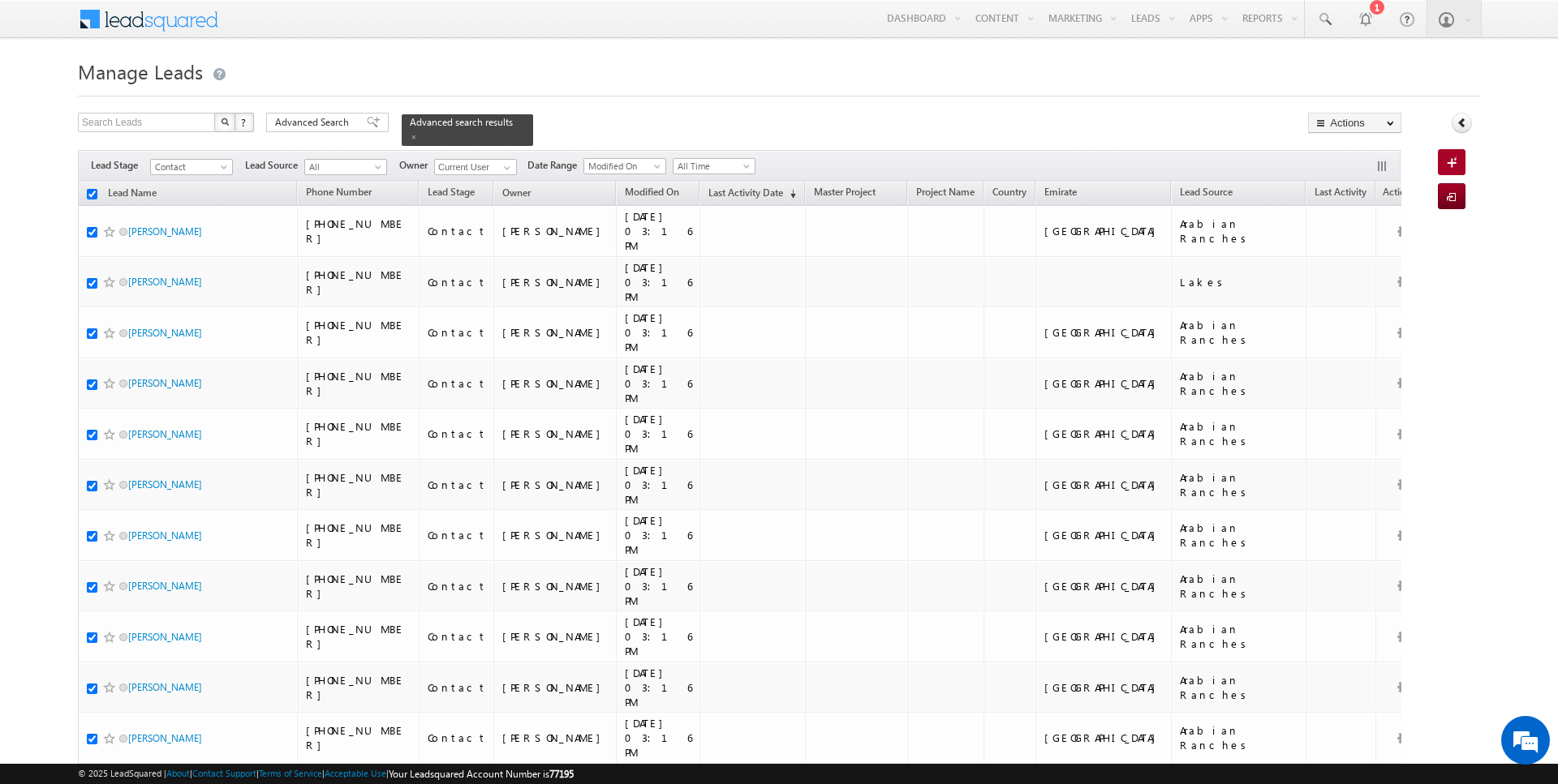
checkbox input "true"
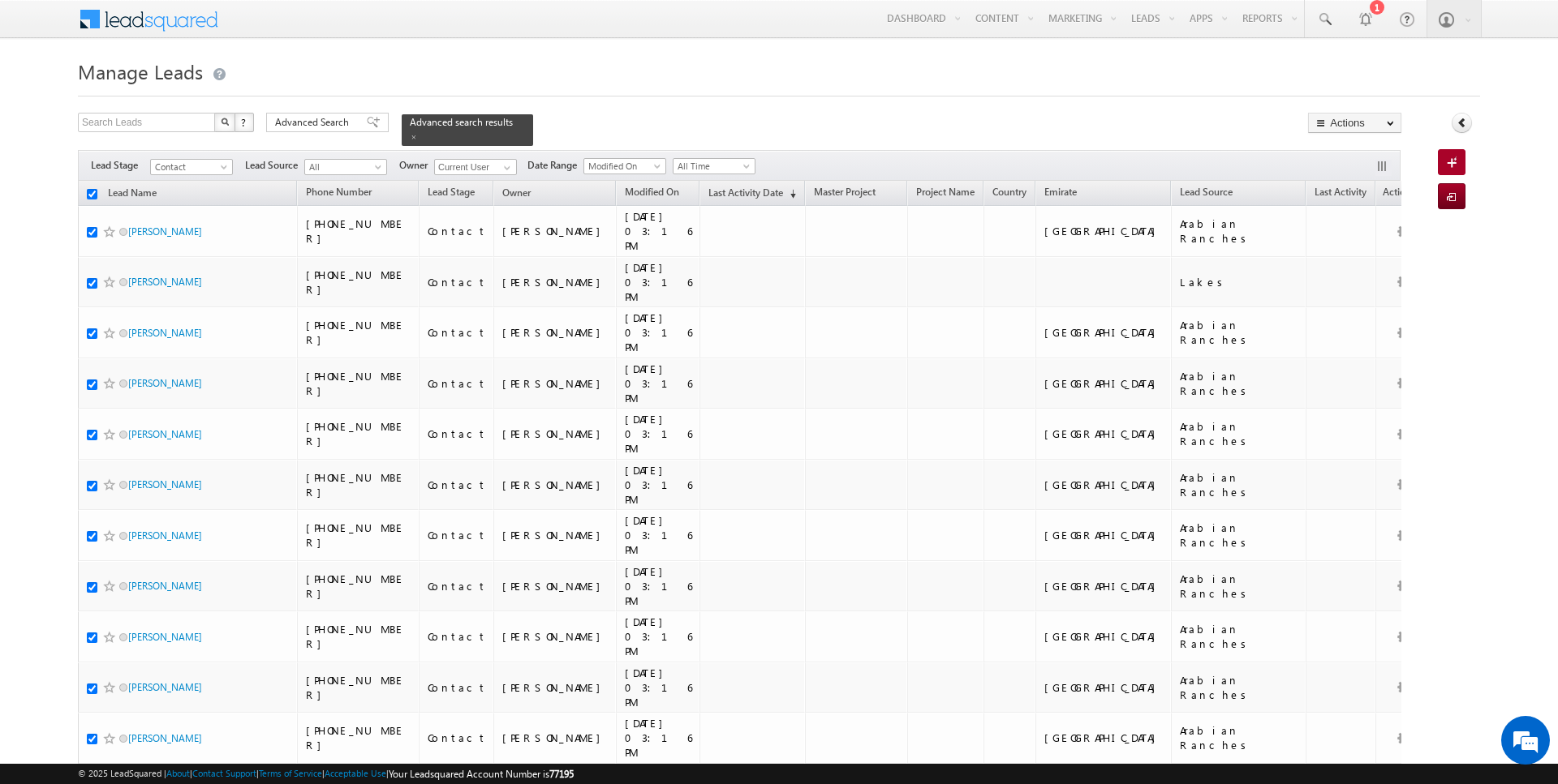
checkbox input "true"
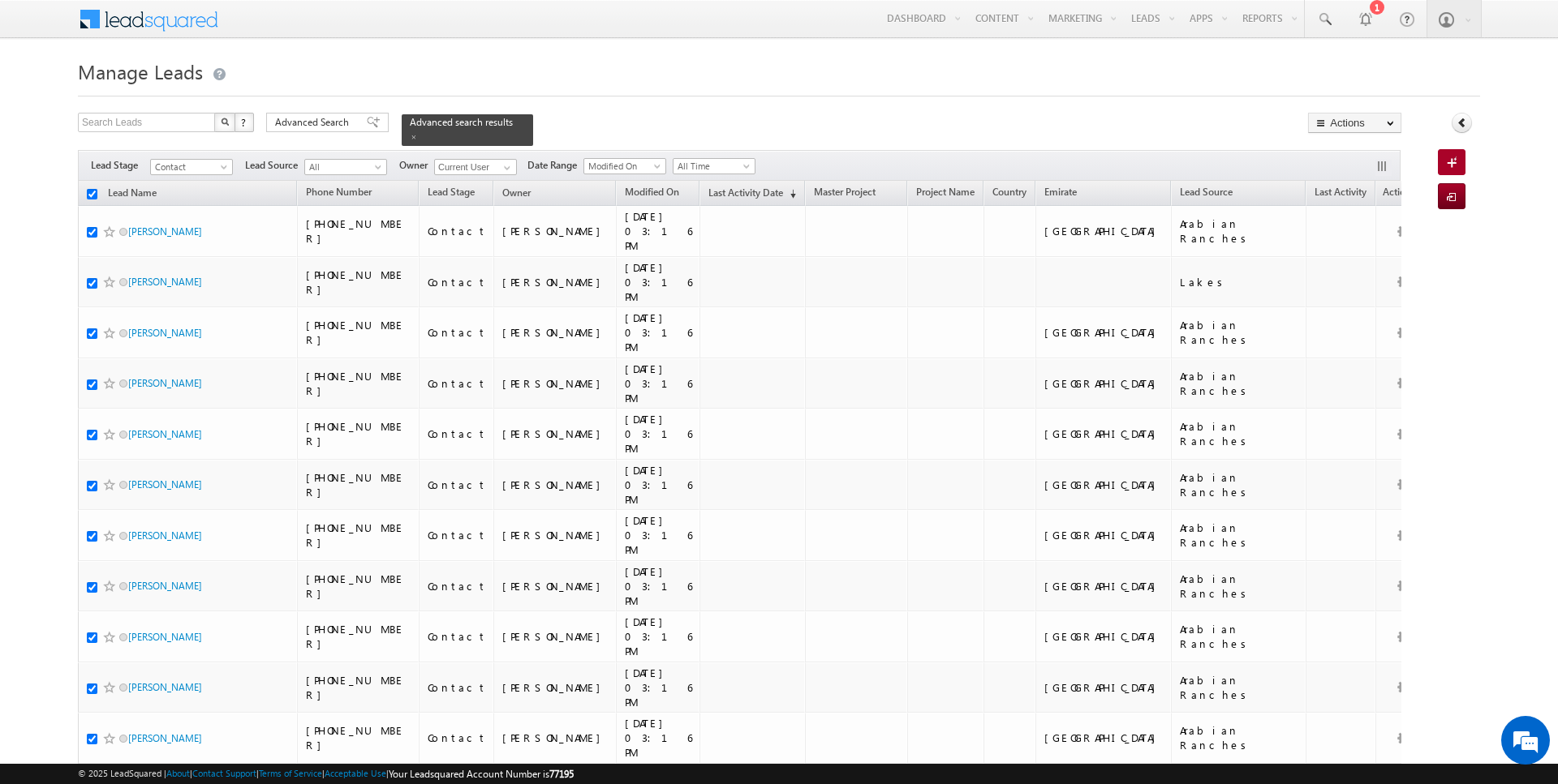
checkbox input "true"
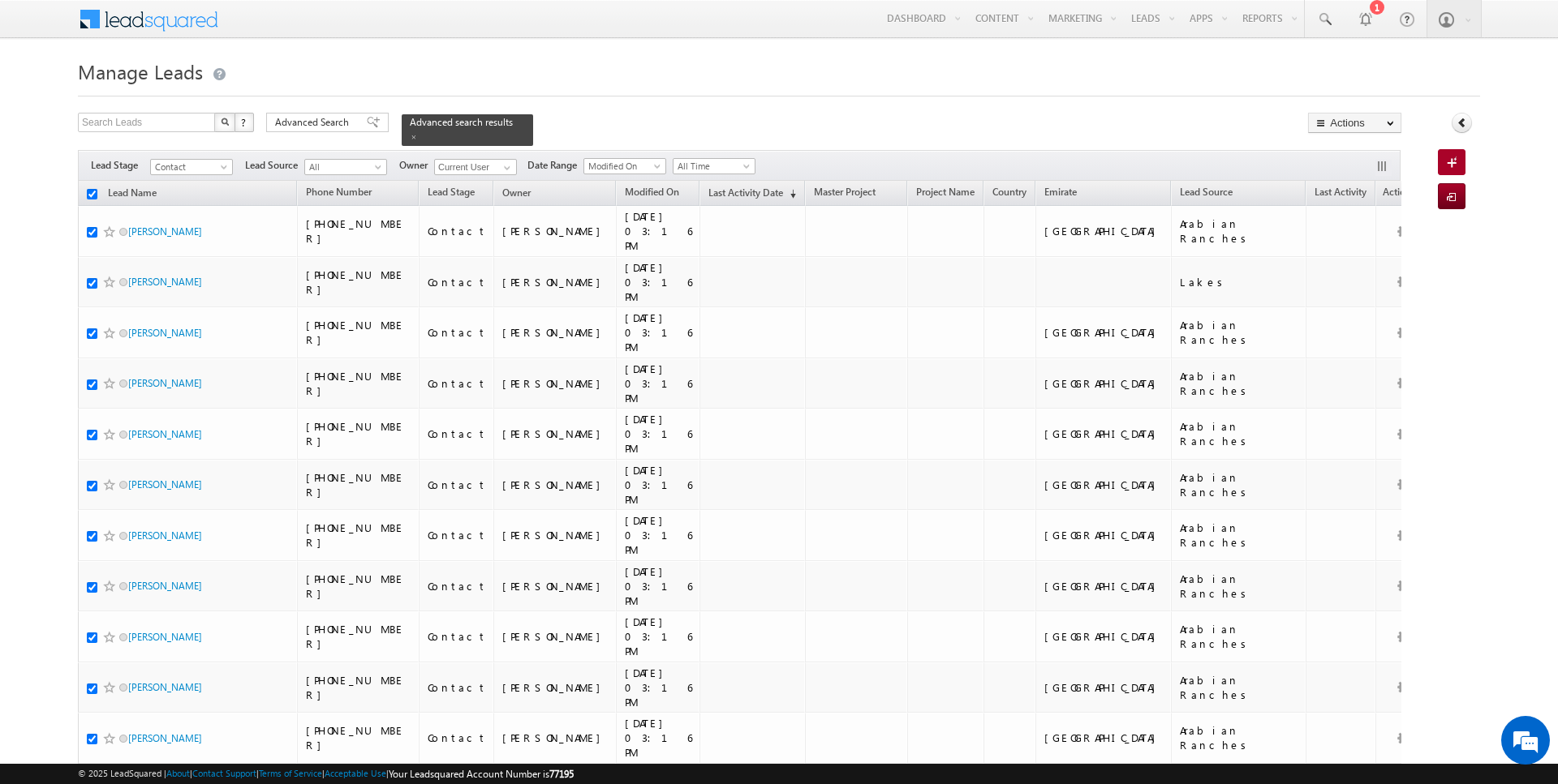
checkbox input "true"
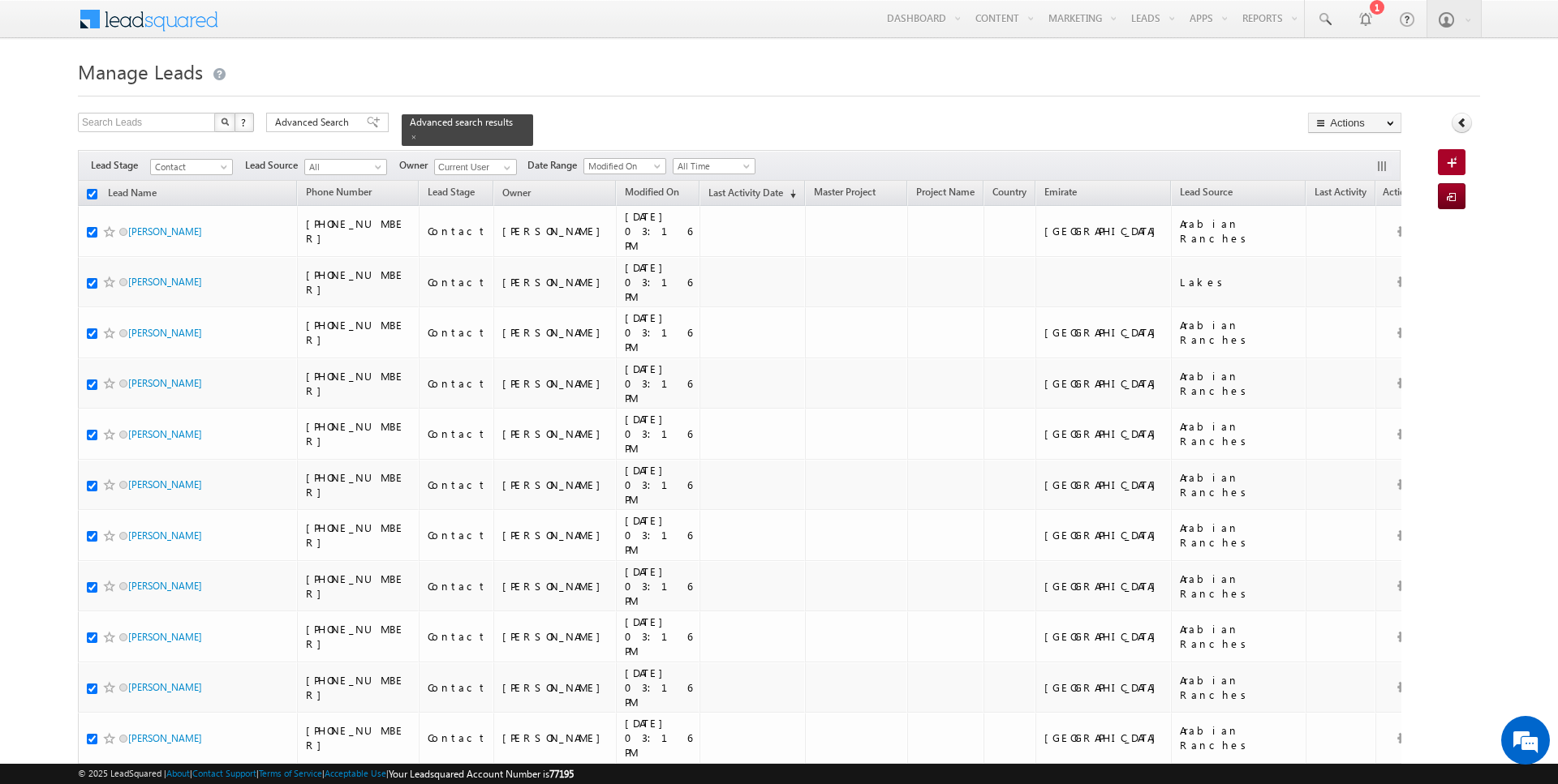
checkbox input "true"
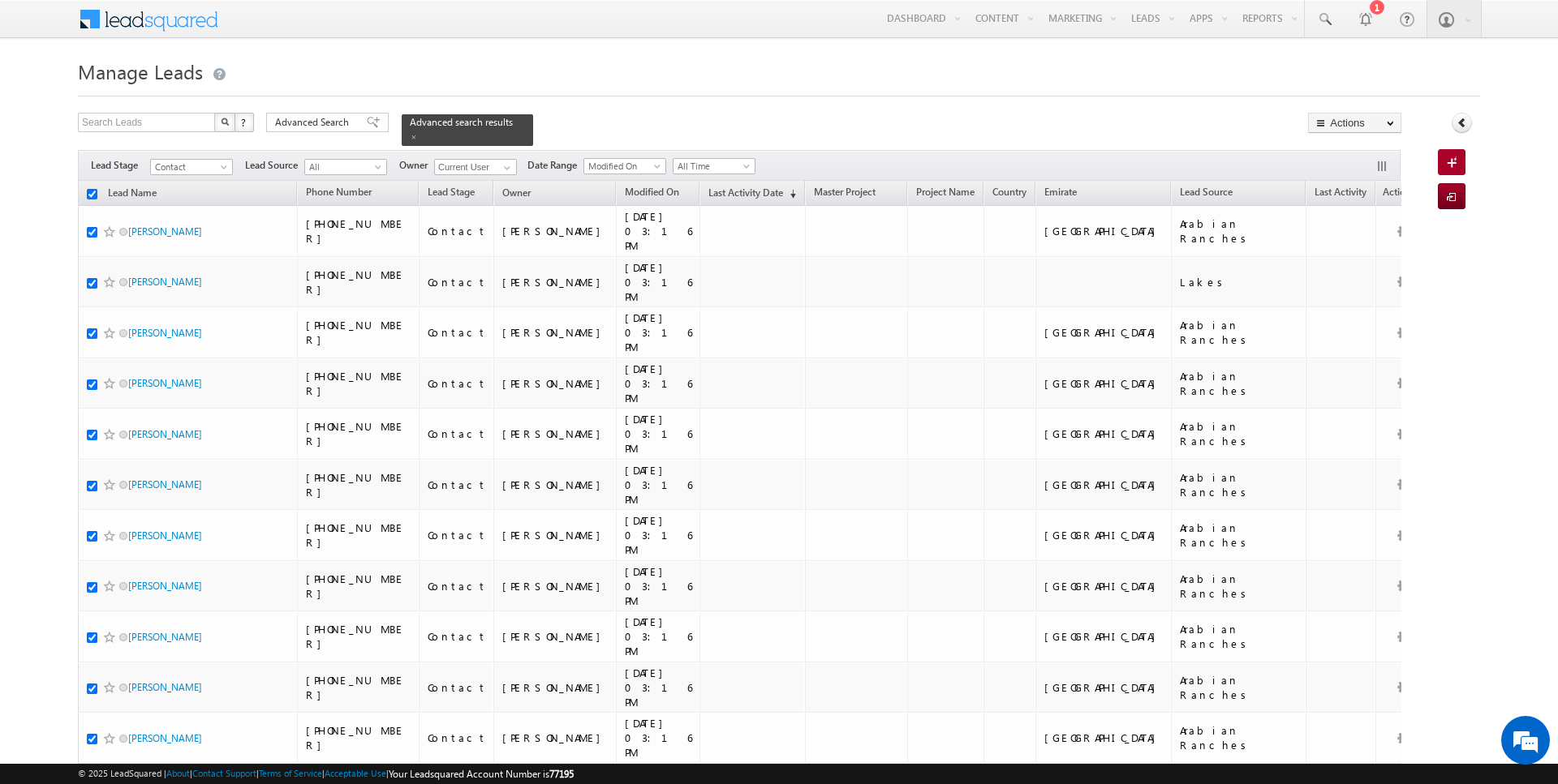
checkbox input "true"
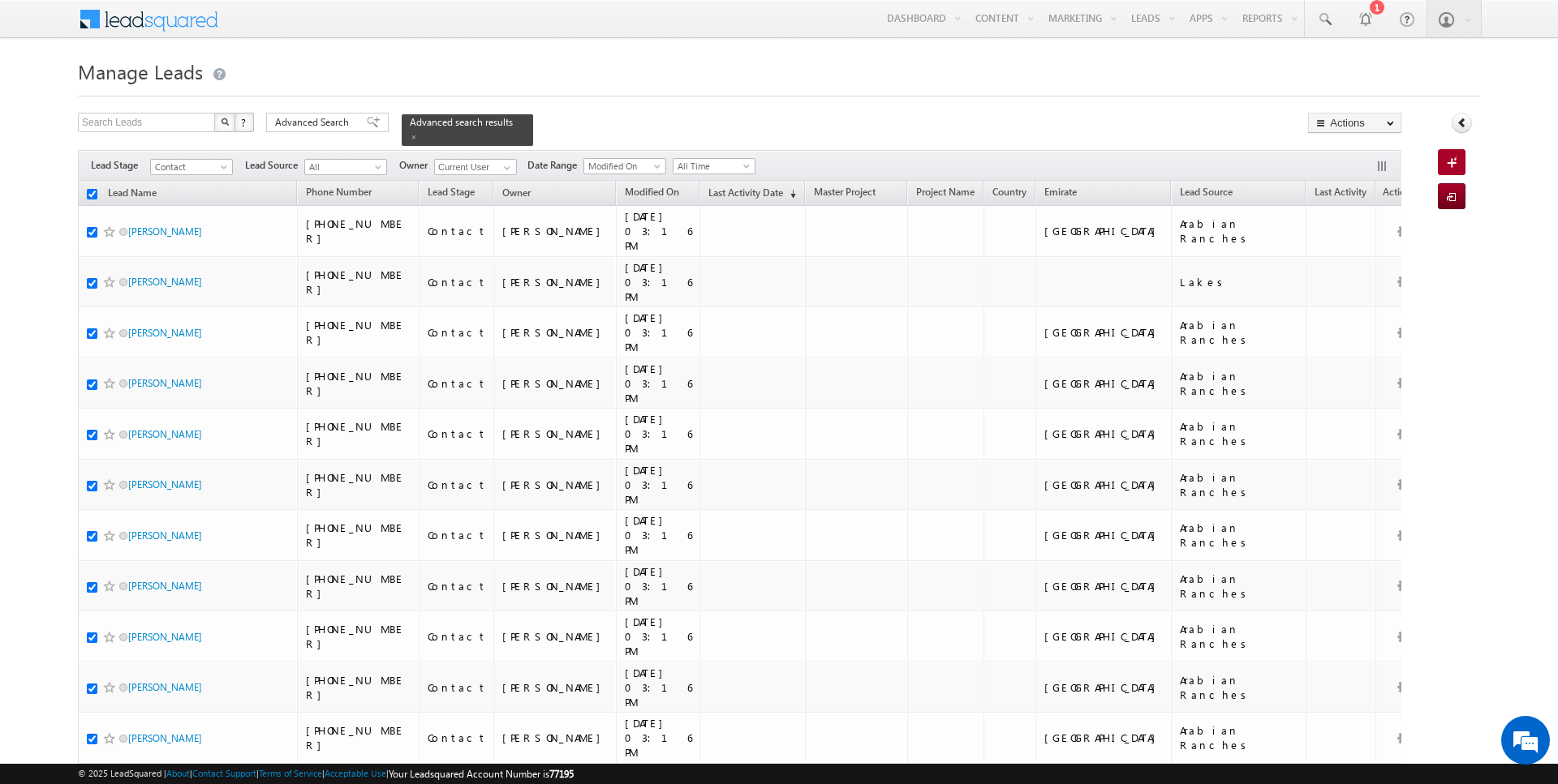
checkbox input "true"
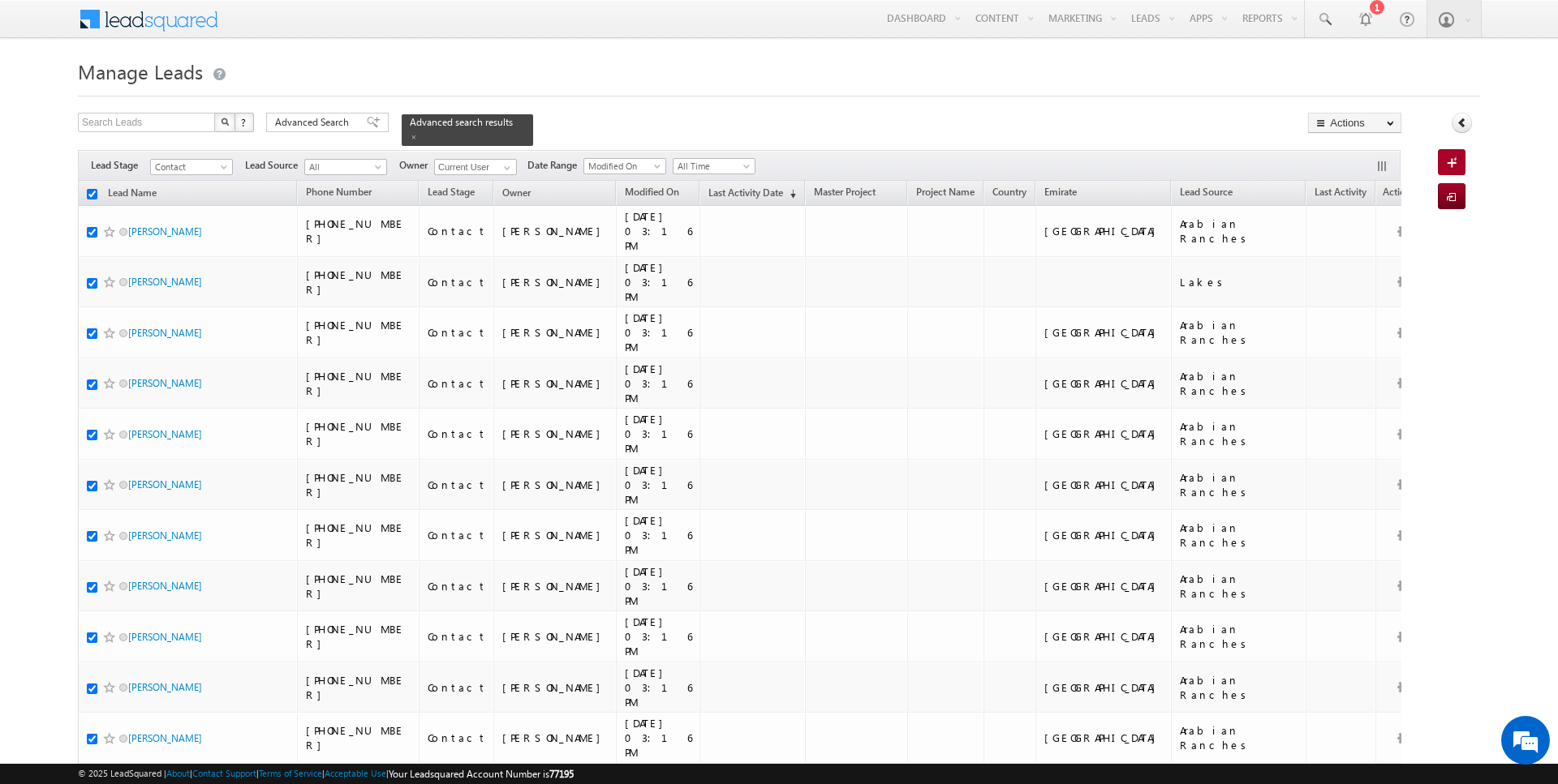
checkbox input "true"
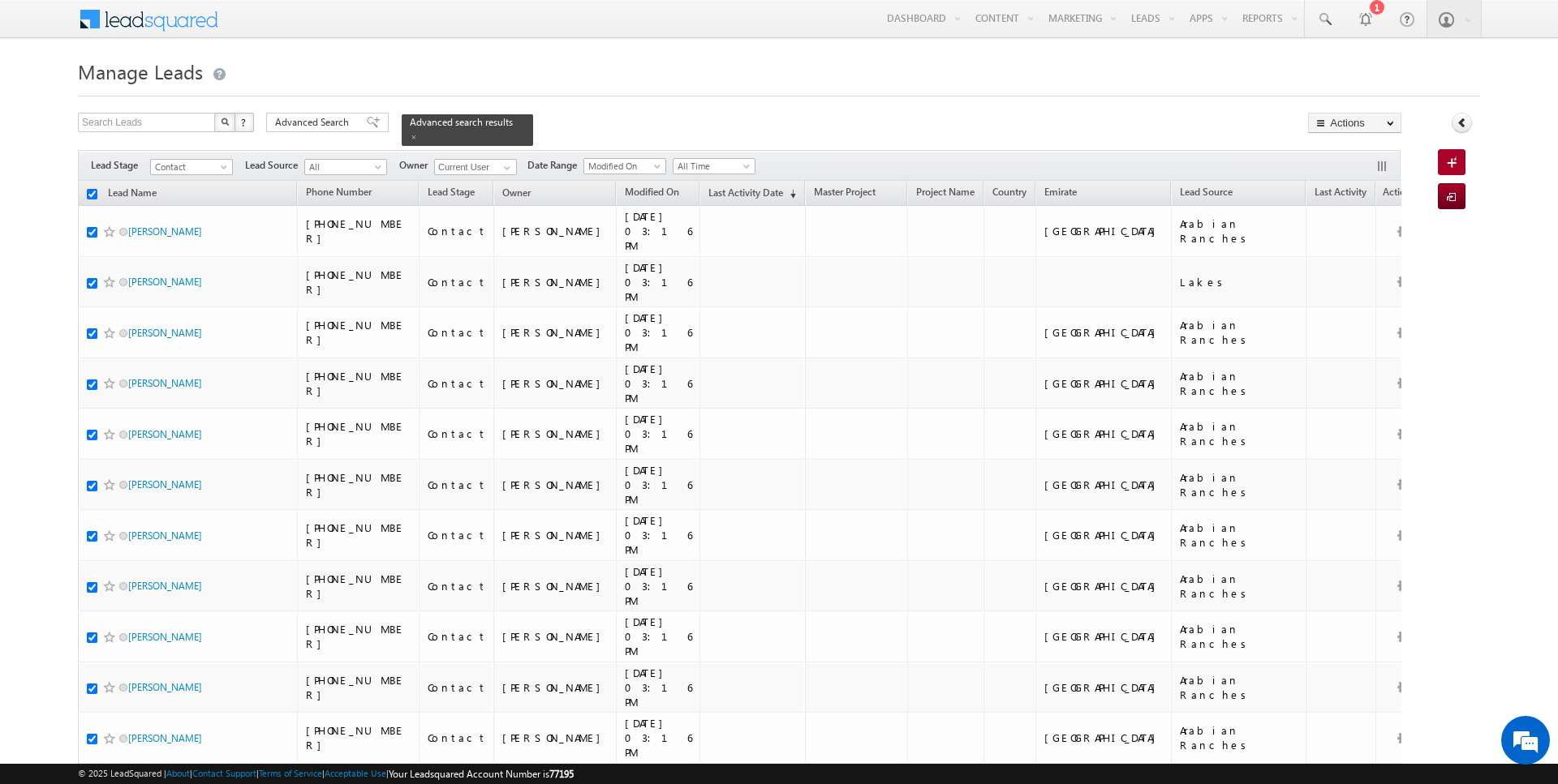
checkbox input "true"
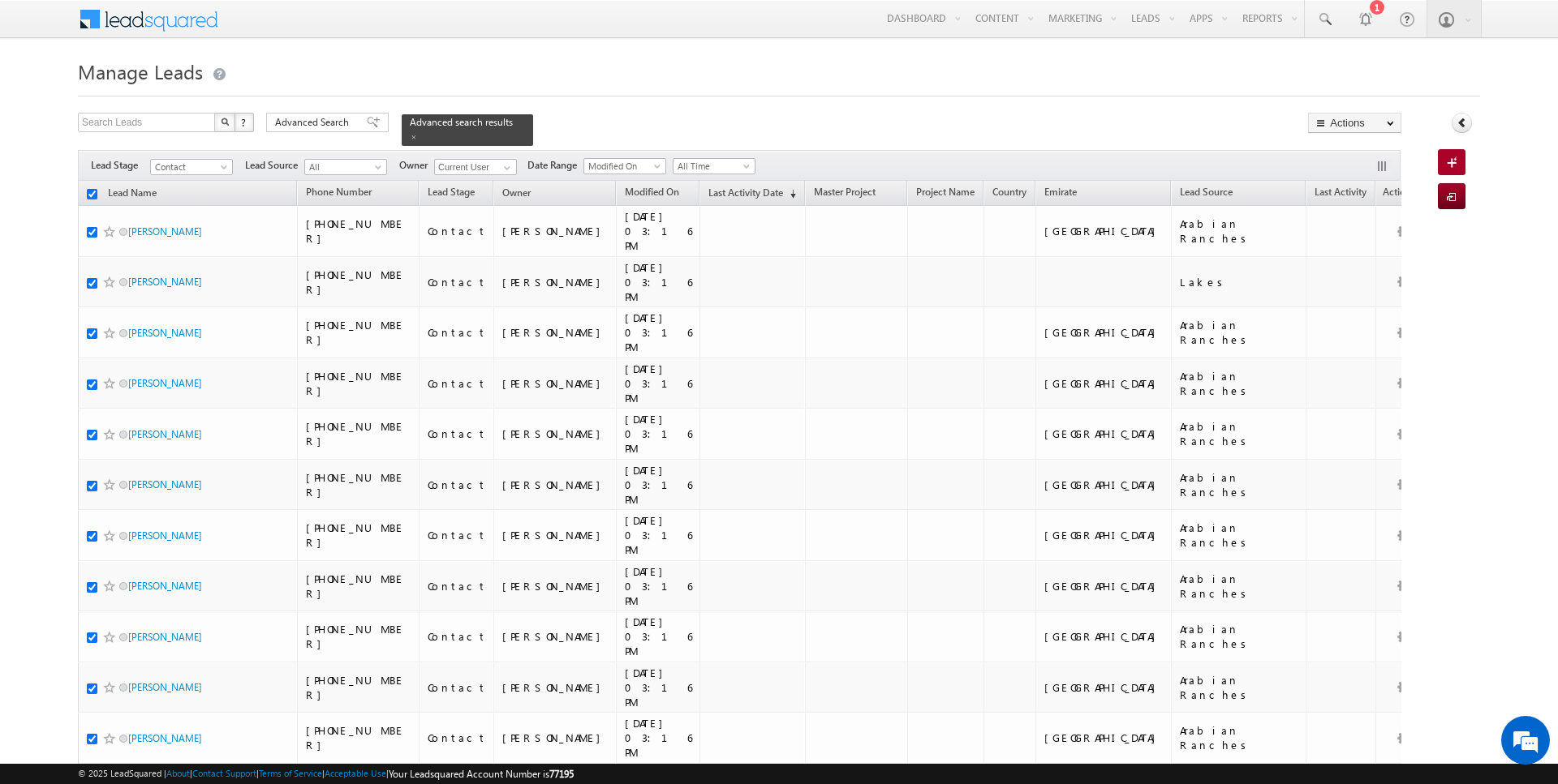
checkbox input "true"
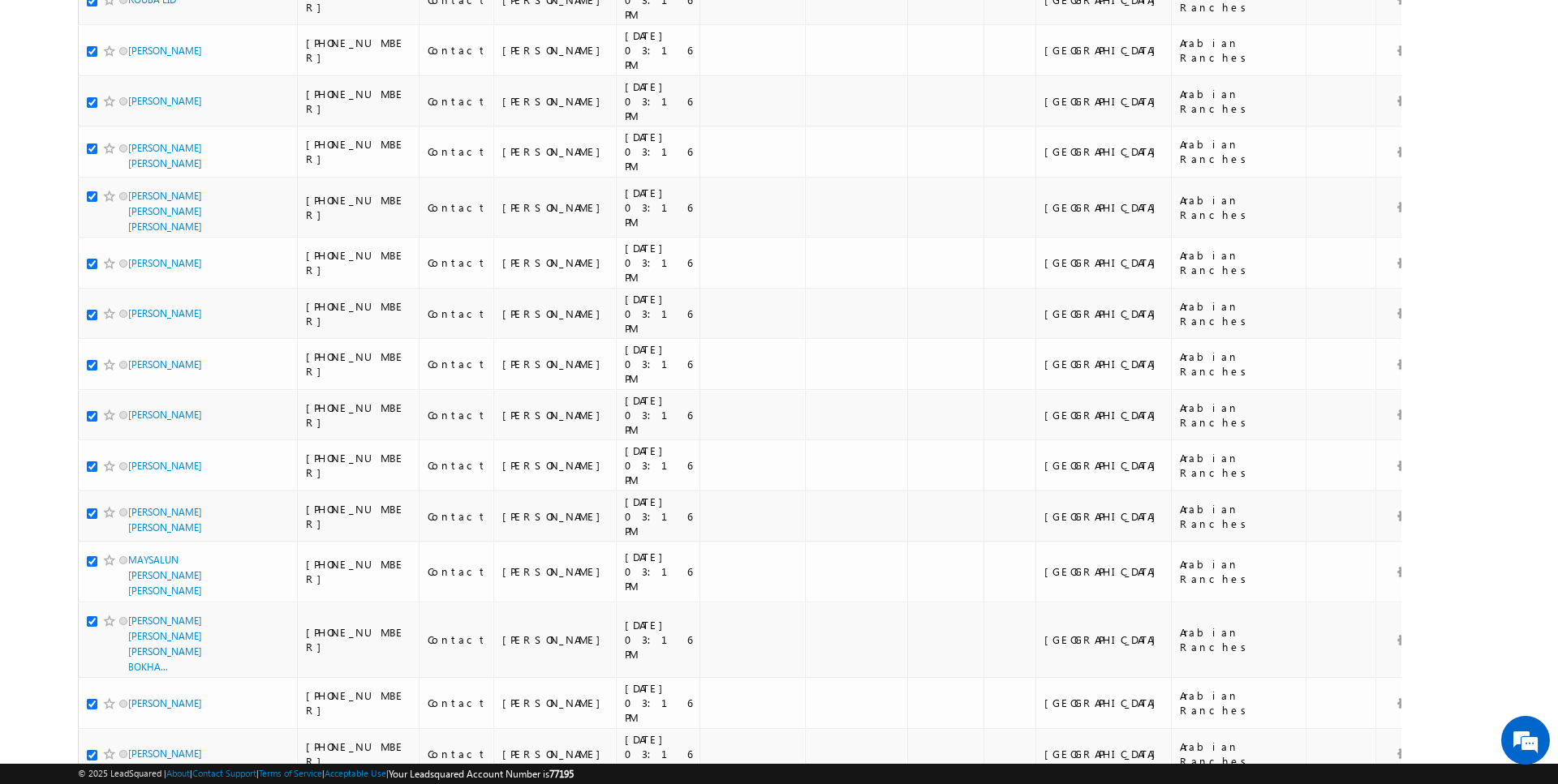
scroll to position [1474, 0]
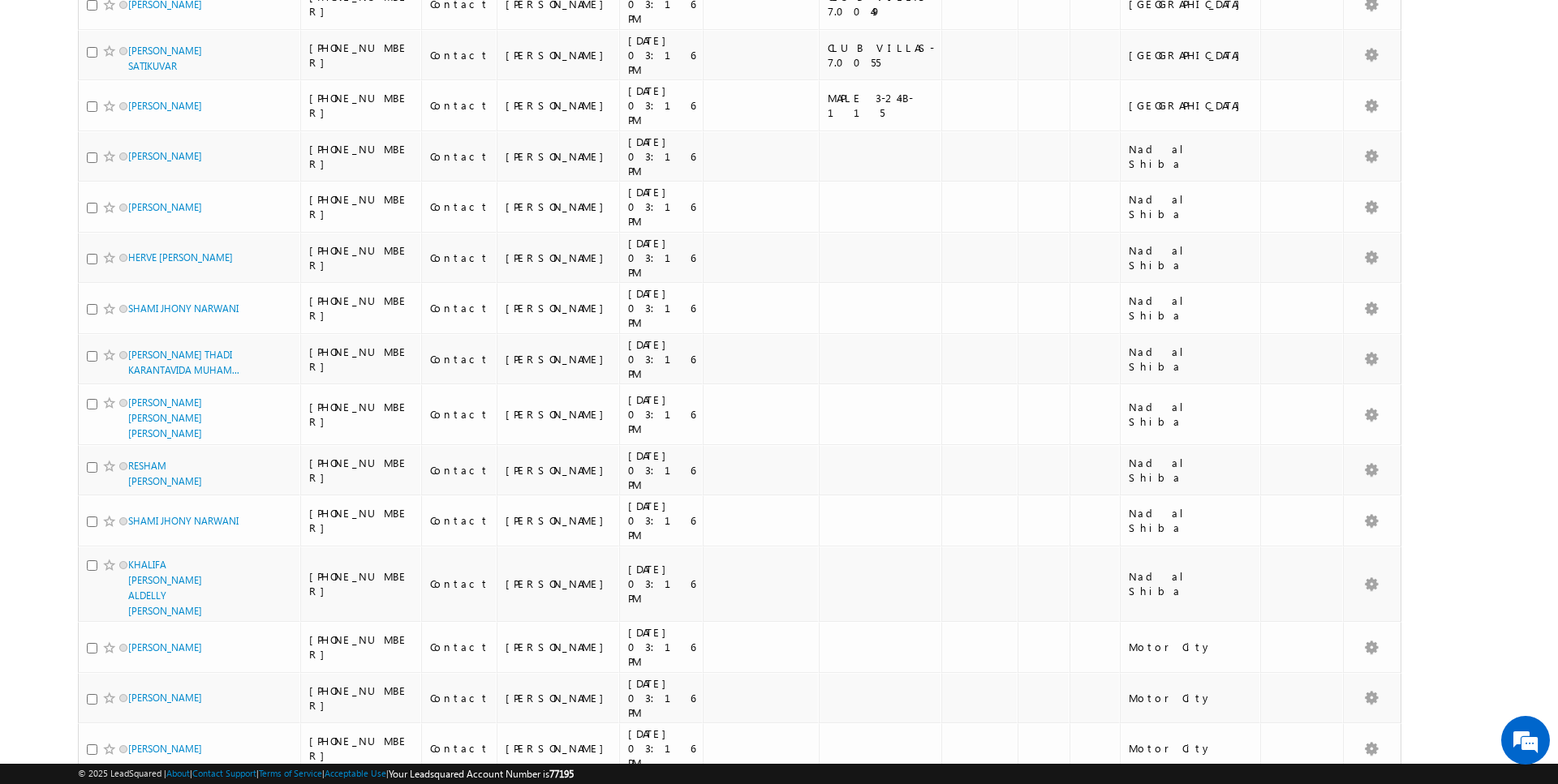
scroll to position [1599, 0]
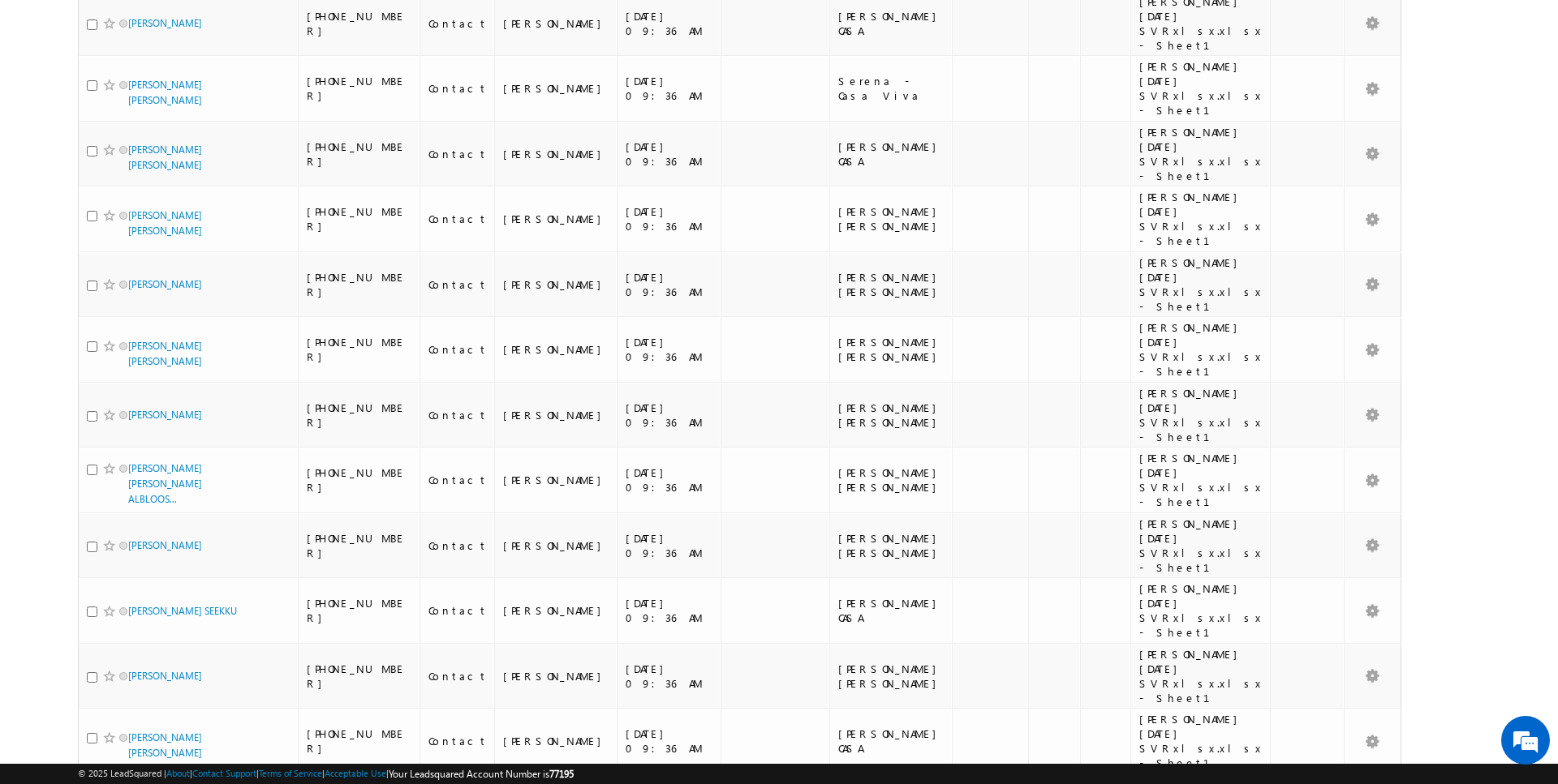
scroll to position [0, 0]
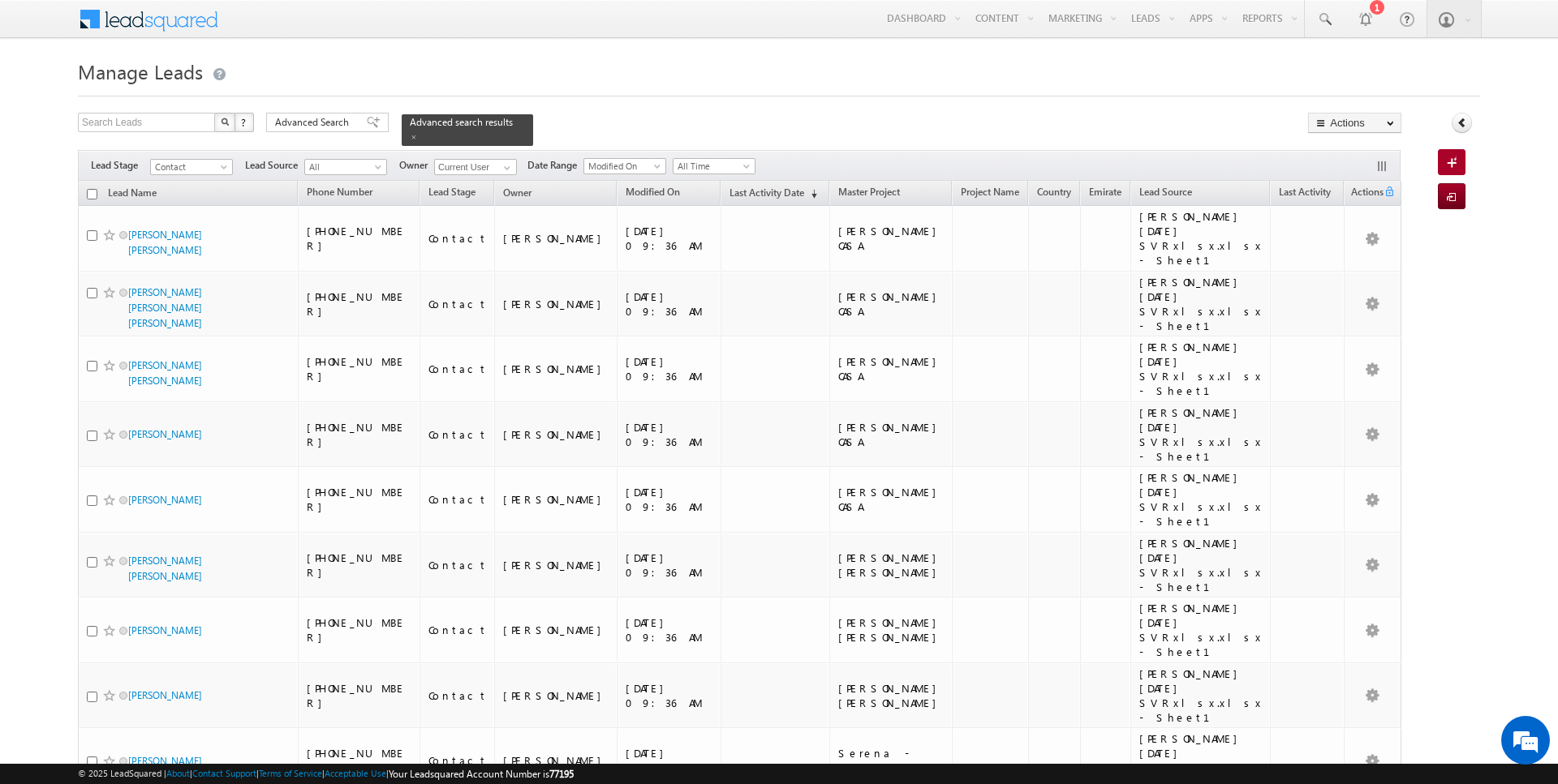
click at [91, 191] on input "checkbox" at bounding box center [92, 194] width 11 height 11
checkbox input "true"
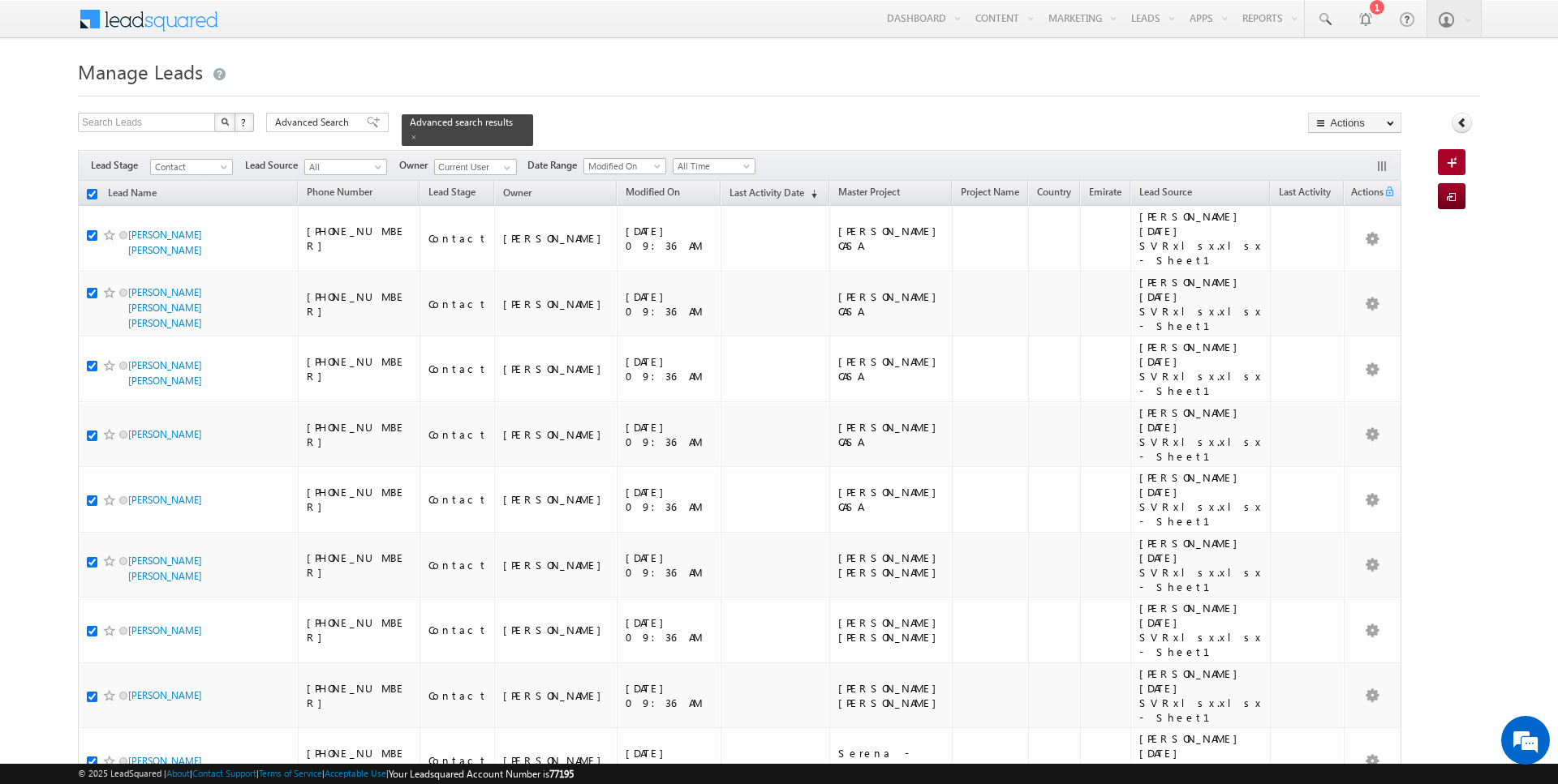
checkbox input "true"
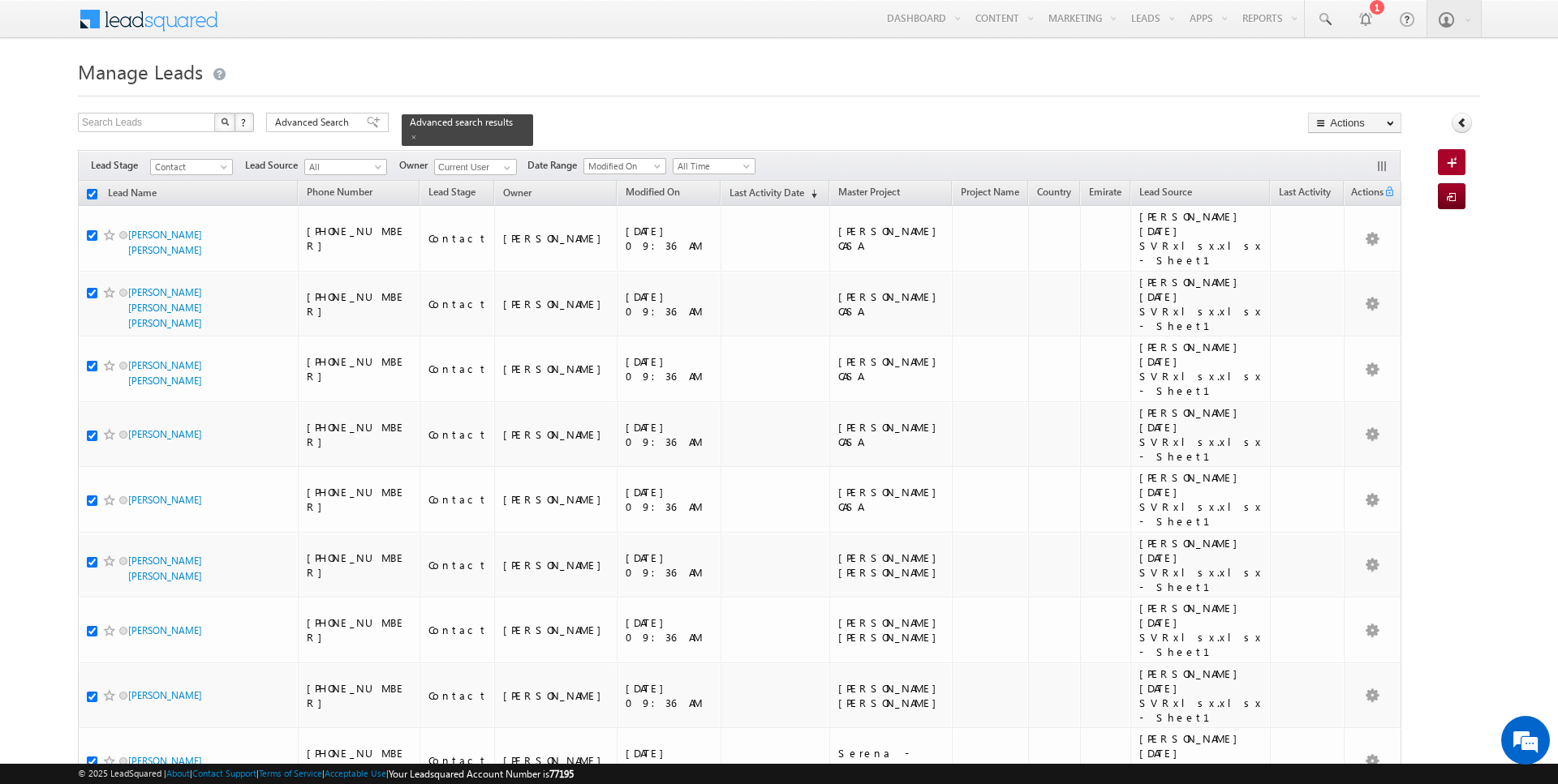
checkbox input "true"
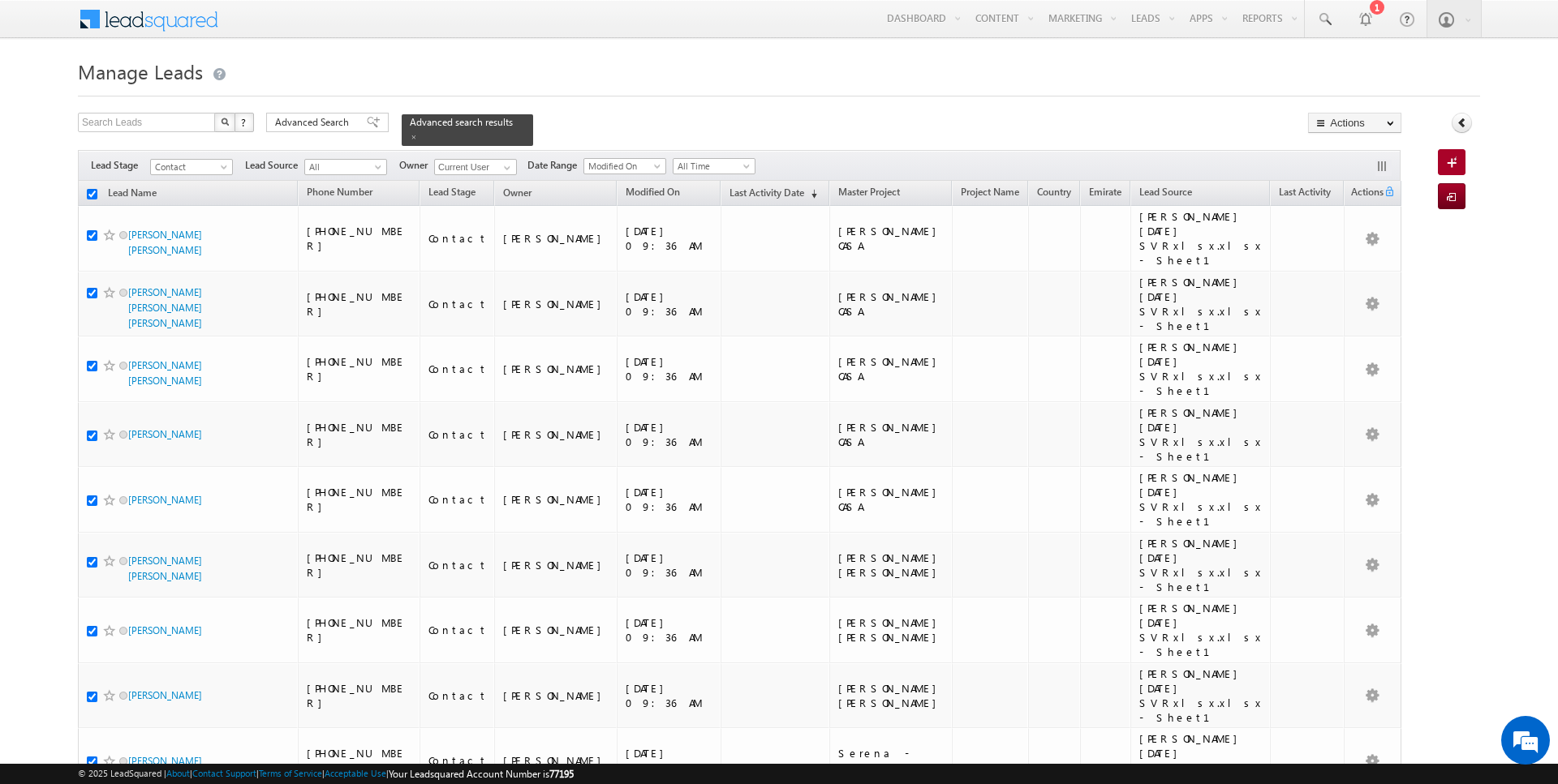
checkbox input "true"
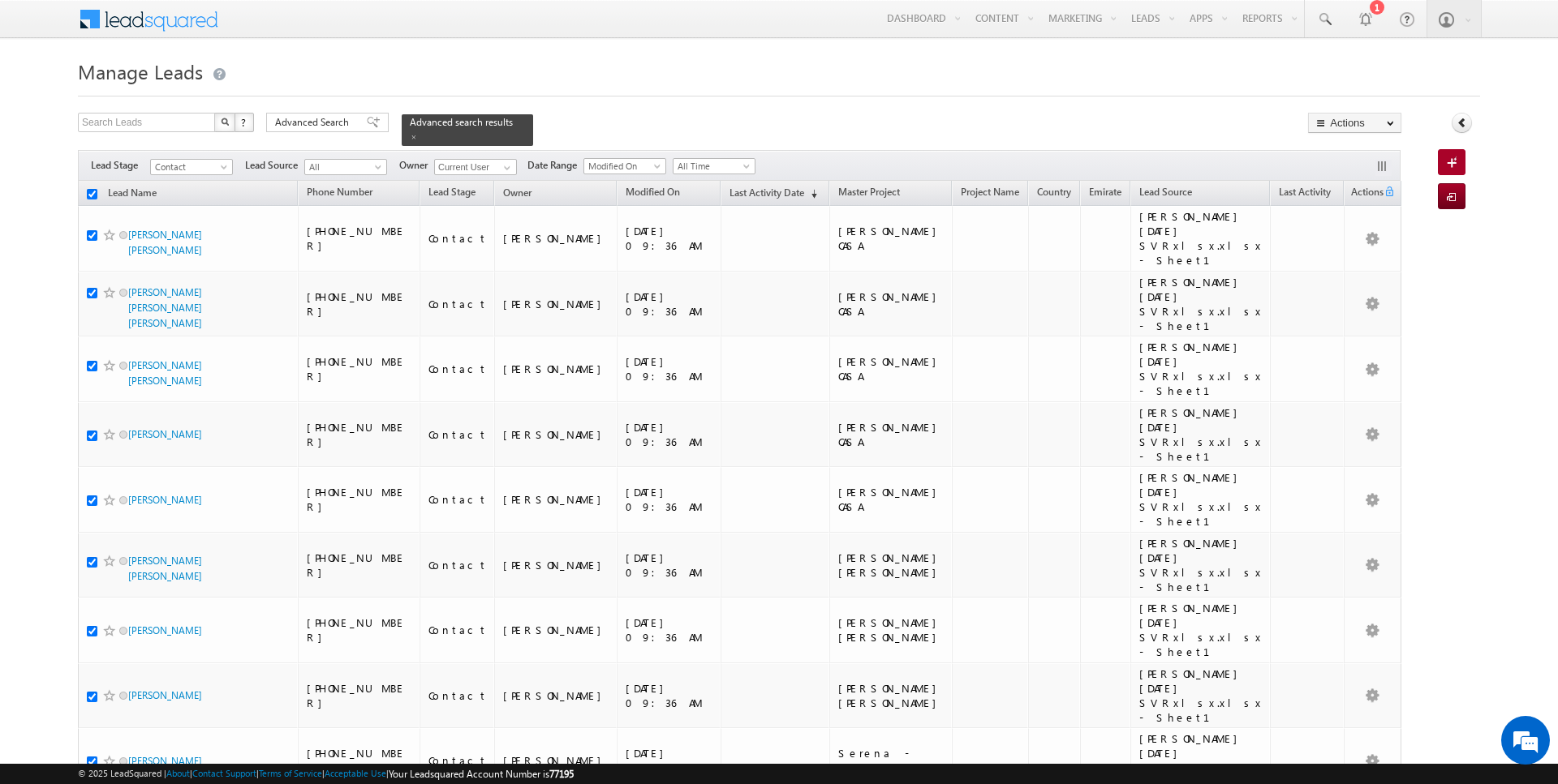
checkbox input "true"
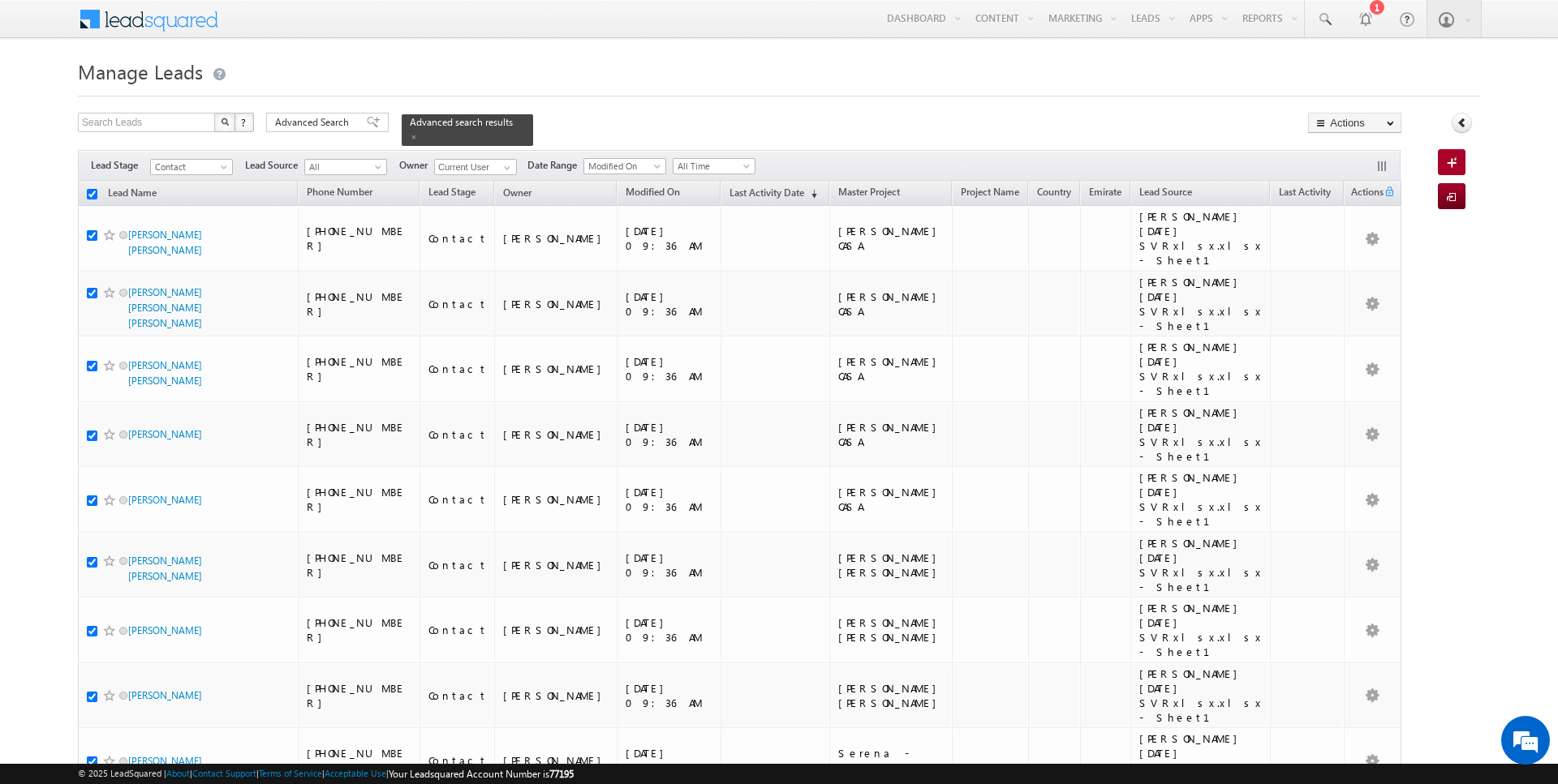
checkbox input "true"
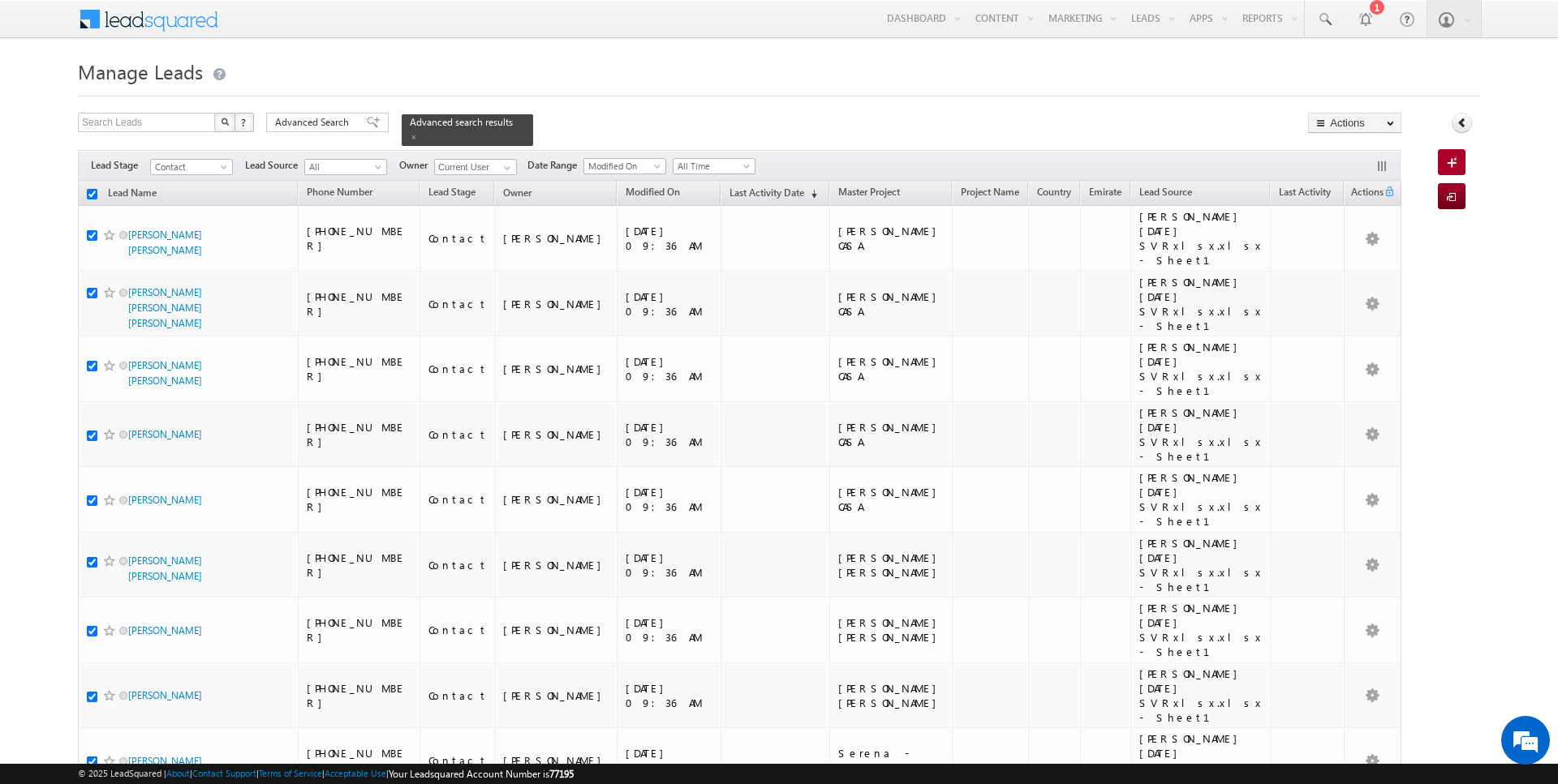
checkbox input "true"
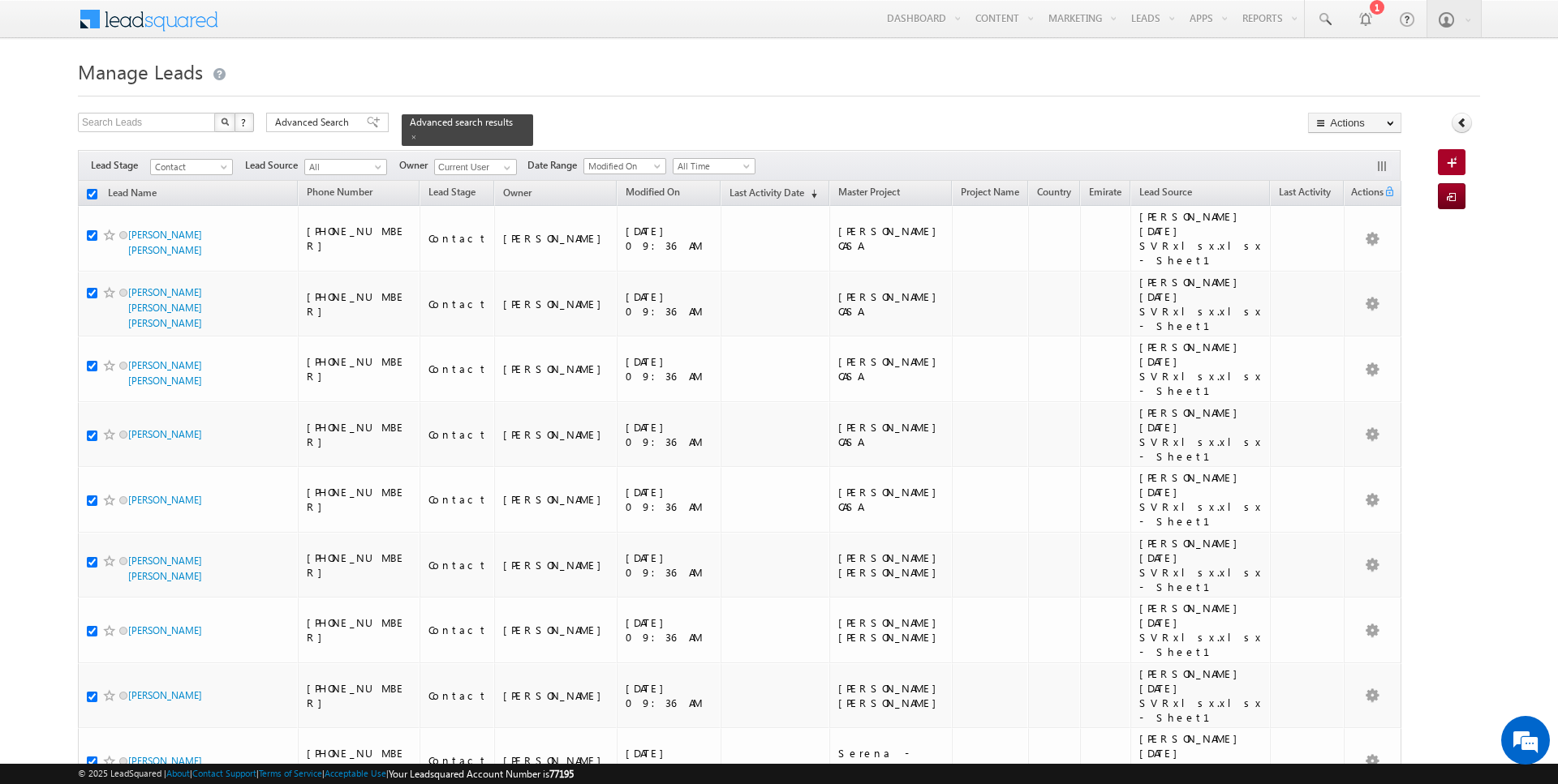
checkbox input "true"
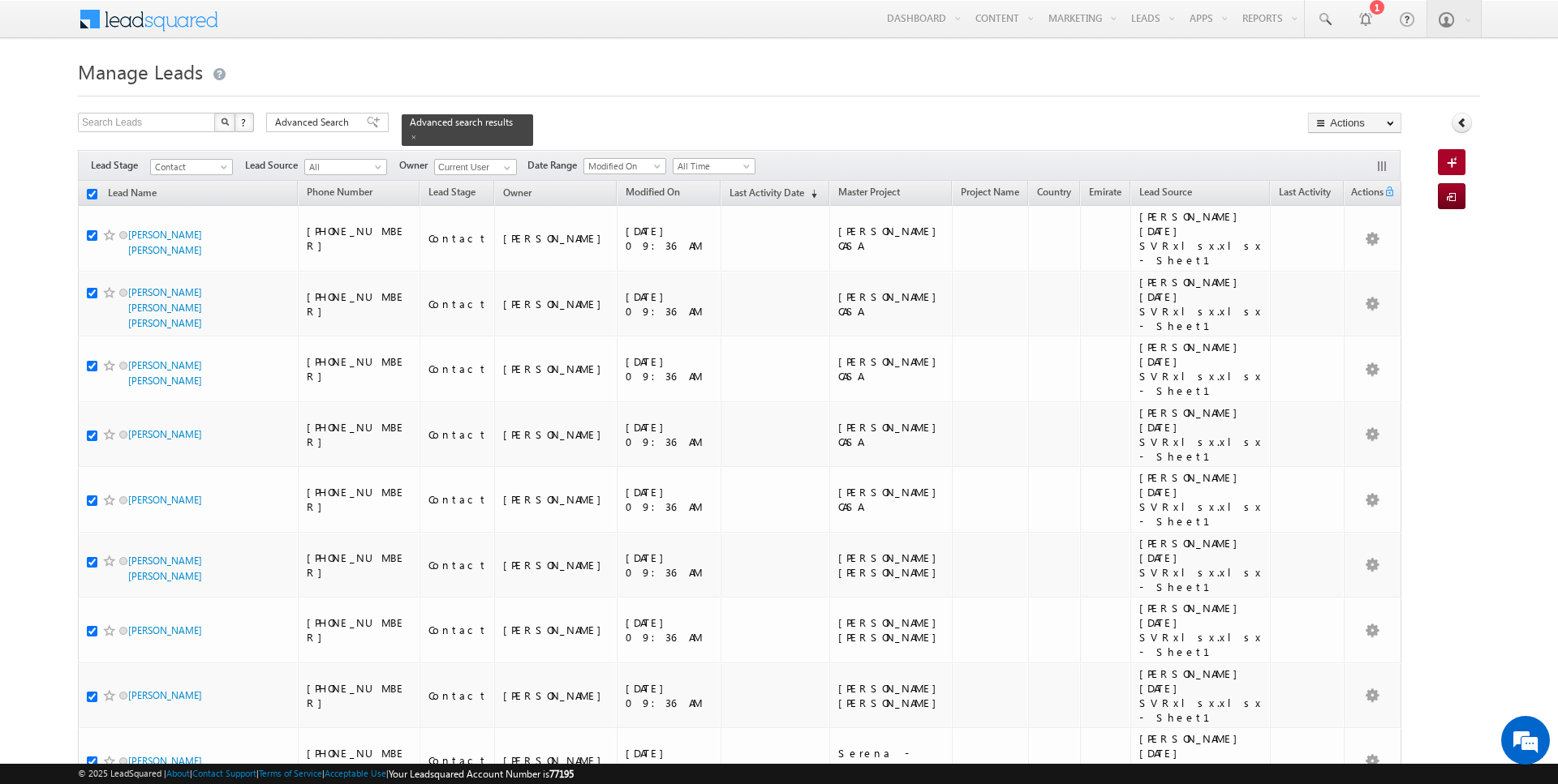
checkbox input "true"
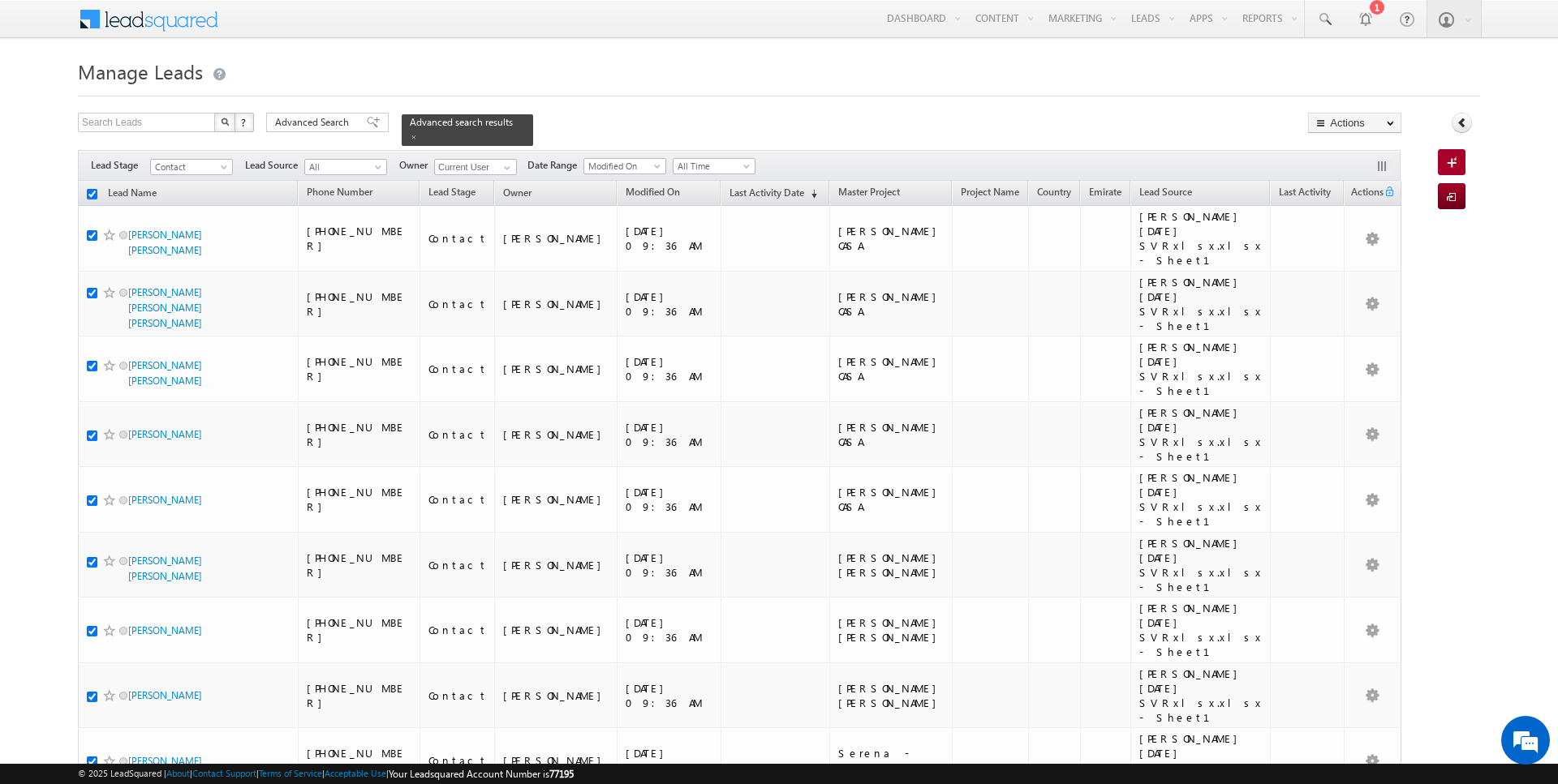
checkbox input "true"
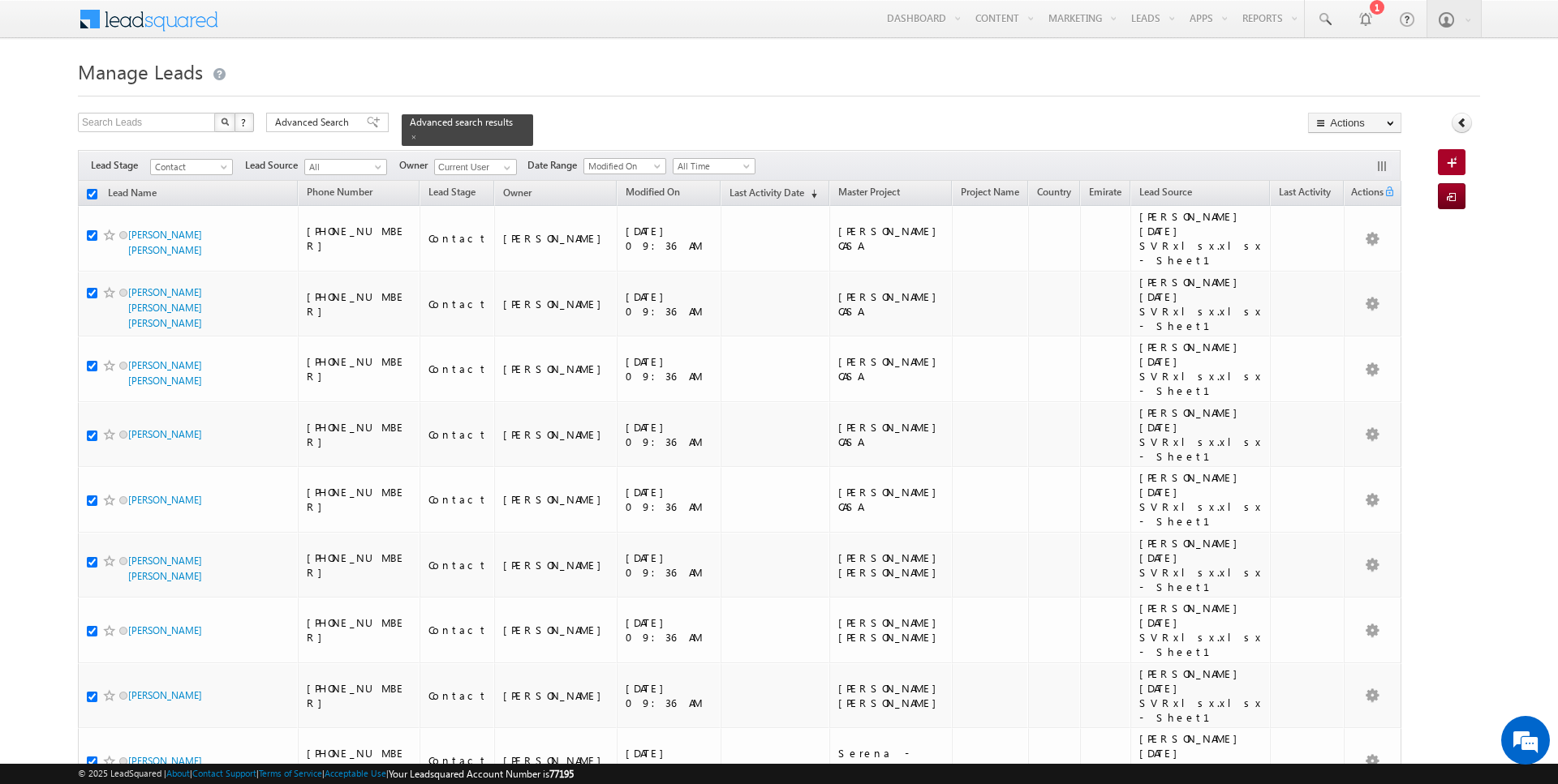
checkbox input "true"
click at [1346, 262] on link "Change Owner" at bounding box center [1354, 263] width 92 height 20
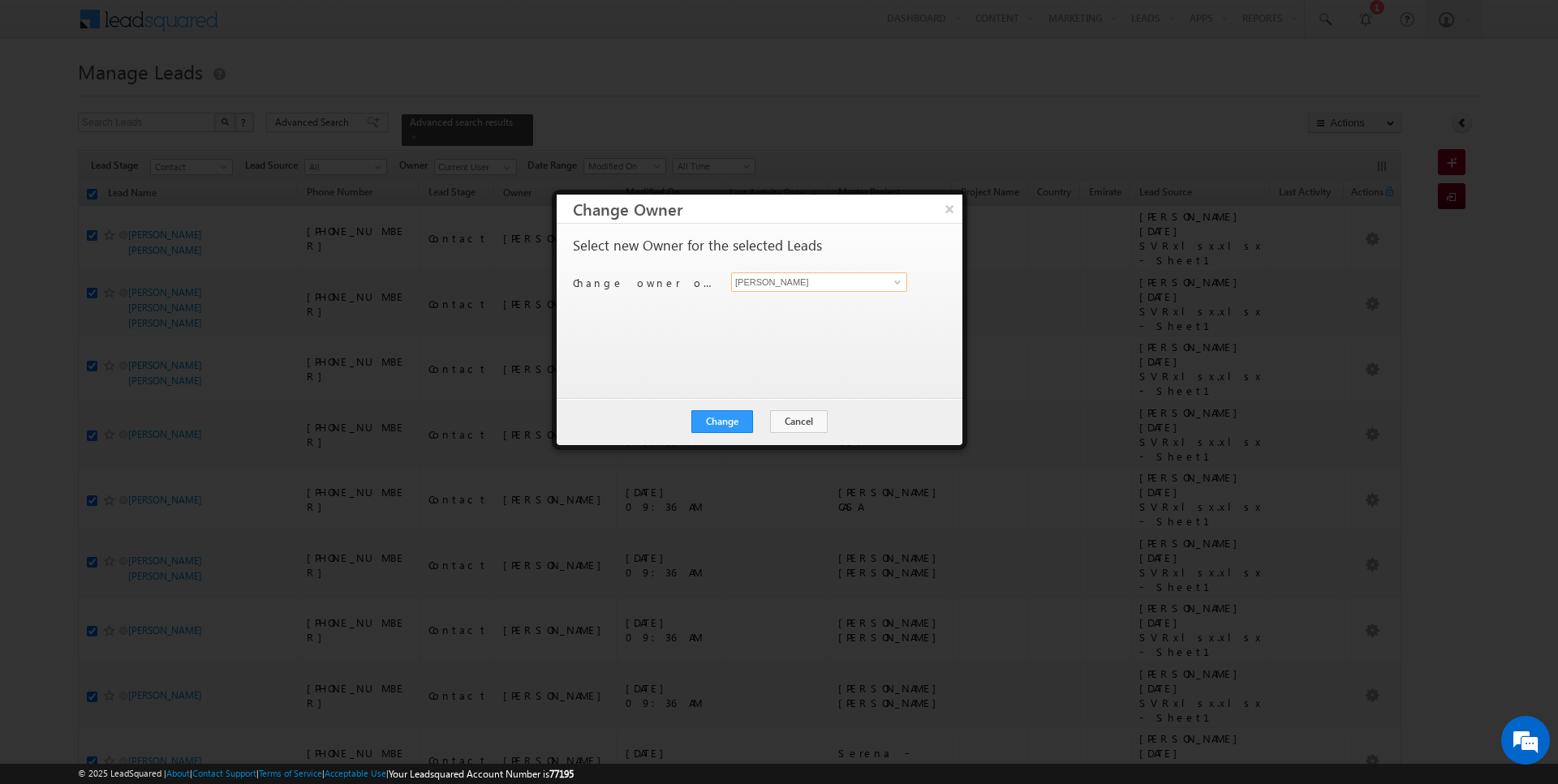
click at [829, 286] on input "[PERSON_NAME]" at bounding box center [818, 283] width 176 height 20
type input "[PERSON_NAME]"
click at [728, 408] on div "Change Cancel Close" at bounding box center [759, 421] width 406 height 47
click at [739, 418] on button "Change" at bounding box center [722, 421] width 62 height 22
click at [758, 419] on button "Close" at bounding box center [761, 421] width 52 height 22
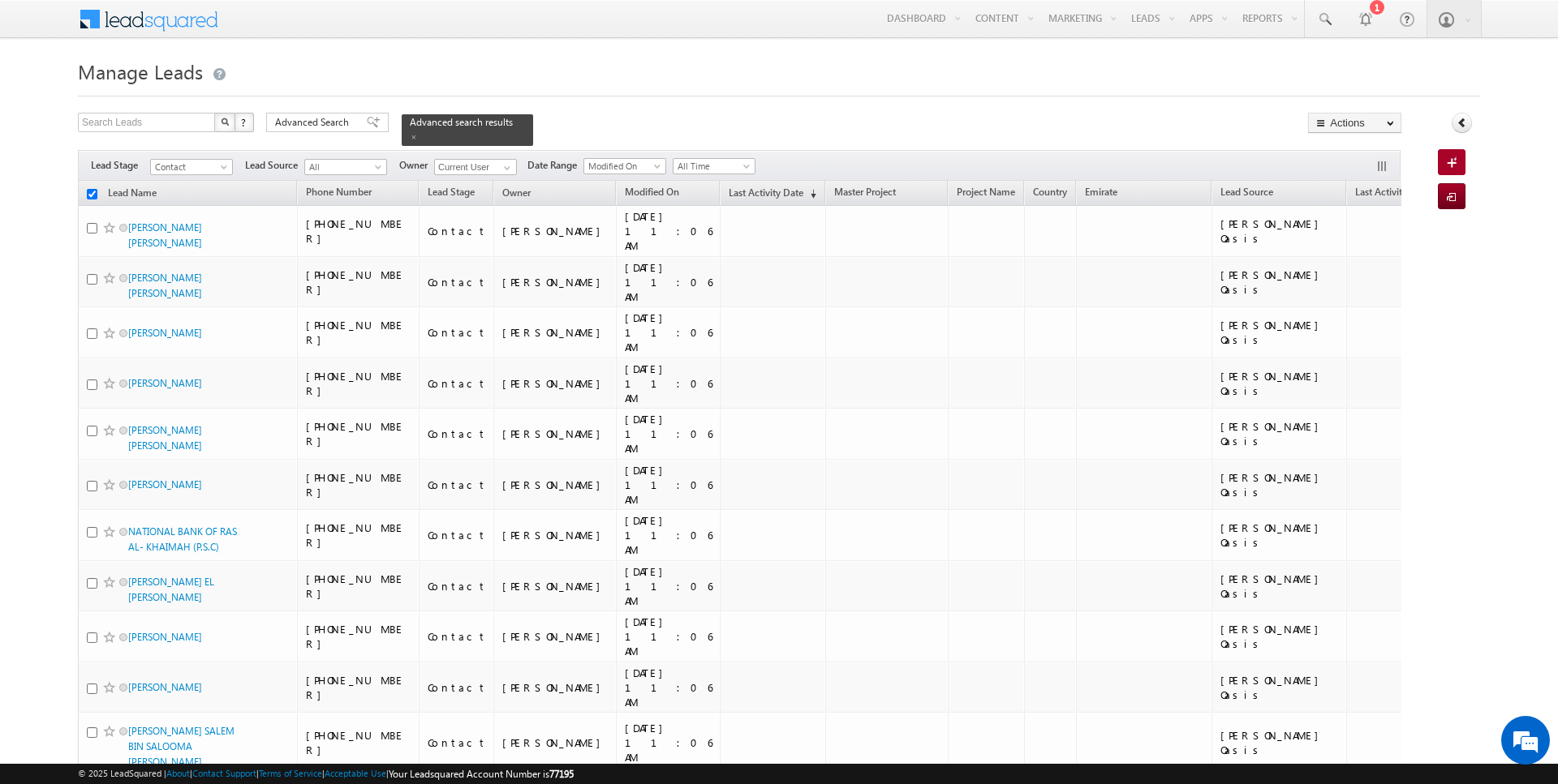
checkbox input "false"
